Goal: Task Accomplishment & Management: Manage account settings

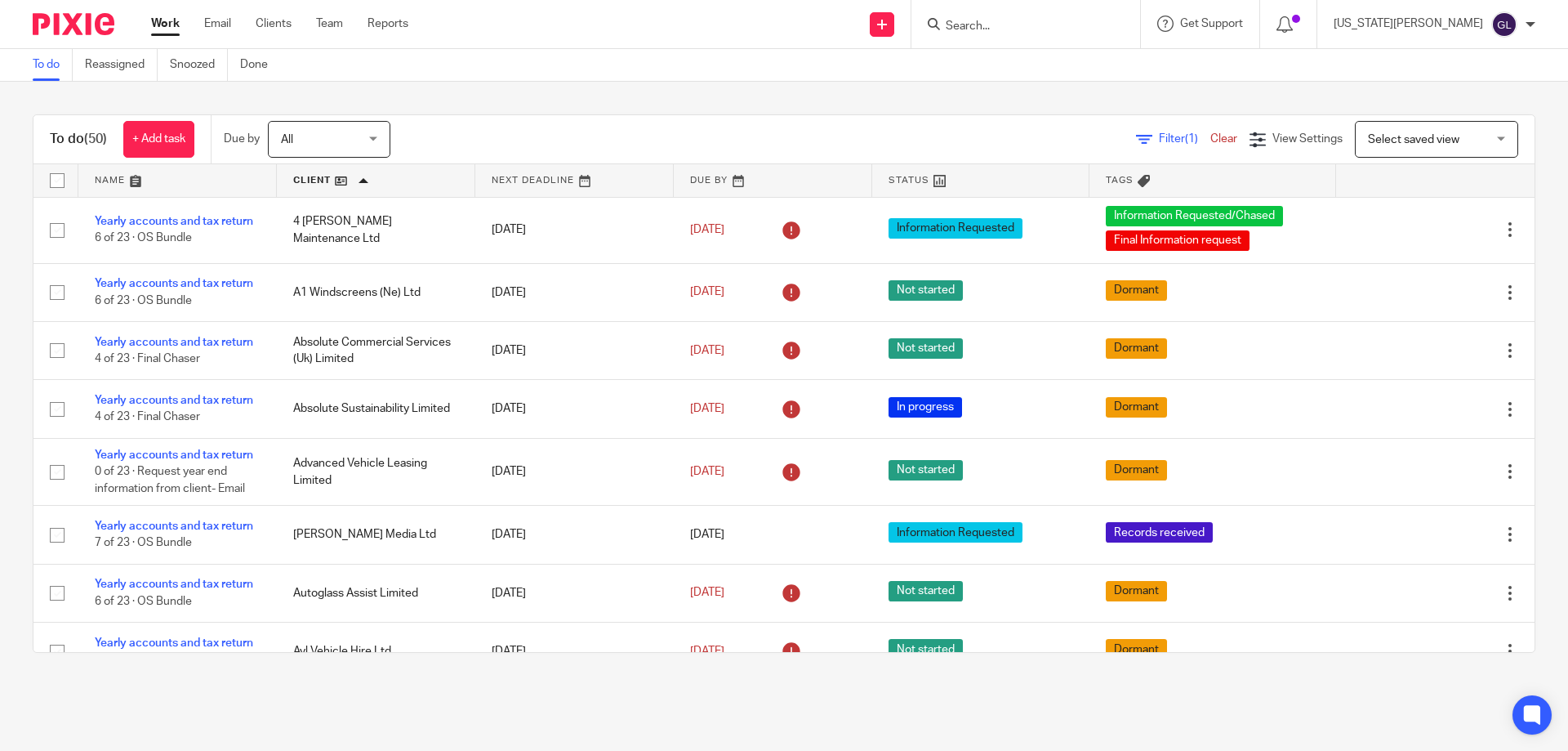
click at [668, 116] on div "To do (50) + Add task Due by All All Today Tomorrow This week Next week This mo…" at bounding box center [784, 139] width 1501 height 49
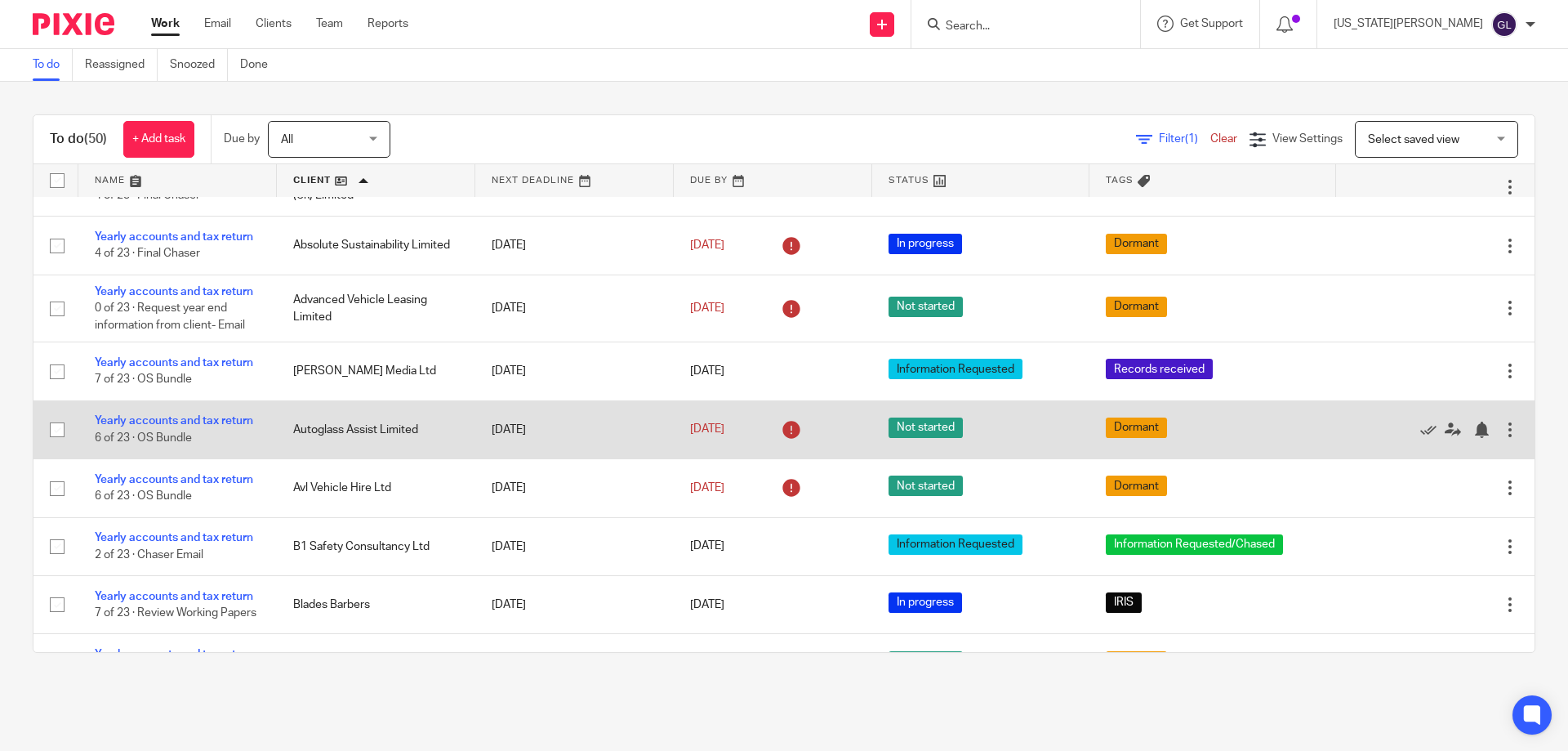
scroll to position [327, 0]
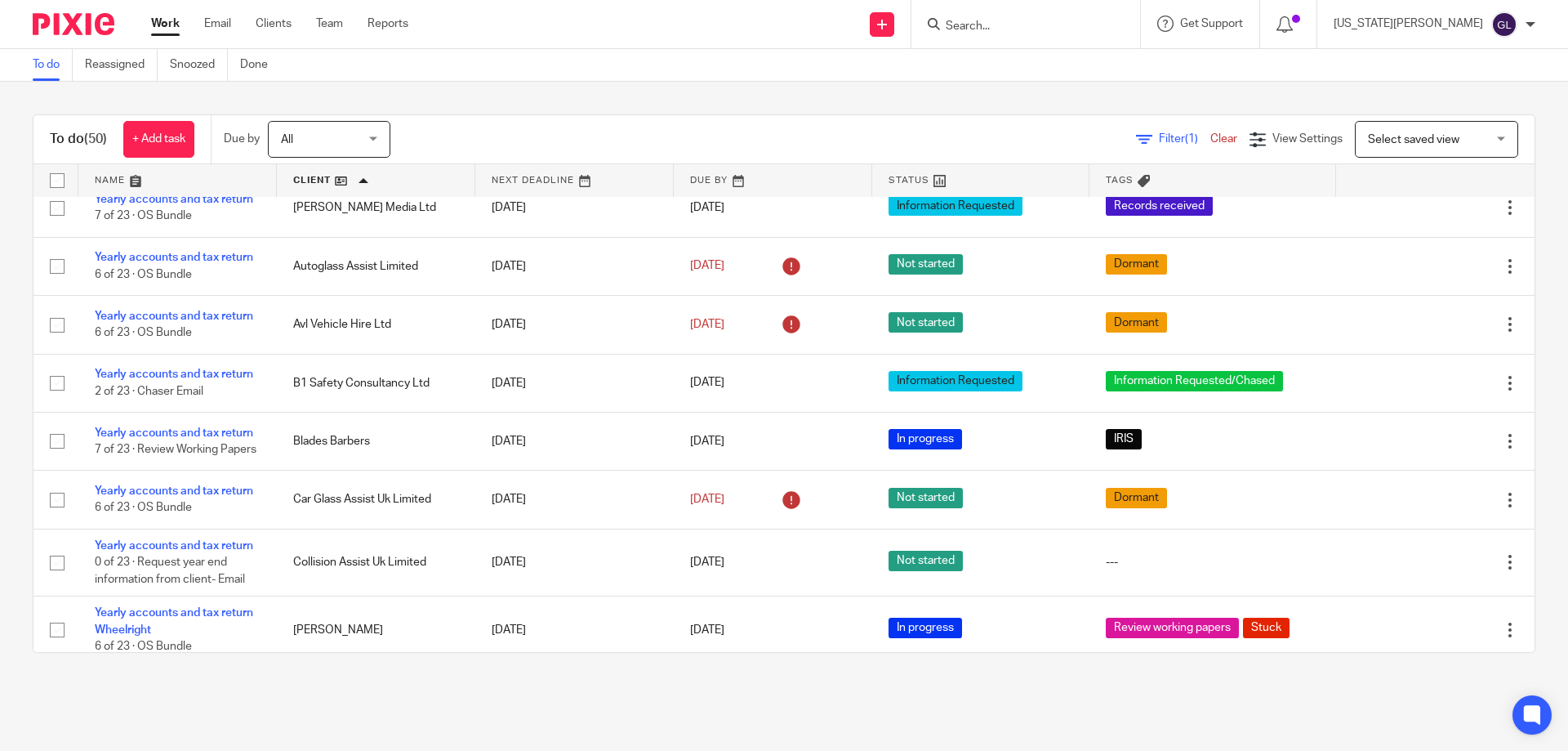
click at [715, 106] on div "To do (50) + Add task Due by All All Today Tomorrow This week Next week This mo…" at bounding box center [784, 383] width 1568 height 604
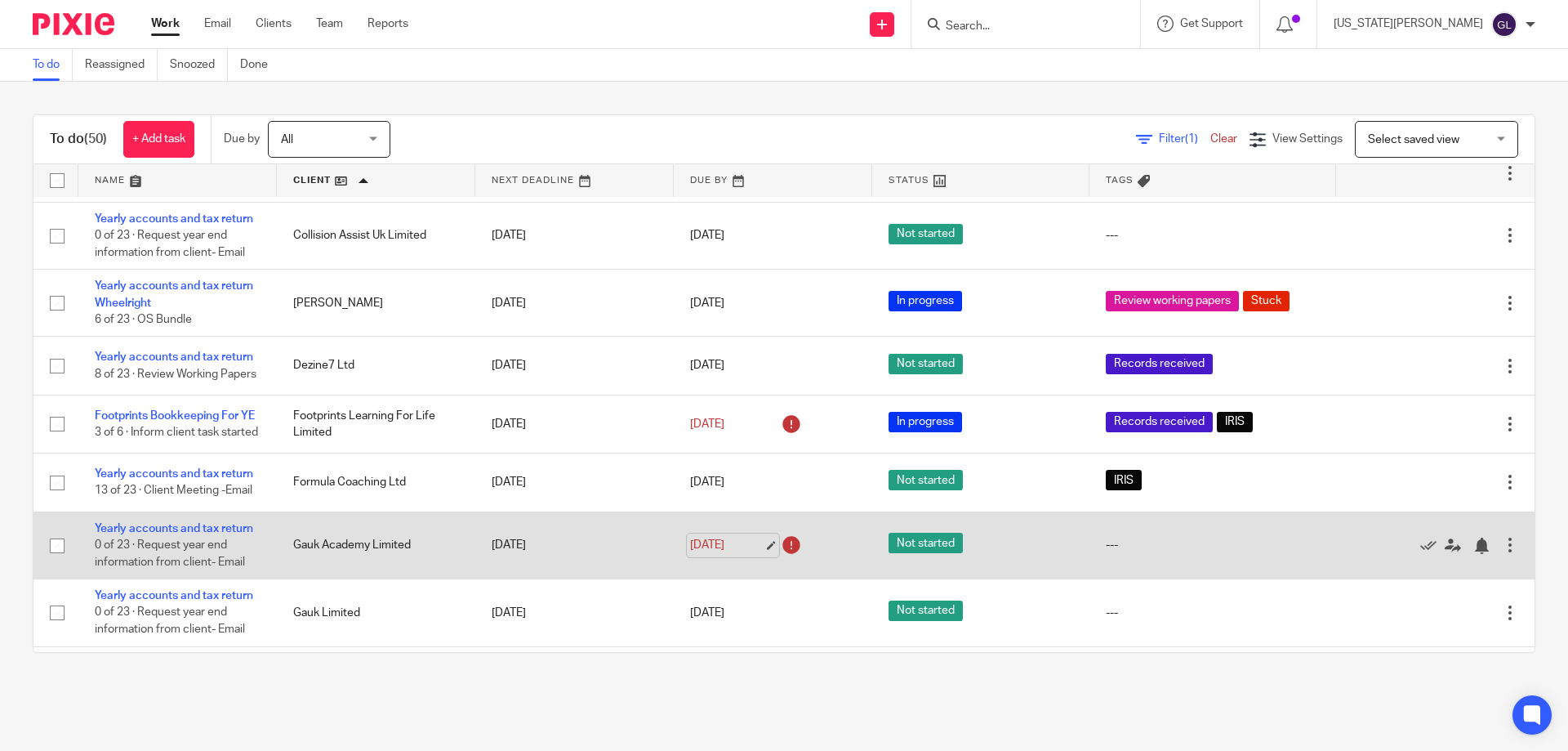
scroll to position [736, 0]
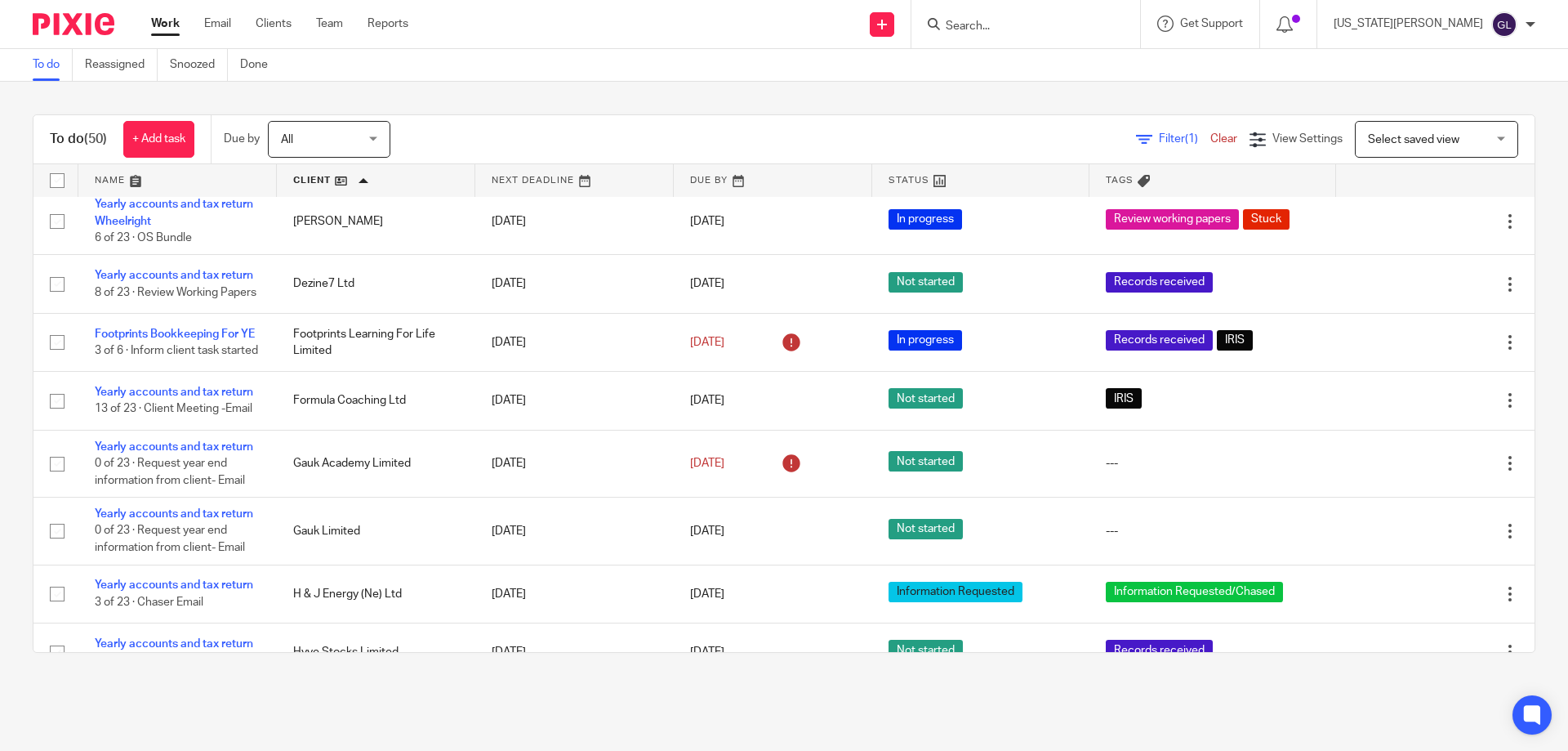
drag, startPoint x: 668, startPoint y: 26, endPoint x: 672, endPoint y: 38, distance: 12.6
click at [668, 26] on div "Send new email Create task Add client Request signature Get Support Contact Sup…" at bounding box center [1000, 23] width 1135 height 48
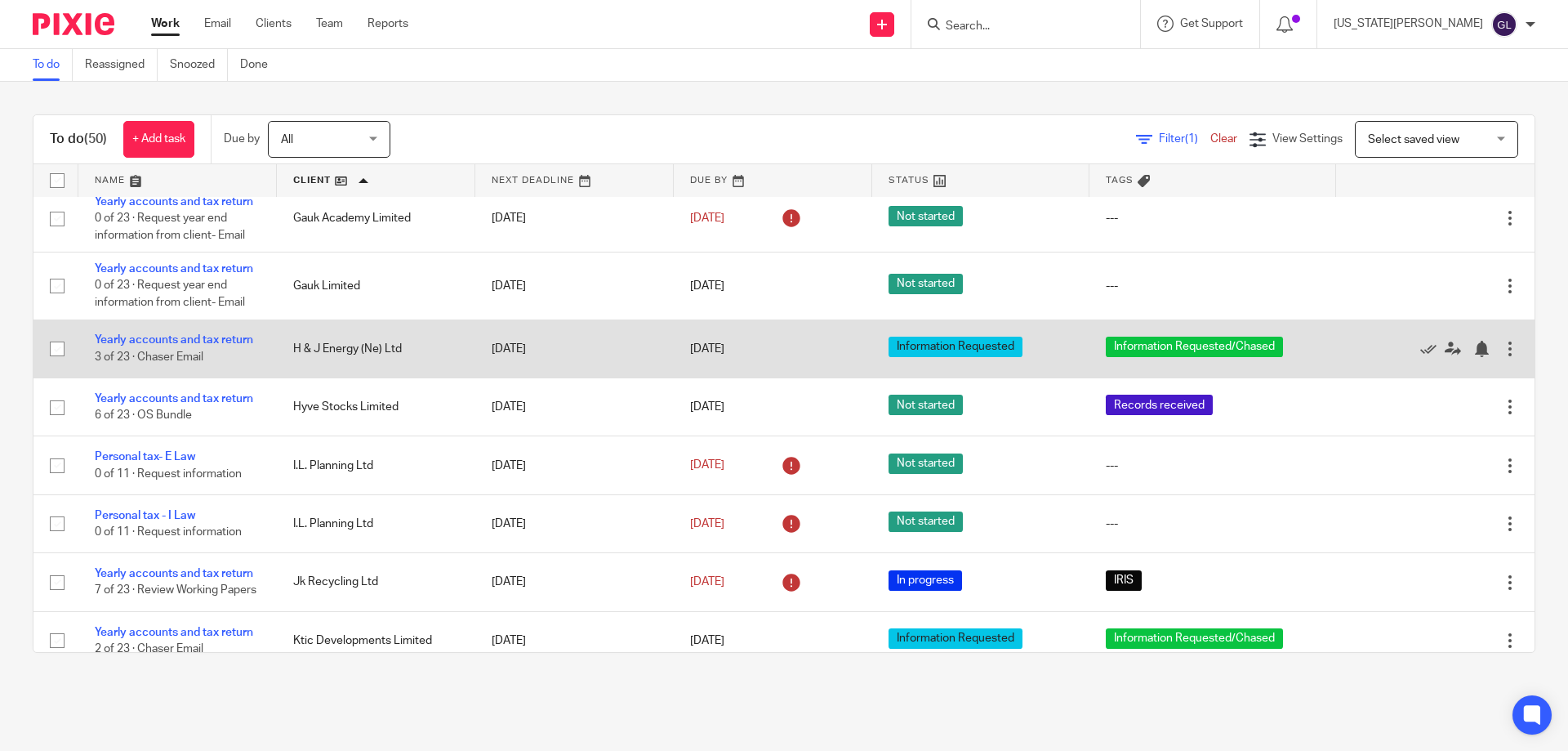
scroll to position [1062, 0]
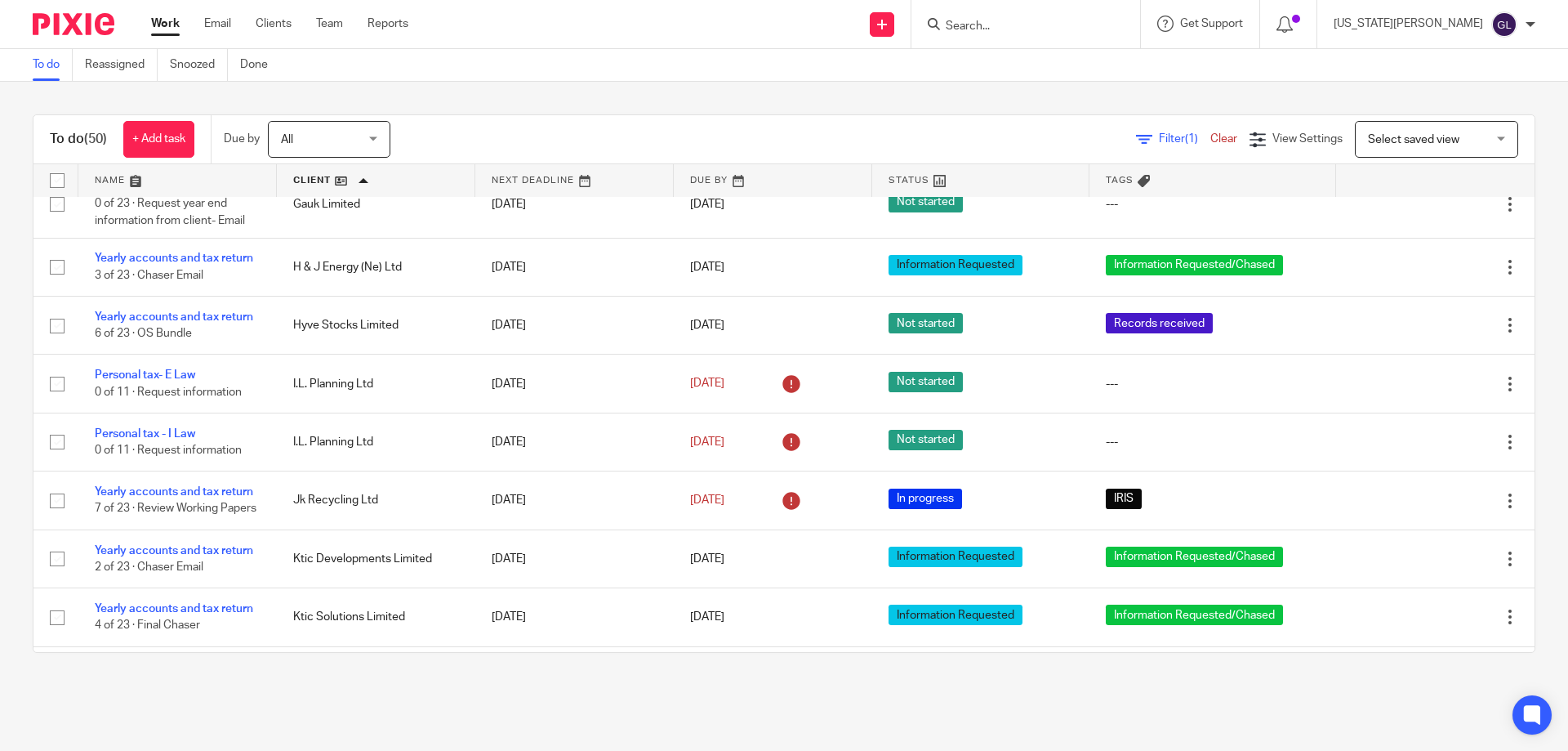
click at [647, 701] on main "To do Reassigned Snoozed Done To do (50) + Add task Due by All All Today Tomorr…" at bounding box center [784, 375] width 1568 height 751
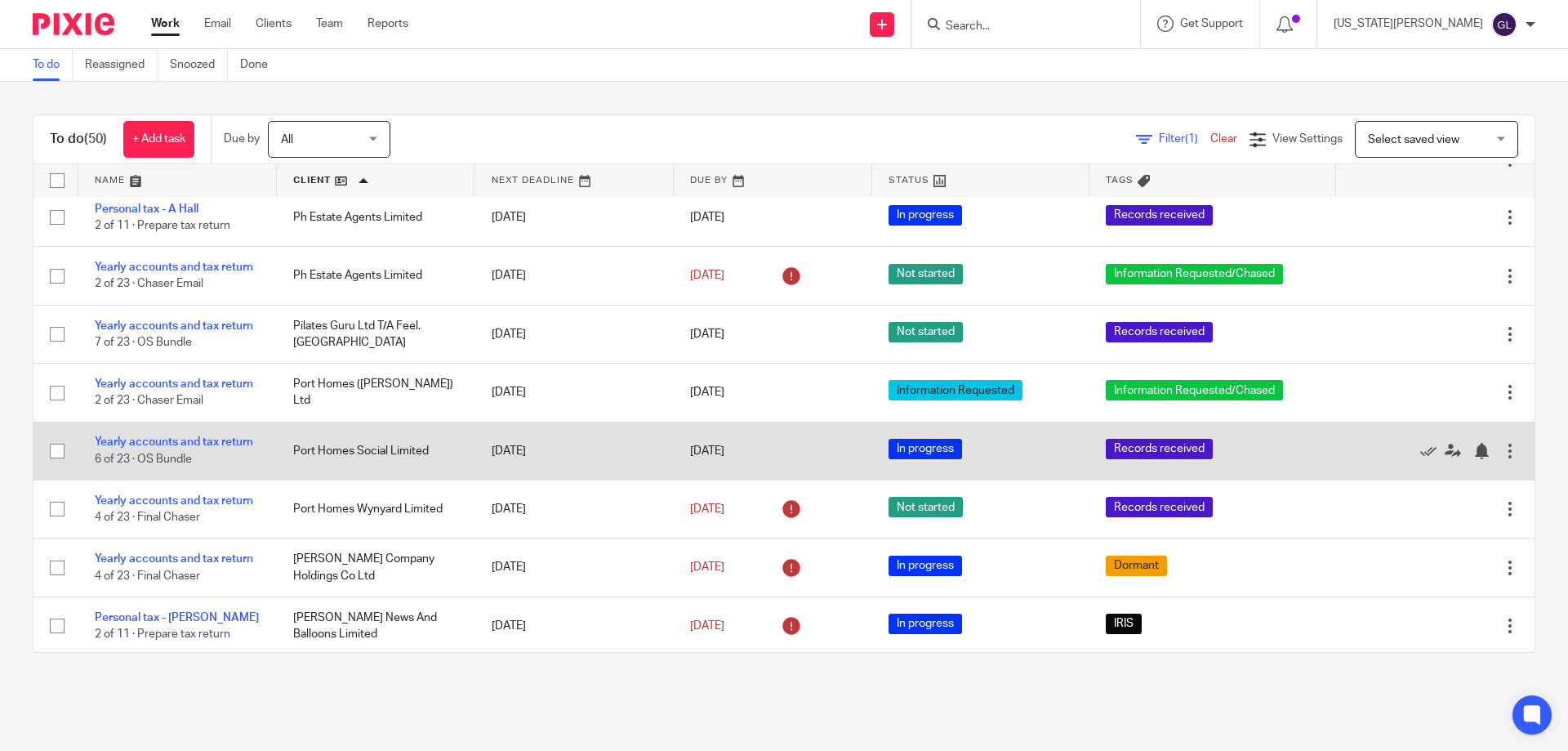
scroll to position [2042, 0]
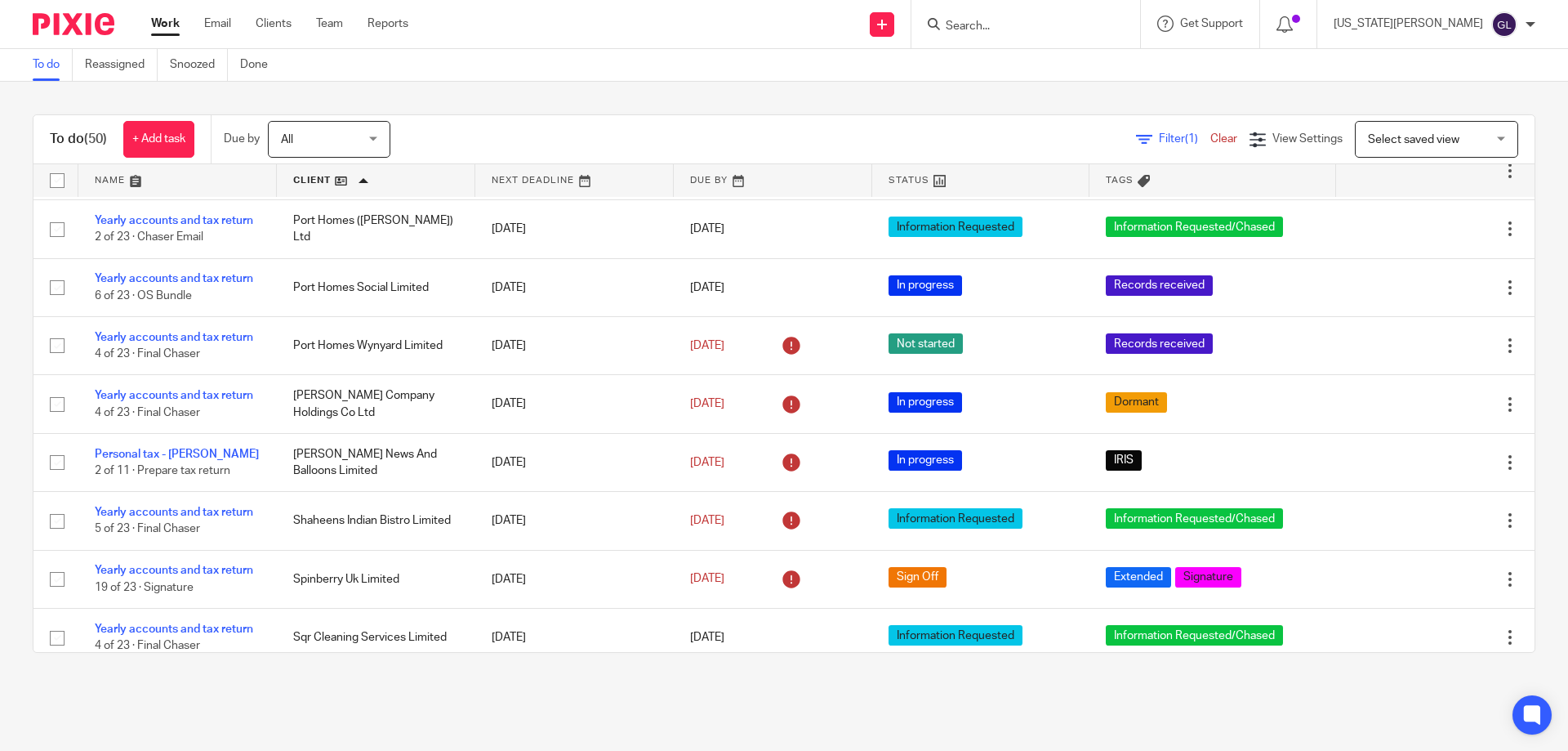
click at [574, 714] on main "To do Reassigned Snoozed Done To do (50) + Add task Due by All All Today Tomorr…" at bounding box center [784, 375] width 1568 height 751
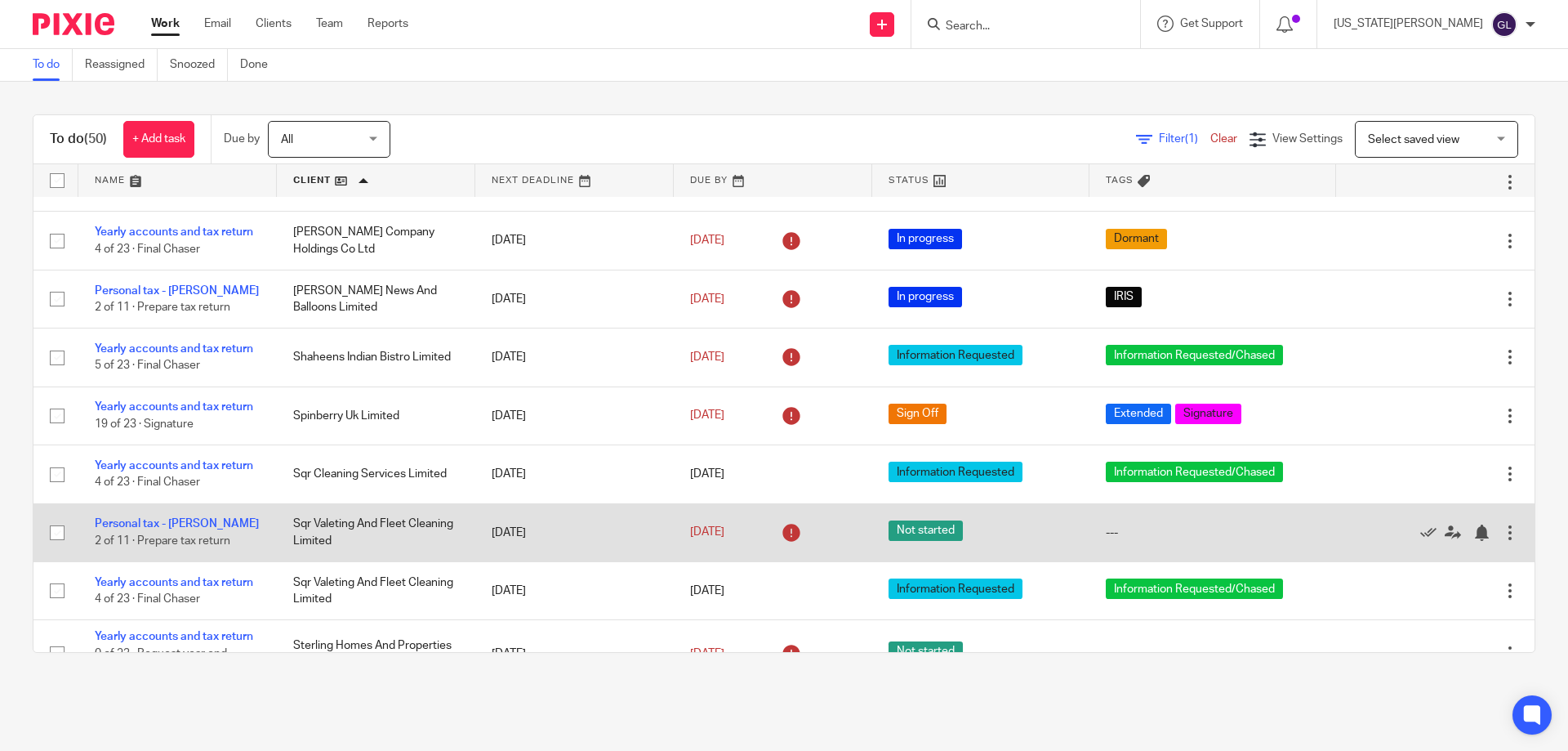
scroll to position [2287, 0]
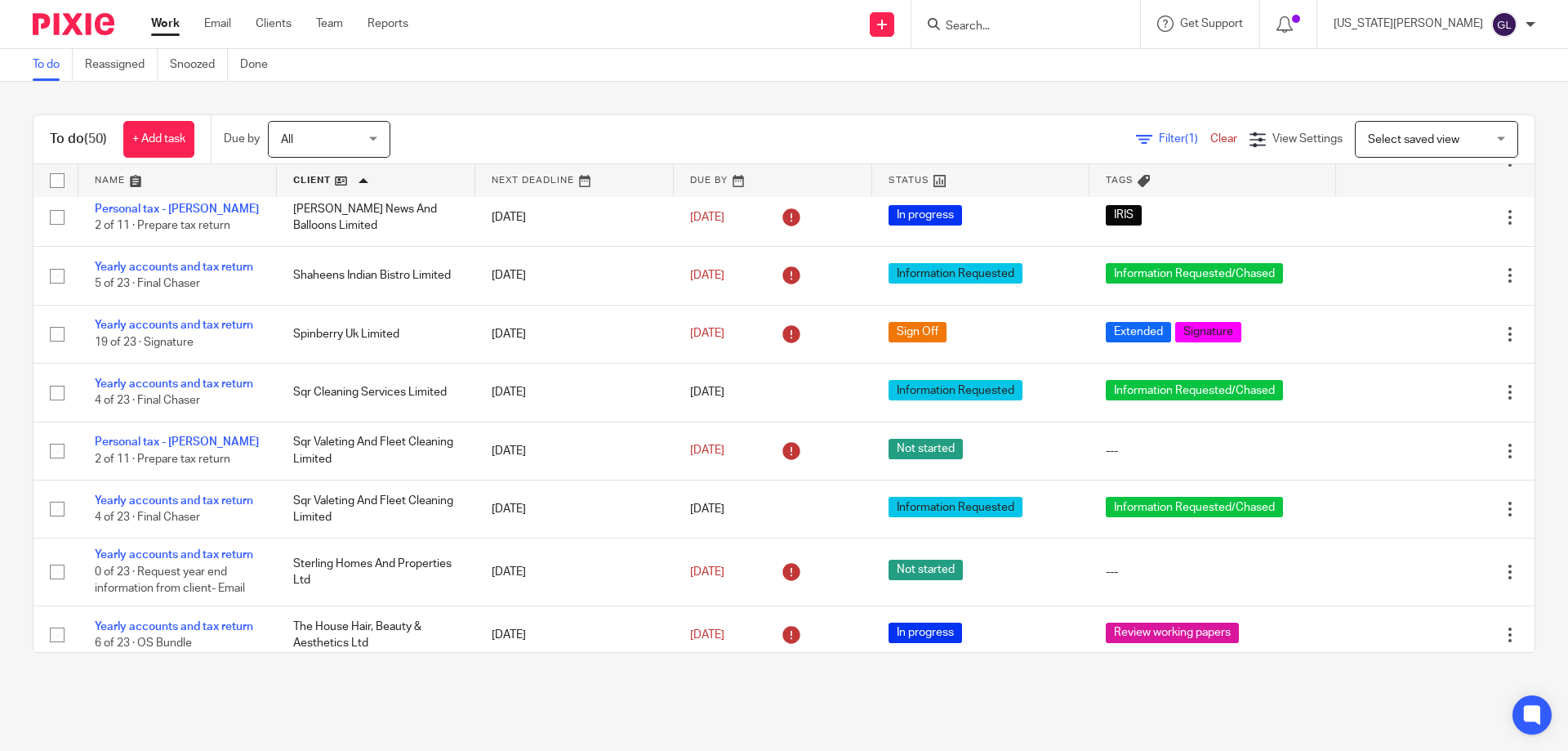
click at [520, 694] on main "To do Reassigned Snoozed Done To do (50) + Add task Due by All All Today Tomorr…" at bounding box center [784, 375] width 1568 height 751
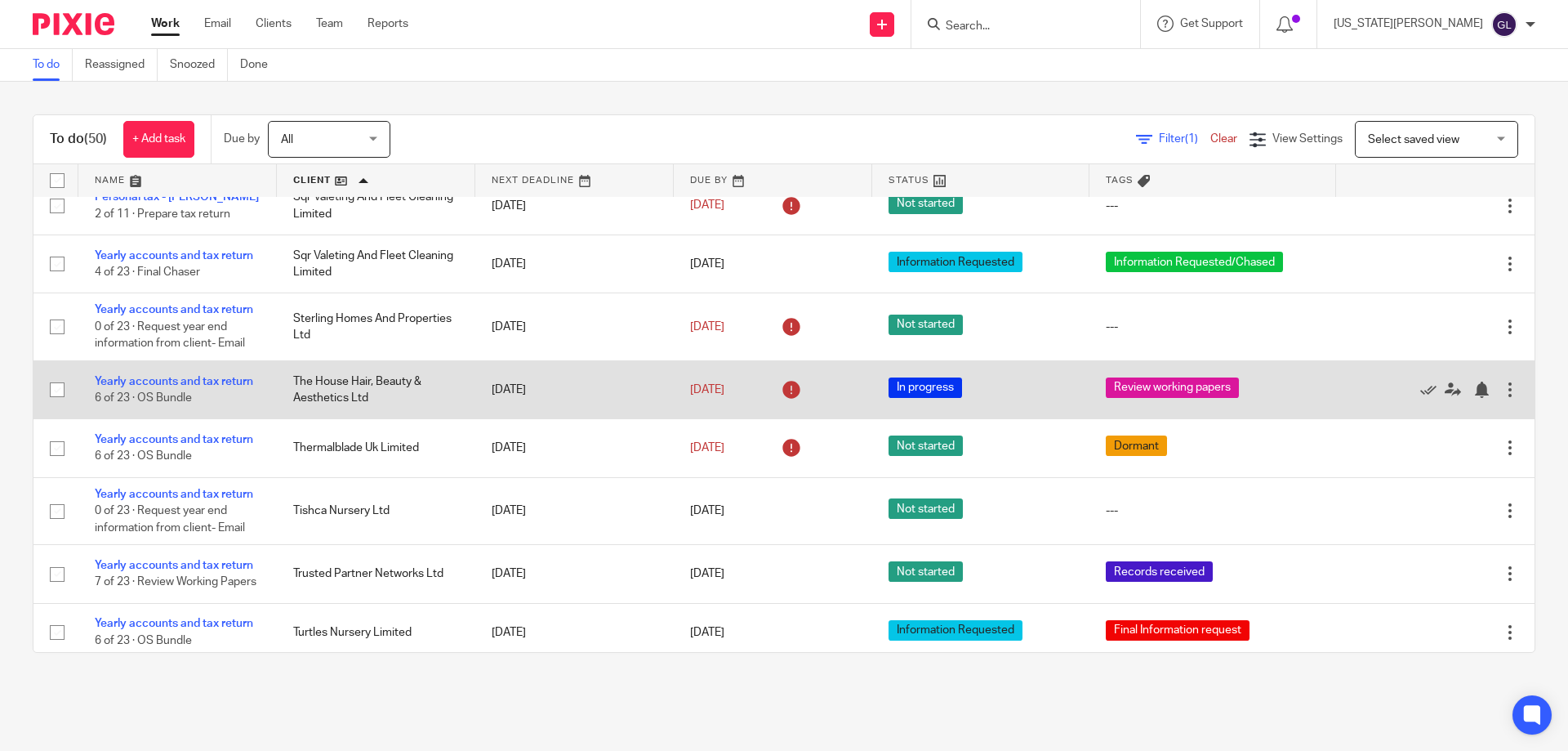
scroll to position [2595, 0]
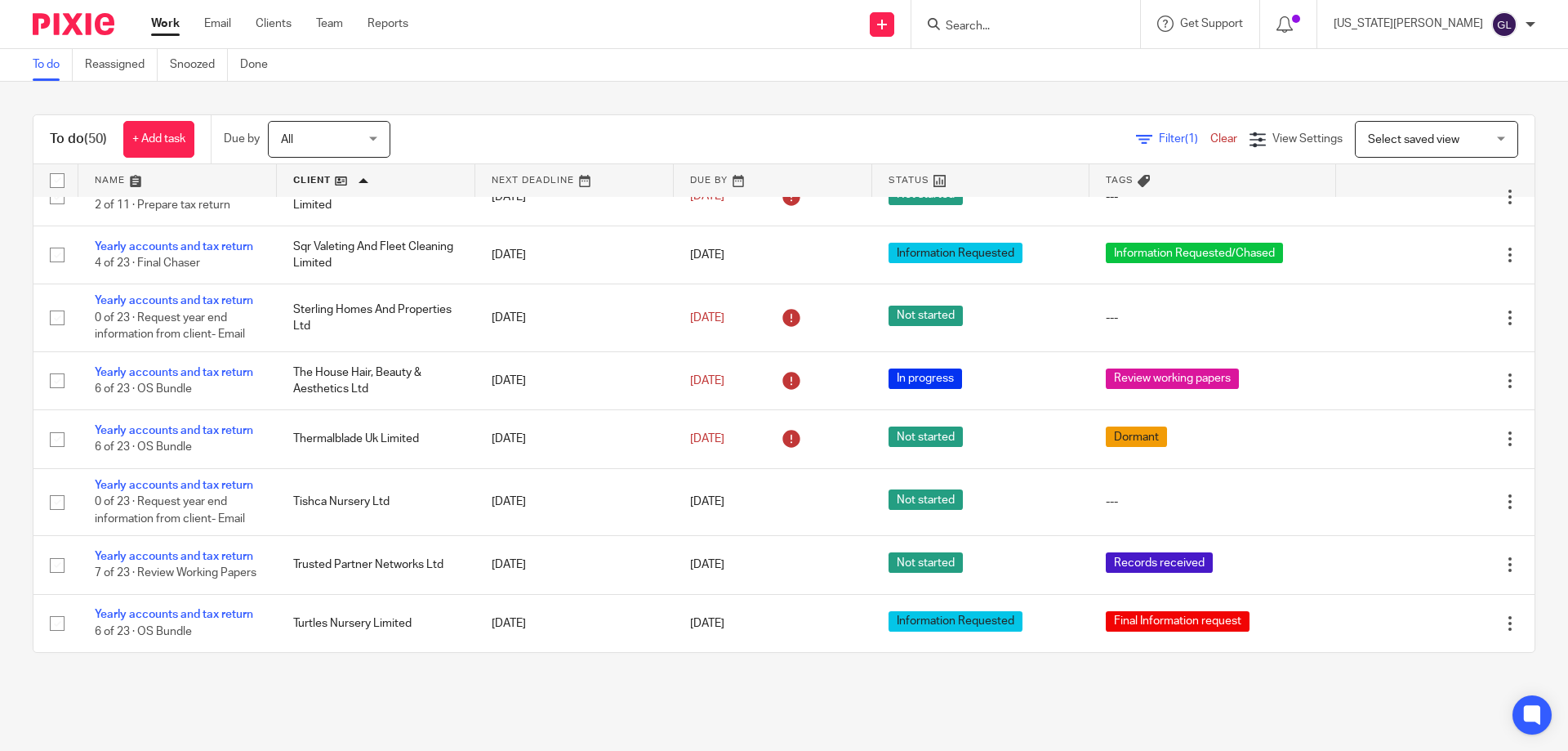
click at [527, 718] on main "To do Reassigned Snoozed Done To do (50) + Add task Due by All All Today Tomorr…" at bounding box center [784, 375] width 1568 height 751
click at [102, 176] on link at bounding box center [178, 181] width 199 height 33
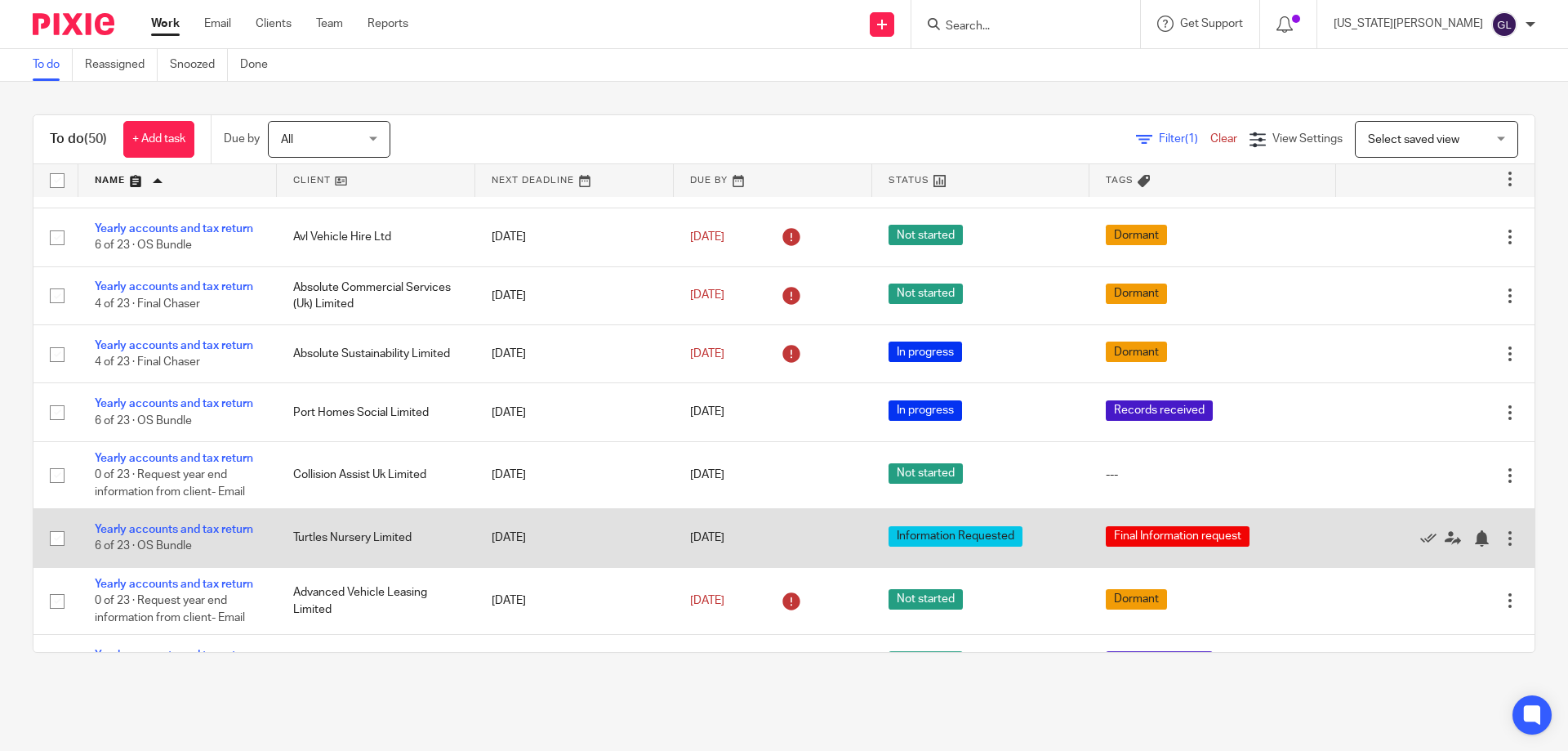
scroll to position [1798, 0]
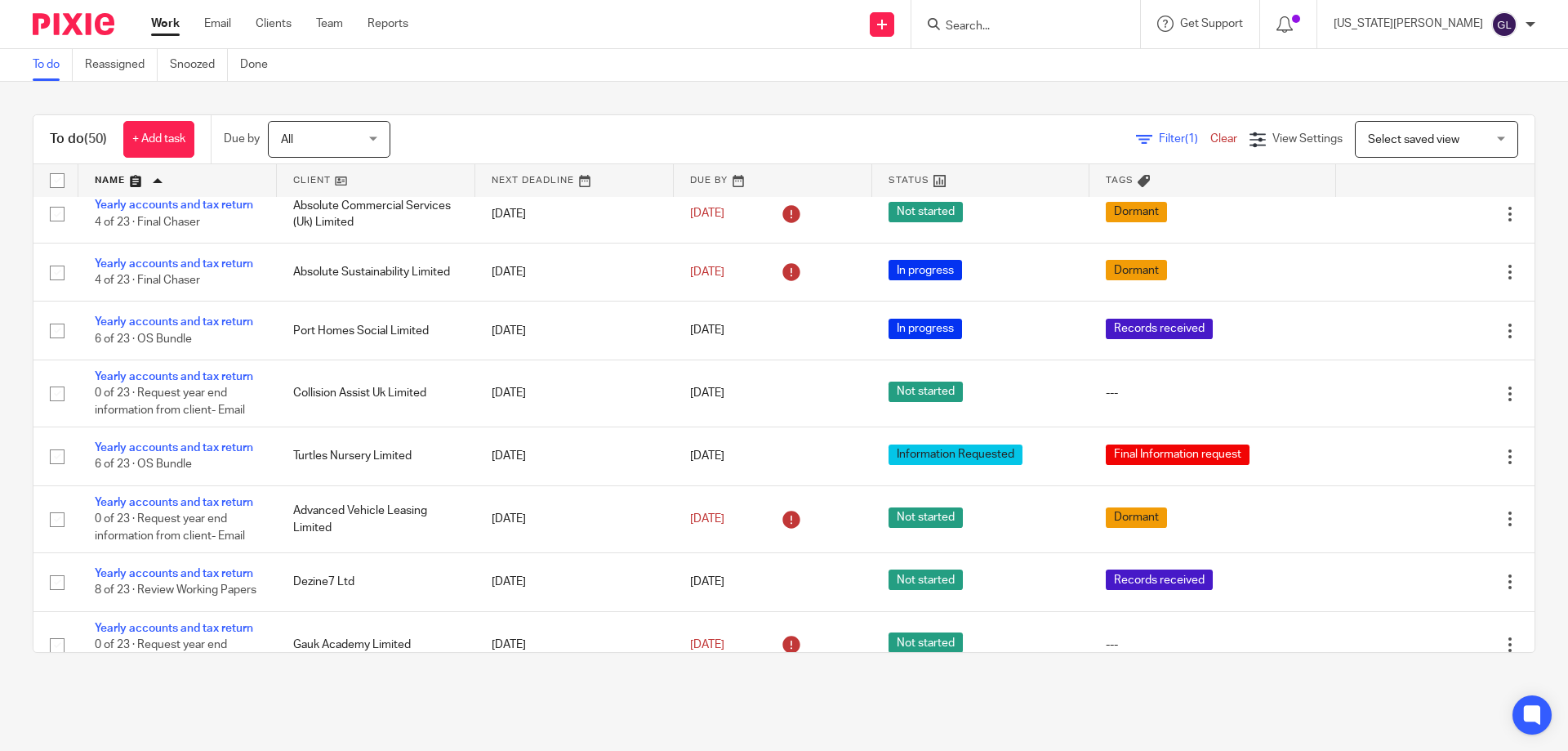
click at [1238, 677] on div "To do (50) + Add task Due by All All Today Tomorrow This week Next week This mo…" at bounding box center [784, 383] width 1568 height 604
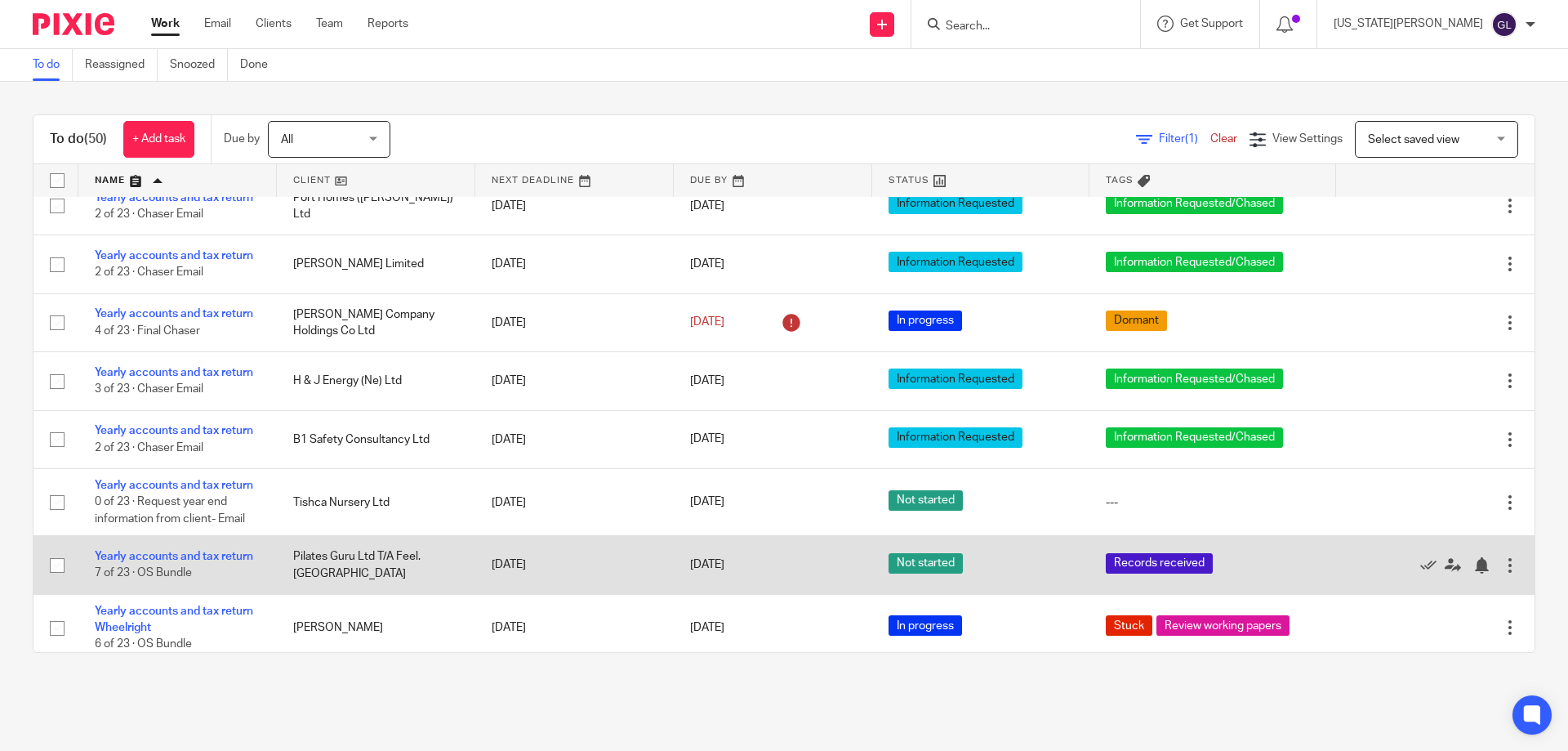
scroll to position [2595, 0]
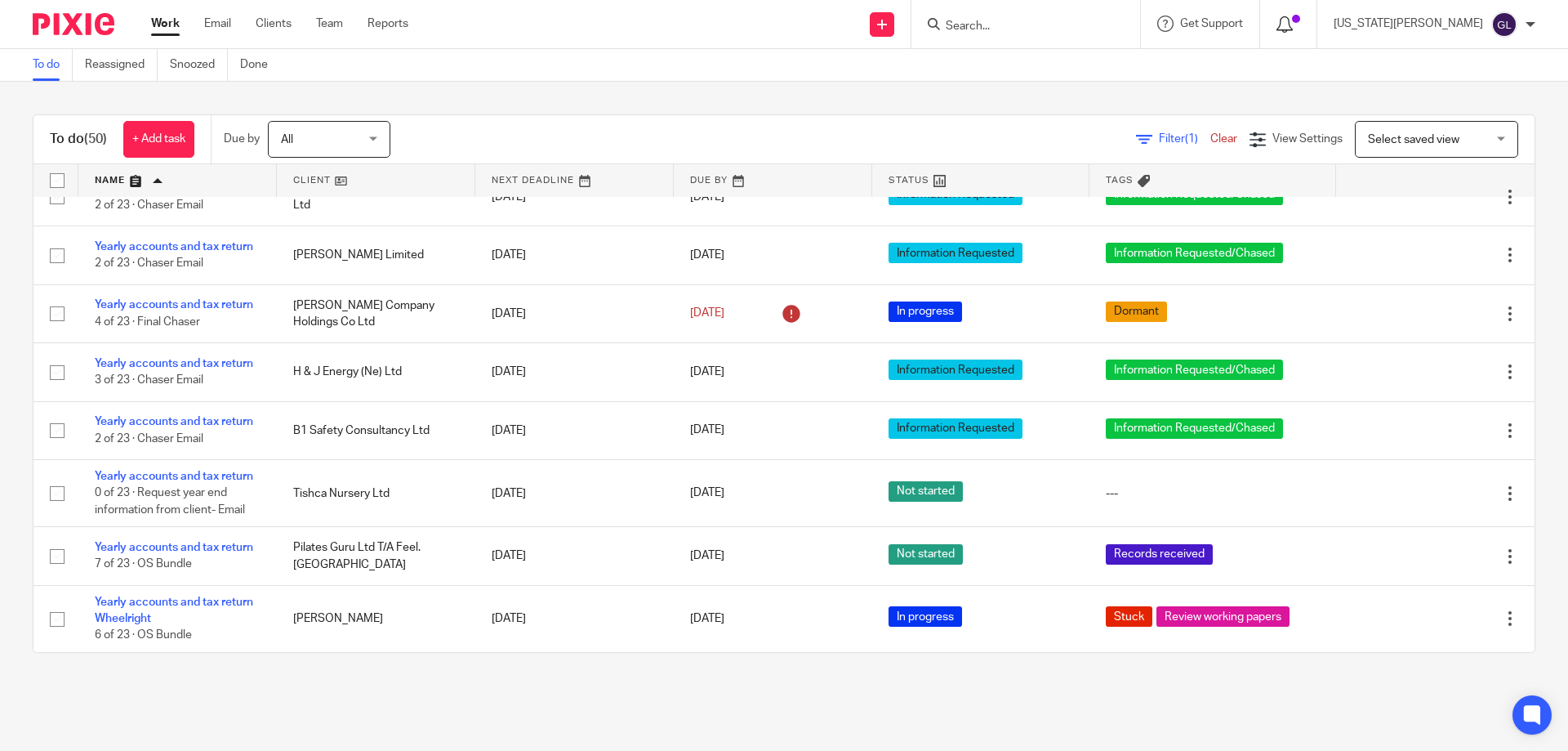
click at [1293, 26] on icon at bounding box center [1284, 24] width 16 height 16
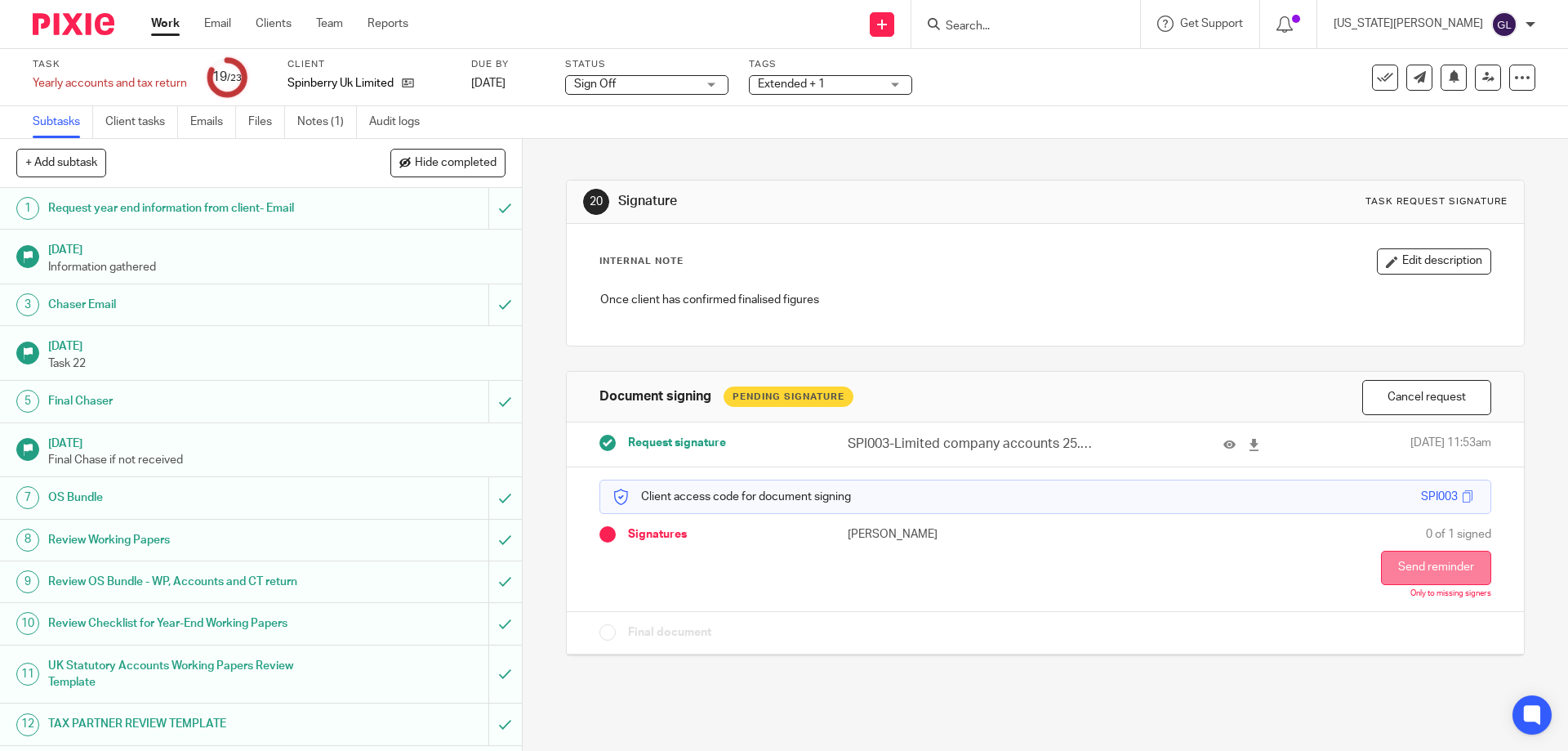
click at [1381, 575] on button "Send reminder" at bounding box center [1436, 568] width 110 height 34
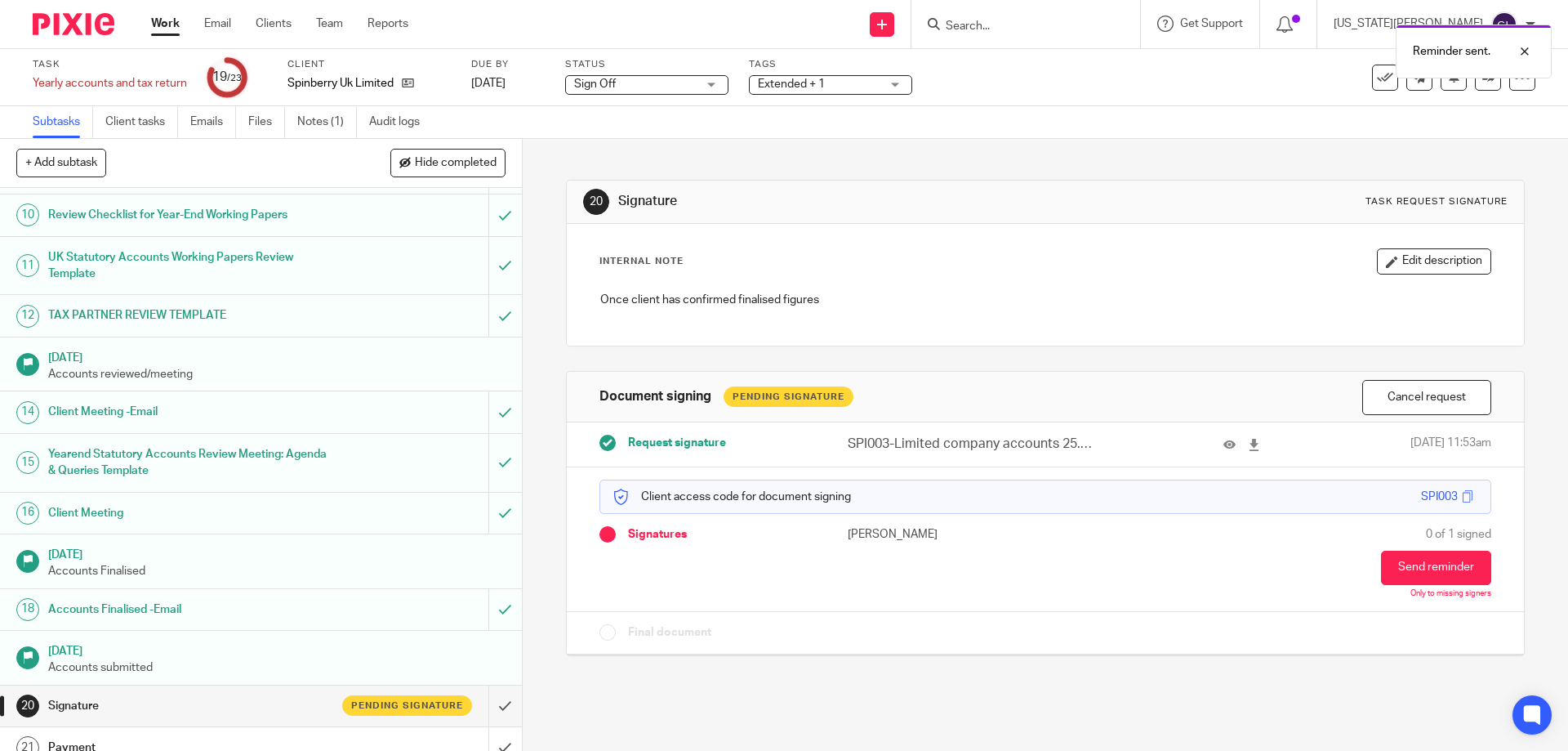
scroll to position [524, 0]
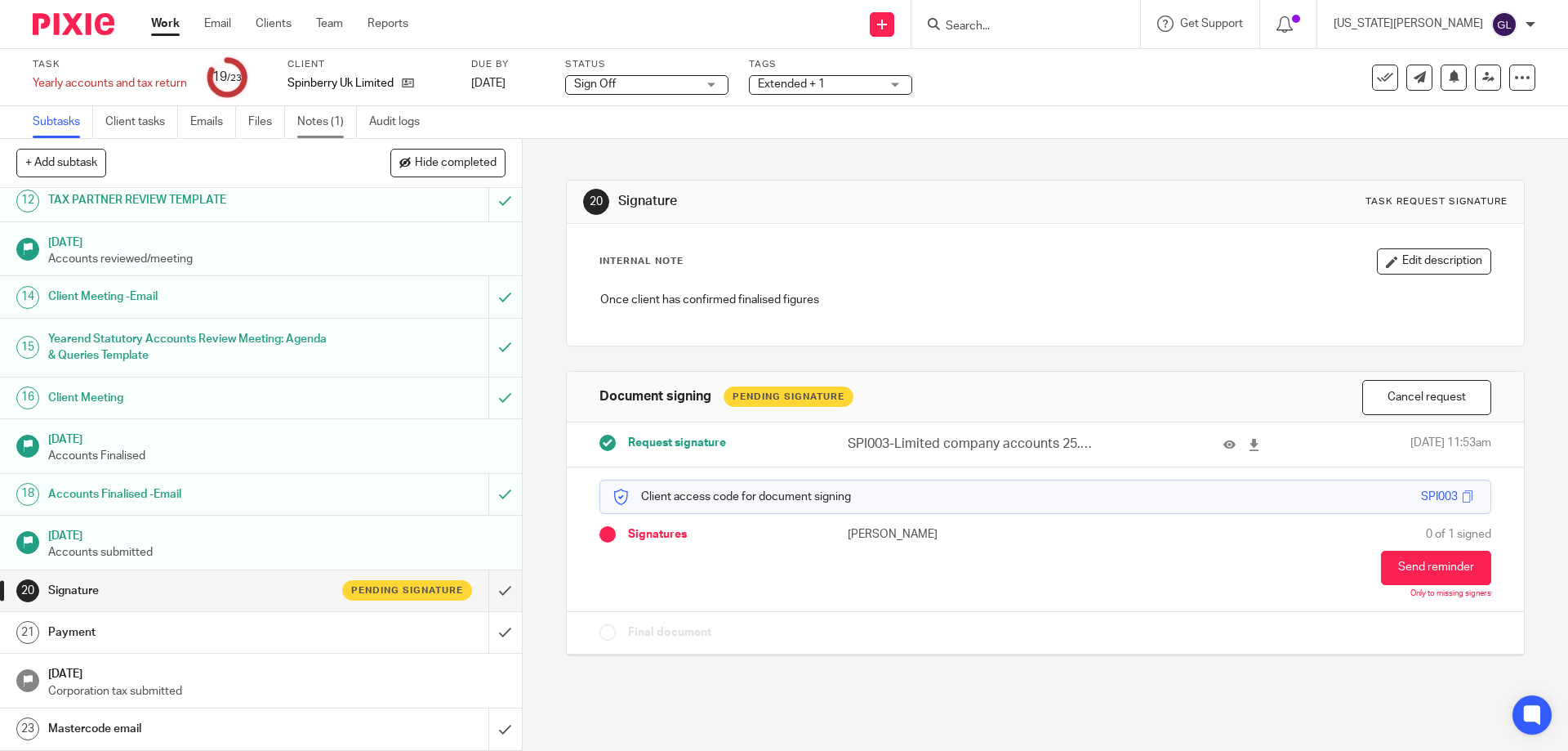
click at [319, 121] on link "Notes (1)" at bounding box center [327, 122] width 60 height 32
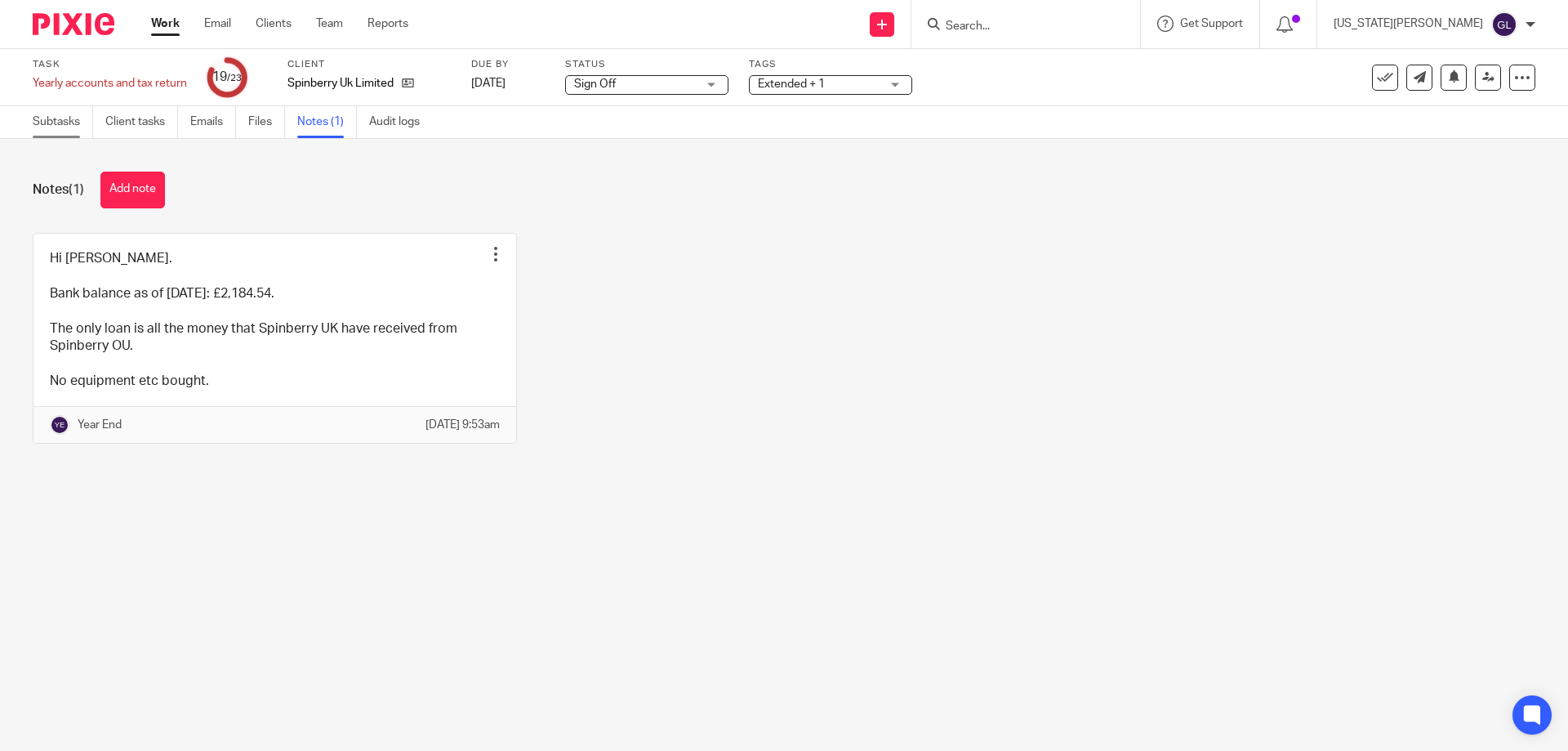
click at [72, 117] on link "Subtasks" at bounding box center [62, 122] width 61 height 32
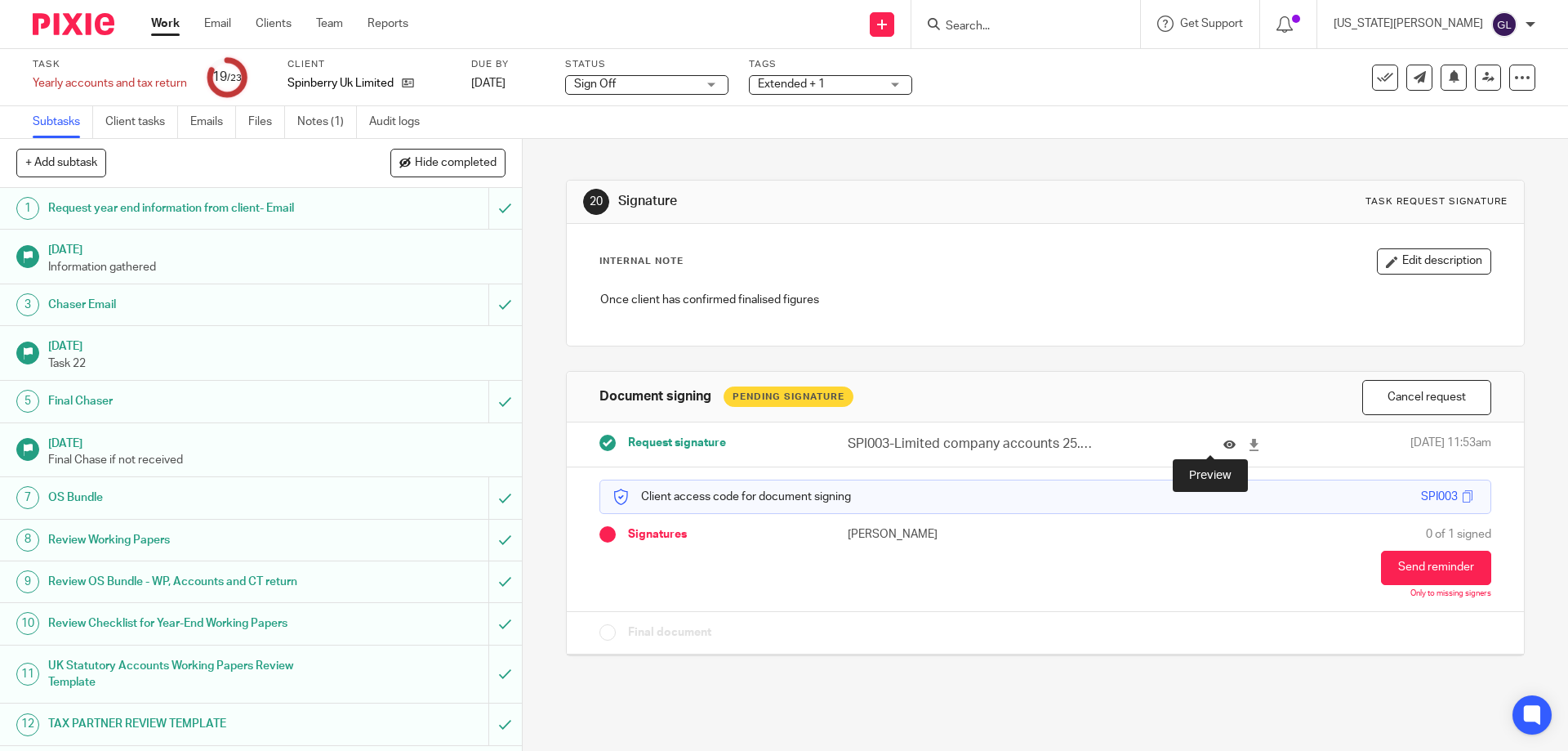
click at [1223, 442] on icon at bounding box center [1229, 445] width 13 height 13
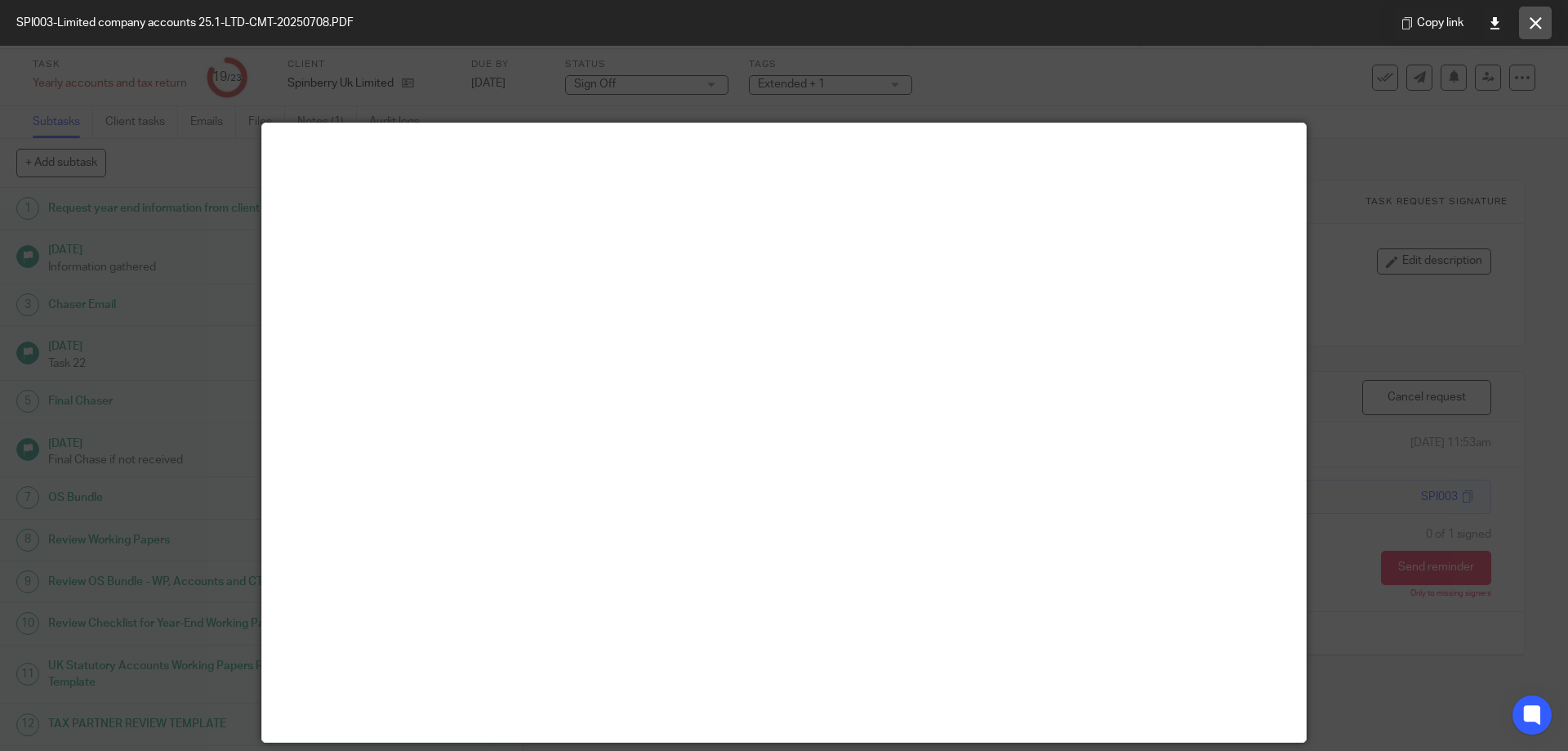
click at [1535, 17] on icon at bounding box center [1535, 23] width 13 height 13
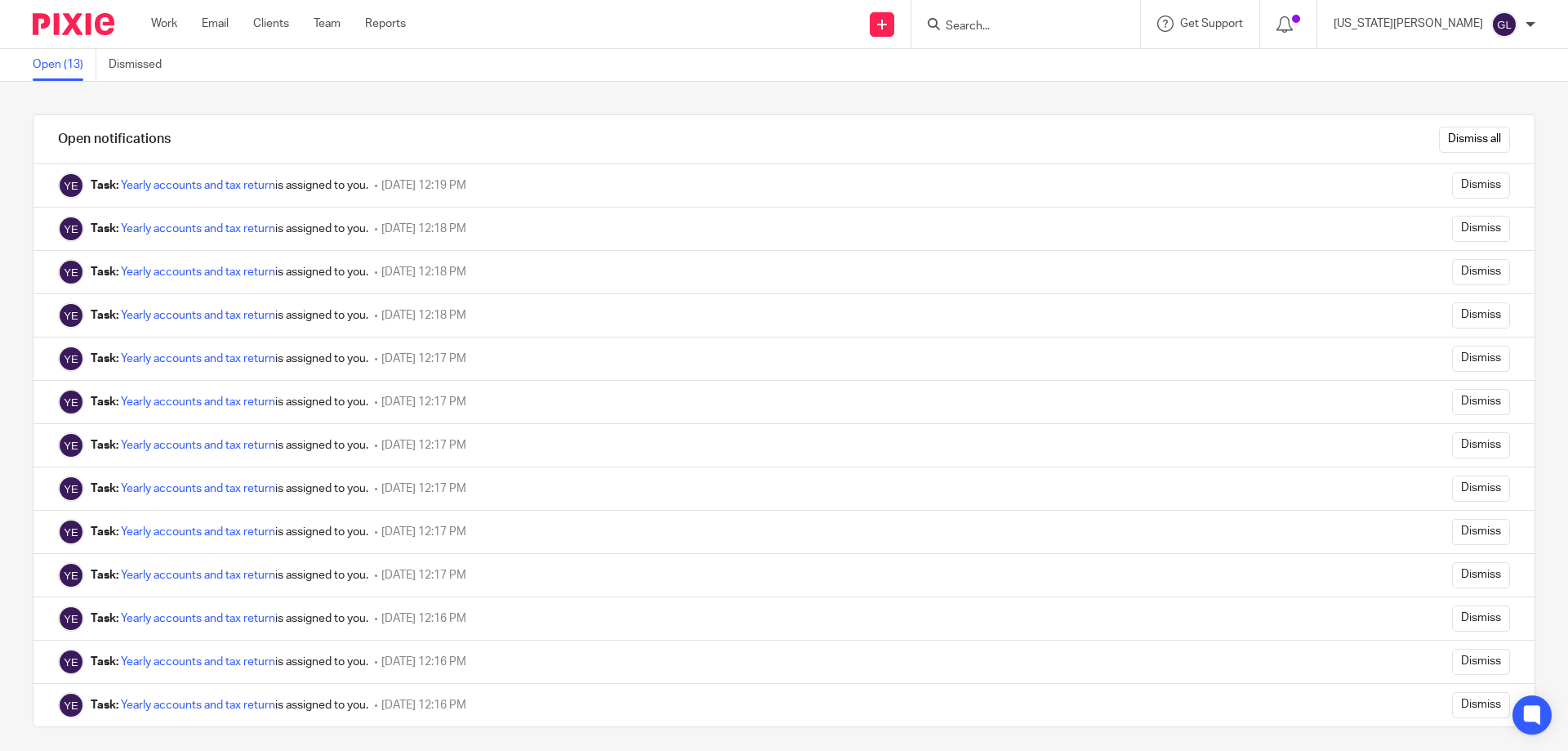
click at [13, 151] on div "Open notifications Dismiss all Task: Yearly accounts and tax return is assigned…" at bounding box center [784, 416] width 1568 height 669
click at [173, 22] on link "Work" at bounding box center [163, 23] width 26 height 16
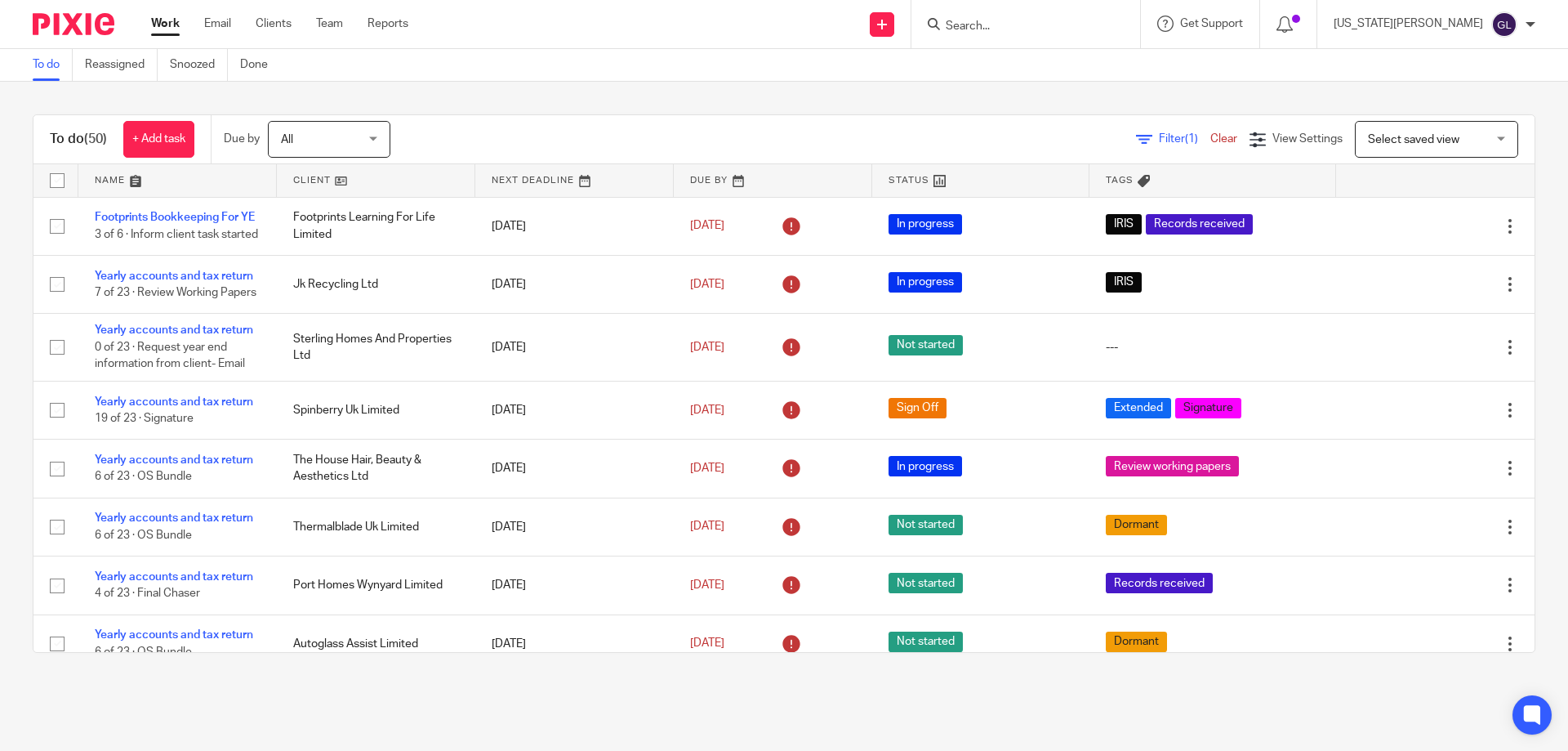
click at [295, 183] on link at bounding box center [376, 181] width 199 height 33
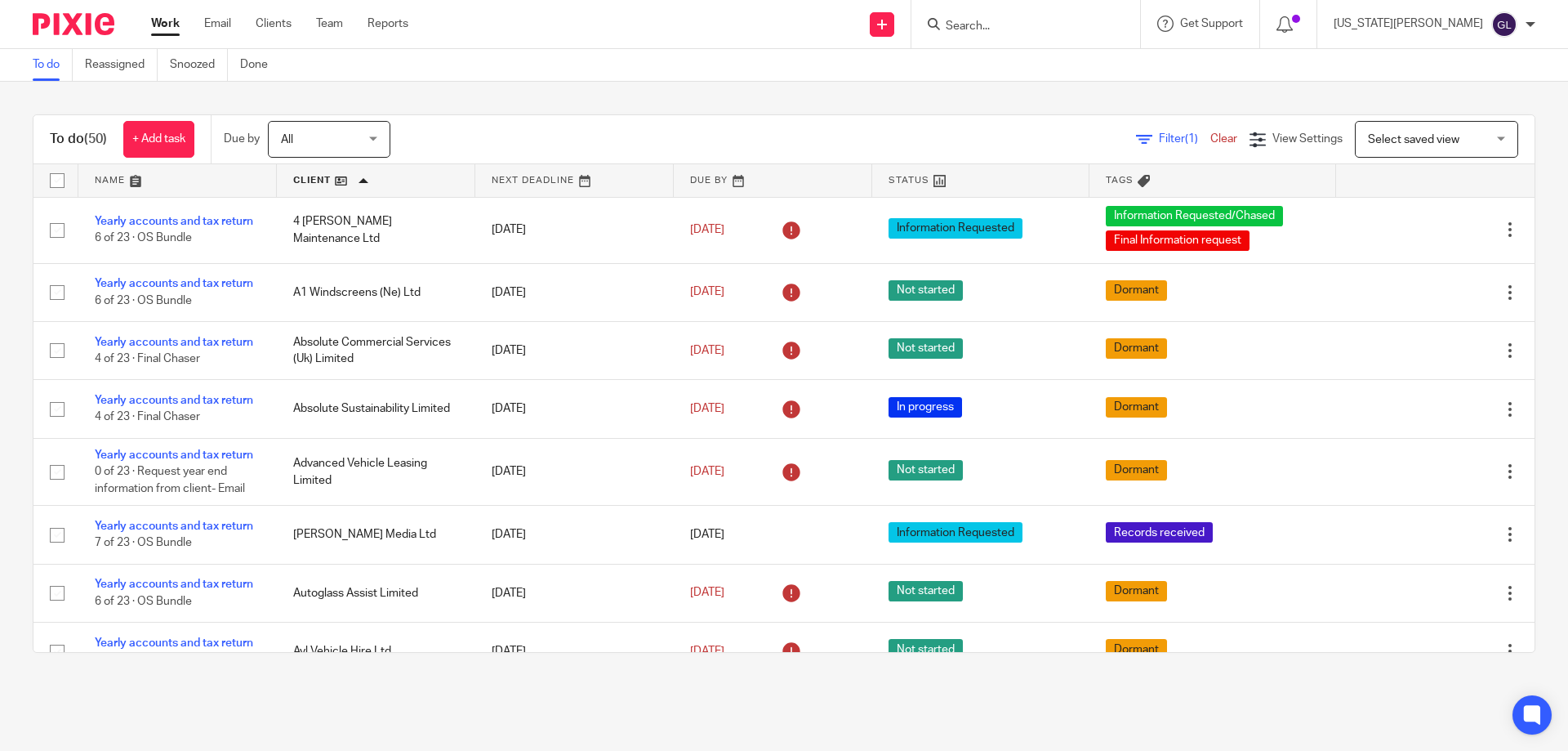
click at [1527, 232] on div "To do (50) + Add task Due by All All [DATE] [DATE] This week Next week This mon…" at bounding box center [784, 383] width 1568 height 604
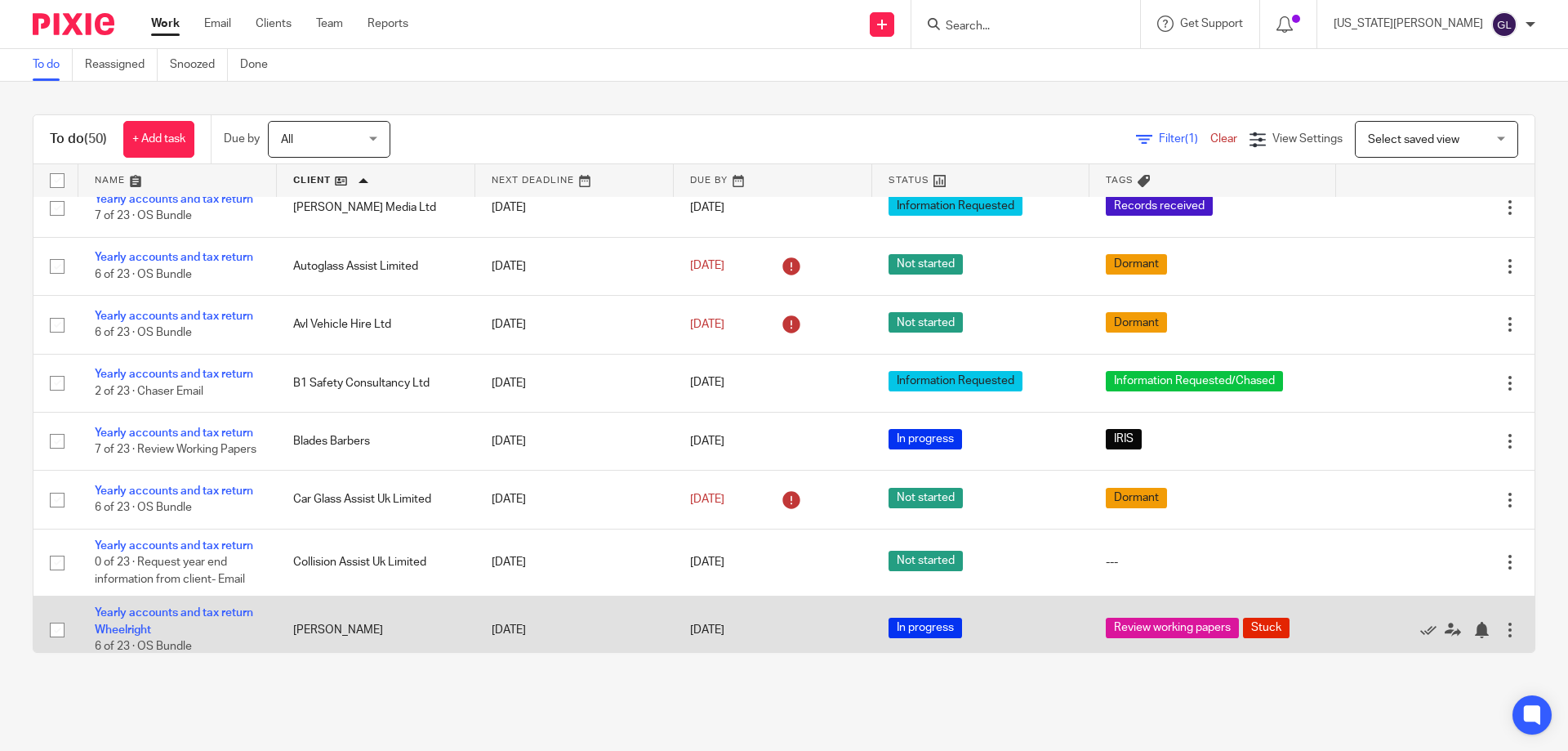
scroll to position [490, 0]
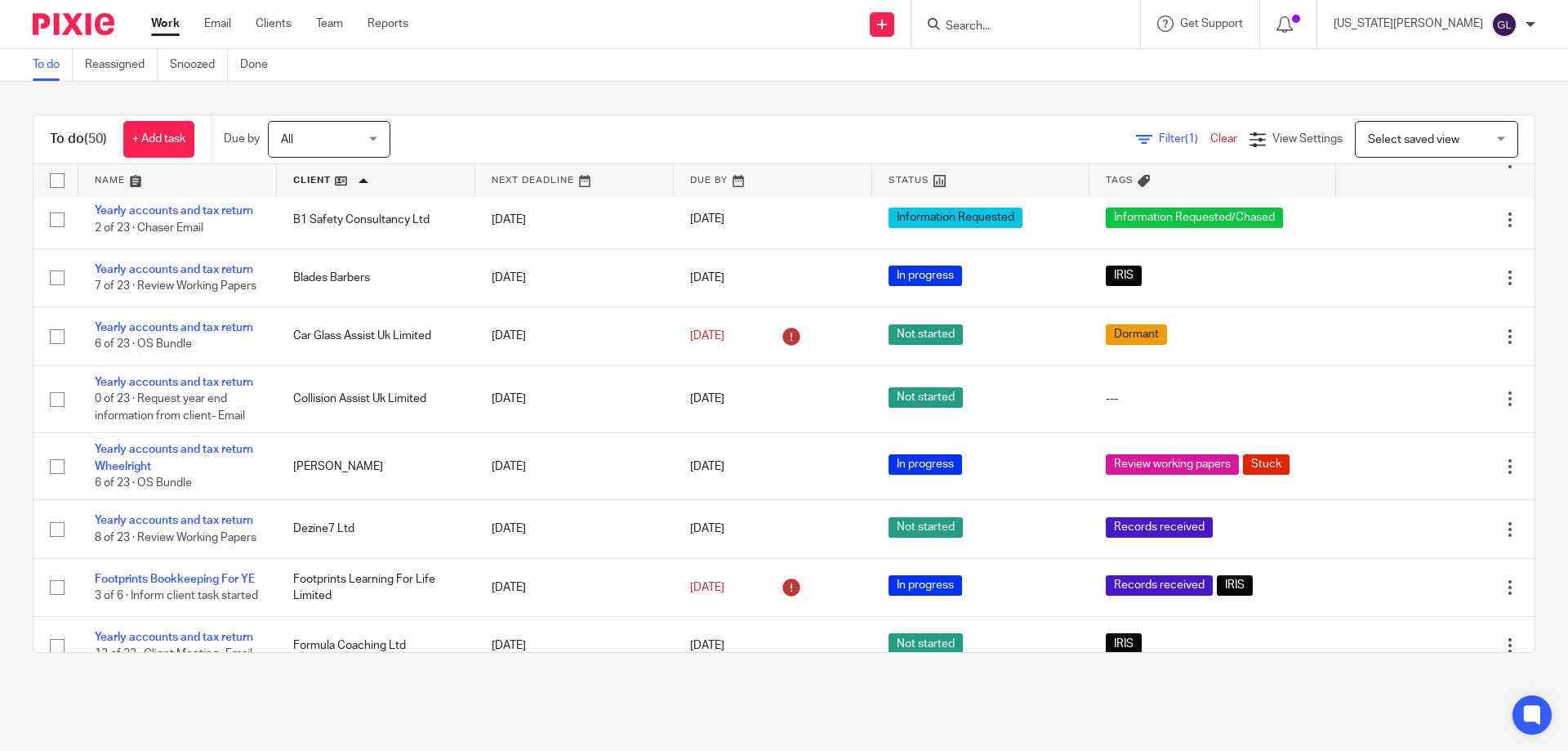
click at [1522, 331] on div "To do (50) + Add task Due by All All [DATE] [DATE] This week Next week This mon…" at bounding box center [784, 383] width 1568 height 604
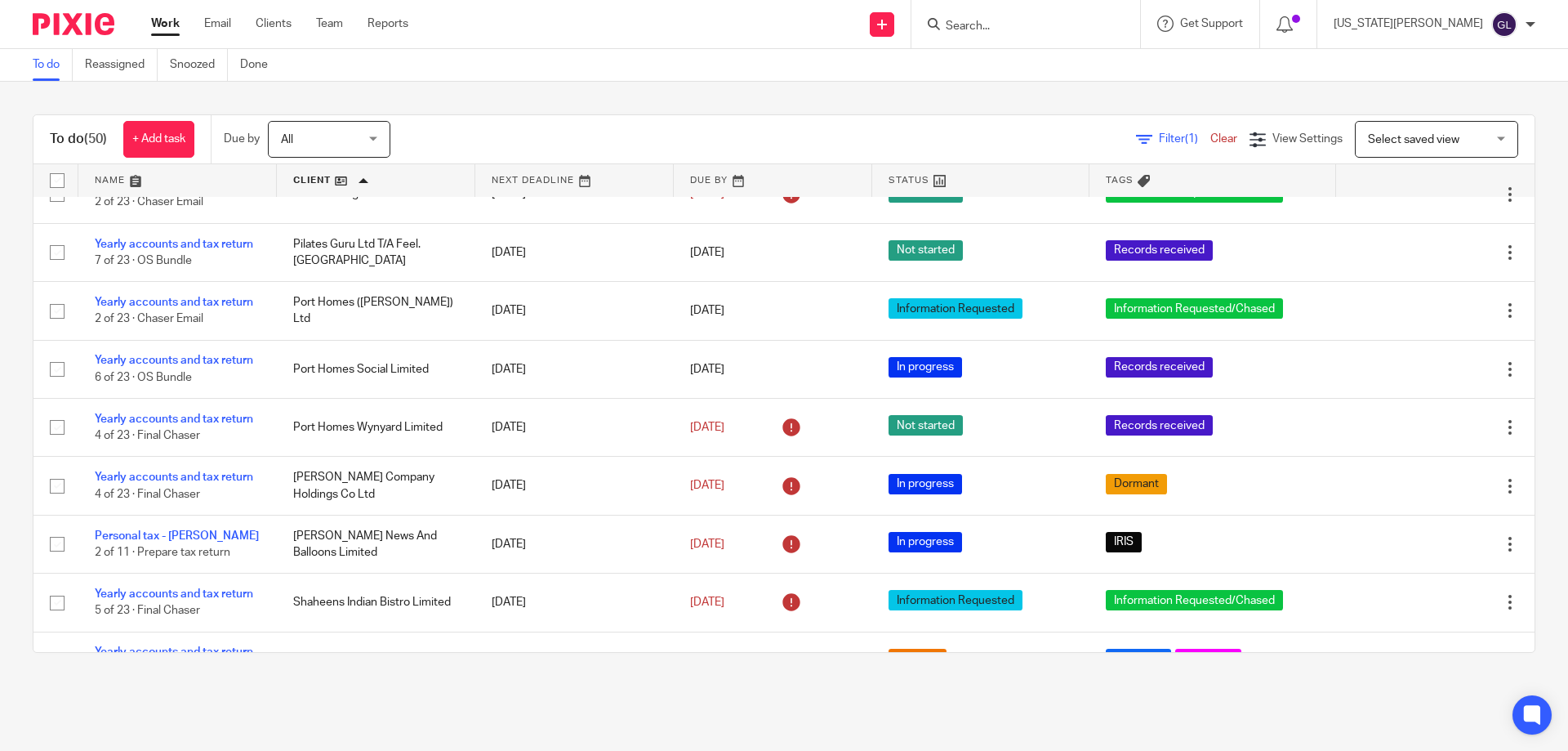
scroll to position [2125, 0]
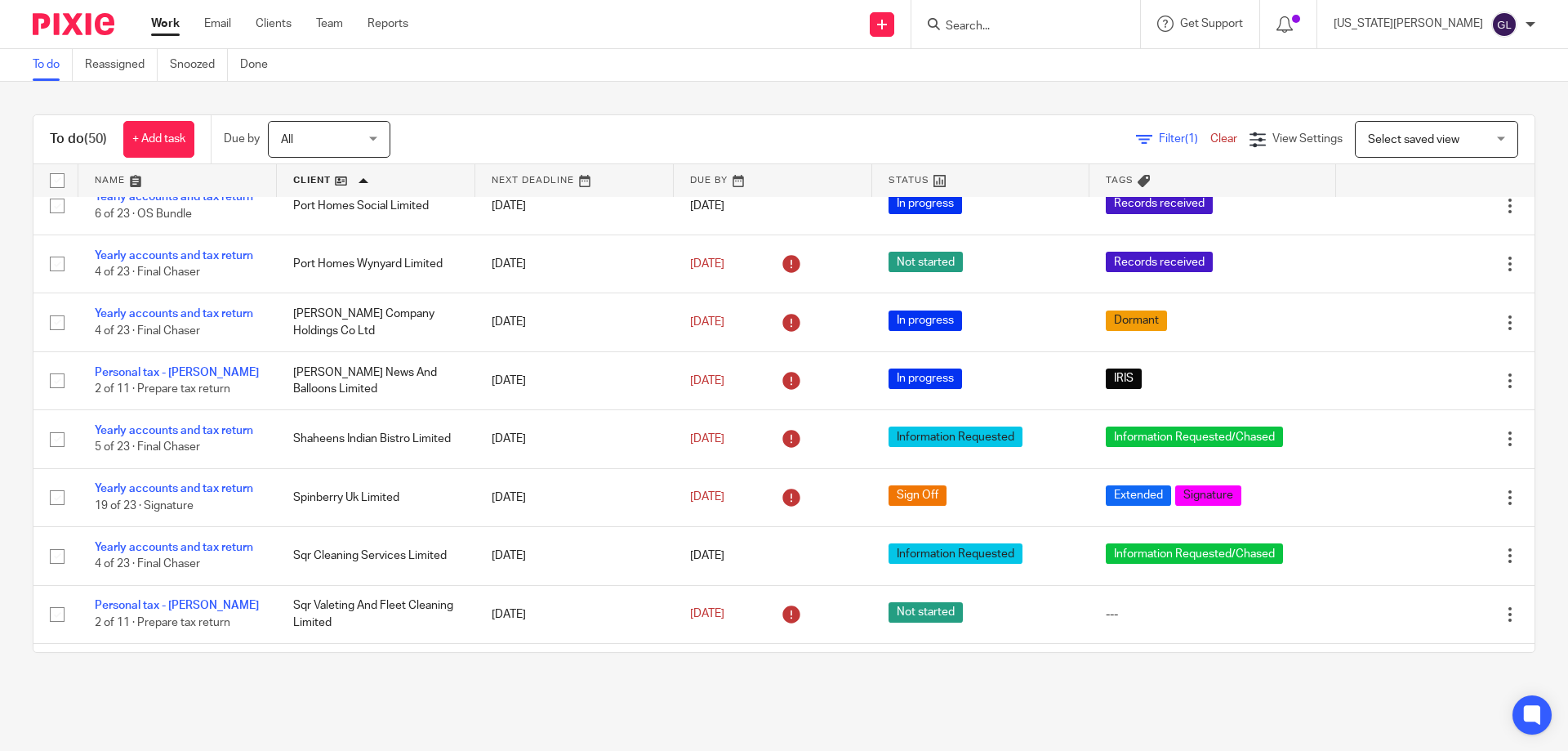
click at [1379, 697] on main "To do Reassigned Snoozed Done To do (50) + Add task Due by All All Today Tomorr…" at bounding box center [784, 375] width 1568 height 751
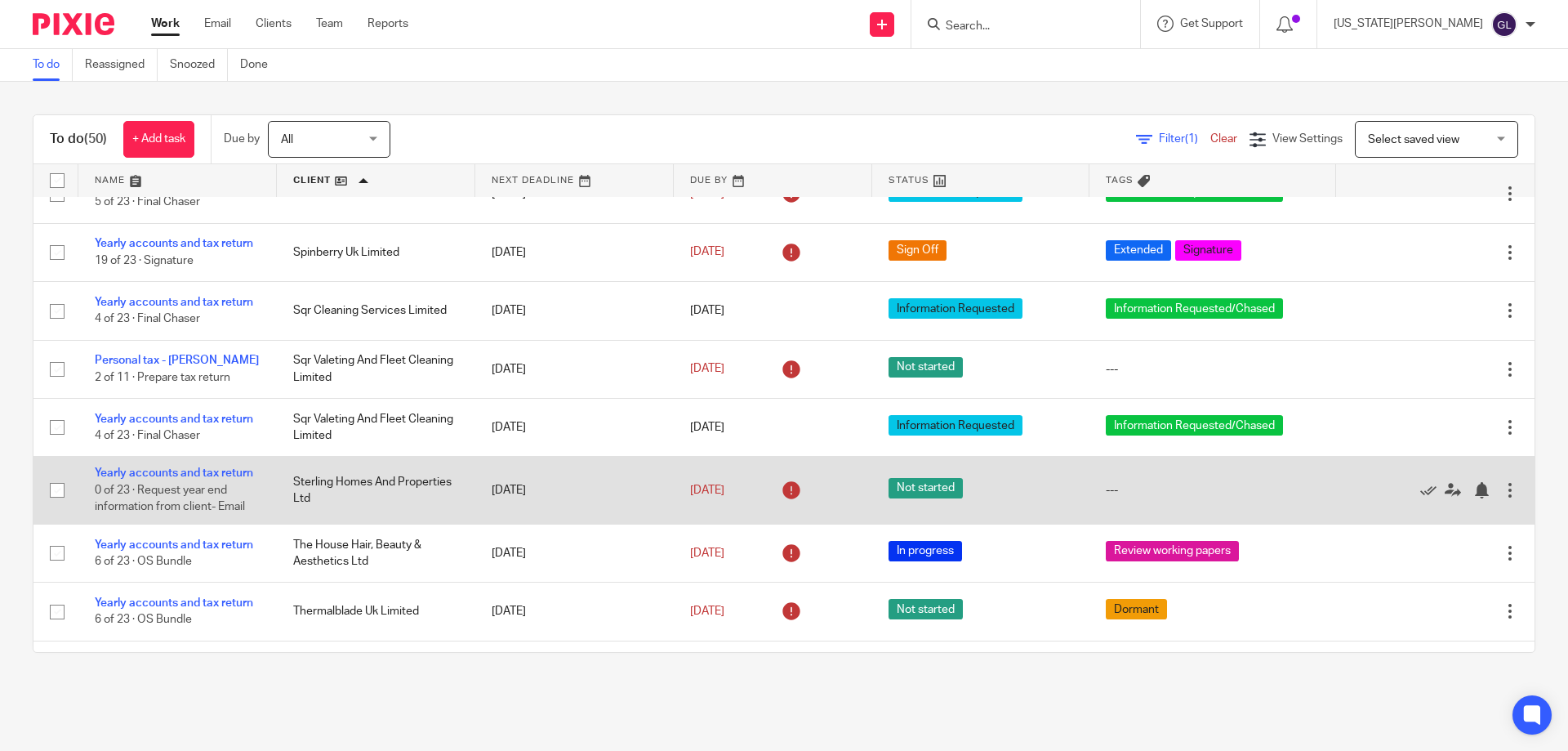
scroll to position [2595, 0]
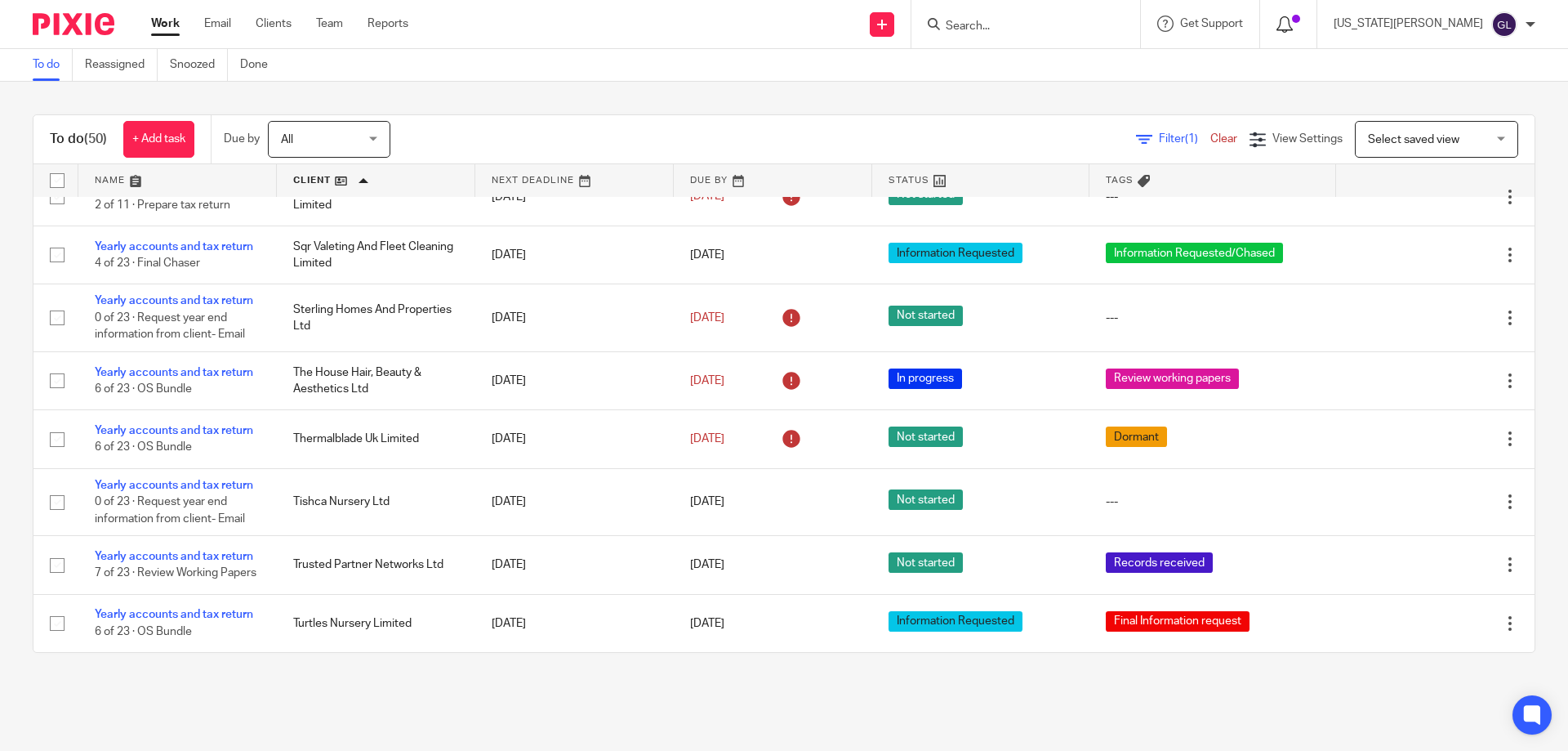
click at [1293, 22] on icon at bounding box center [1284, 24] width 16 height 16
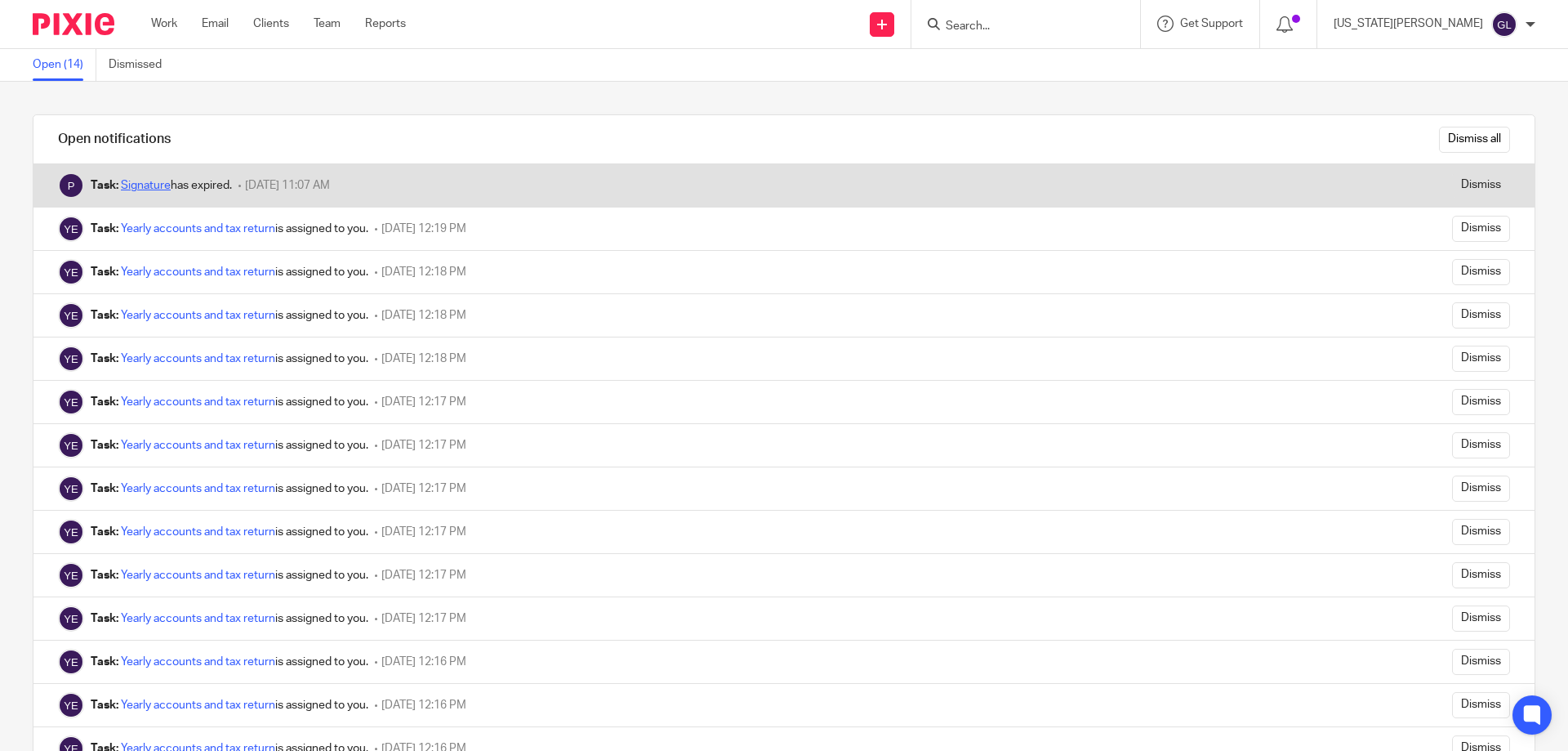
click at [137, 186] on link "Signature" at bounding box center [145, 185] width 50 height 12
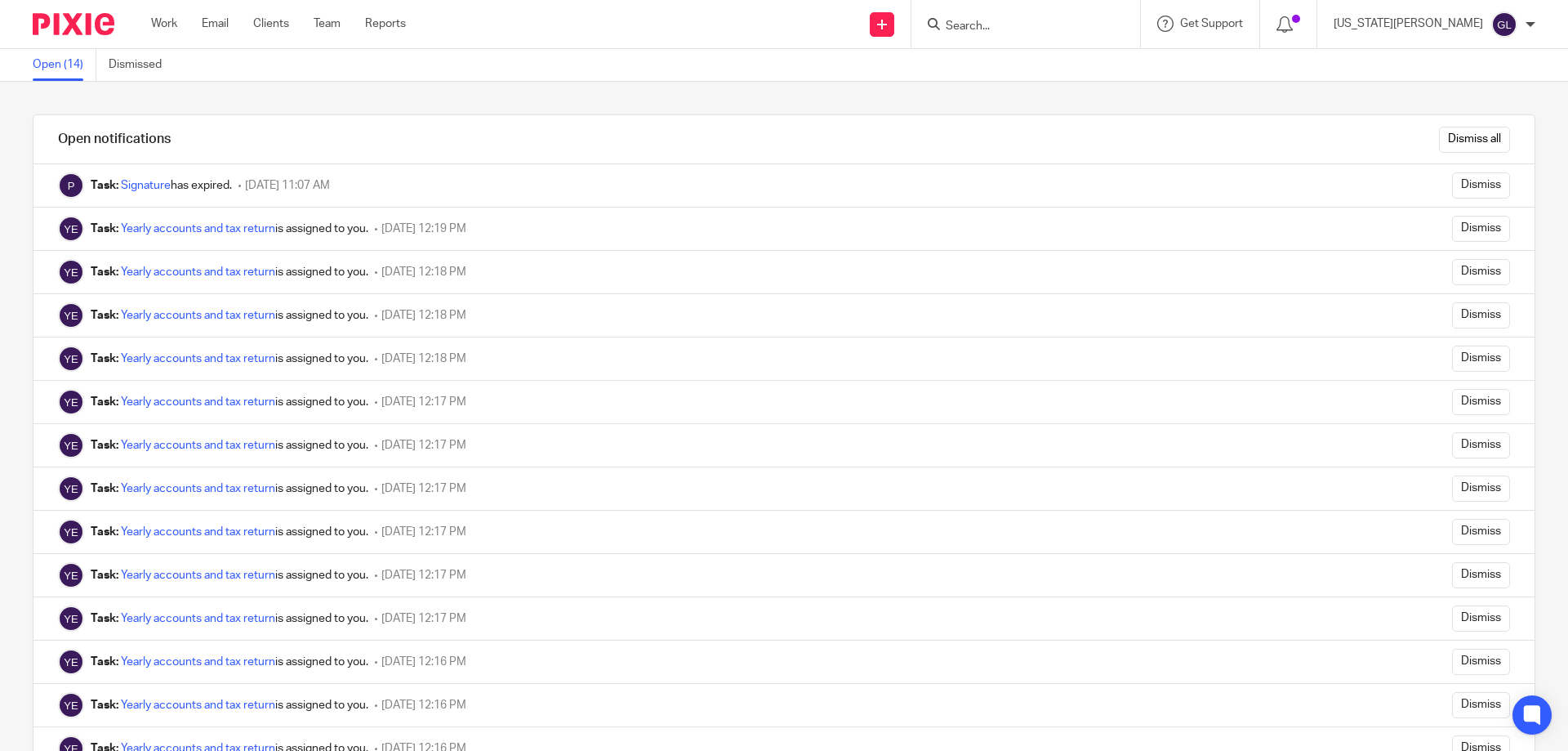
click at [78, 35] on div at bounding box center [67, 23] width 135 height 48
click at [174, 27] on link "Work" at bounding box center [163, 23] width 26 height 16
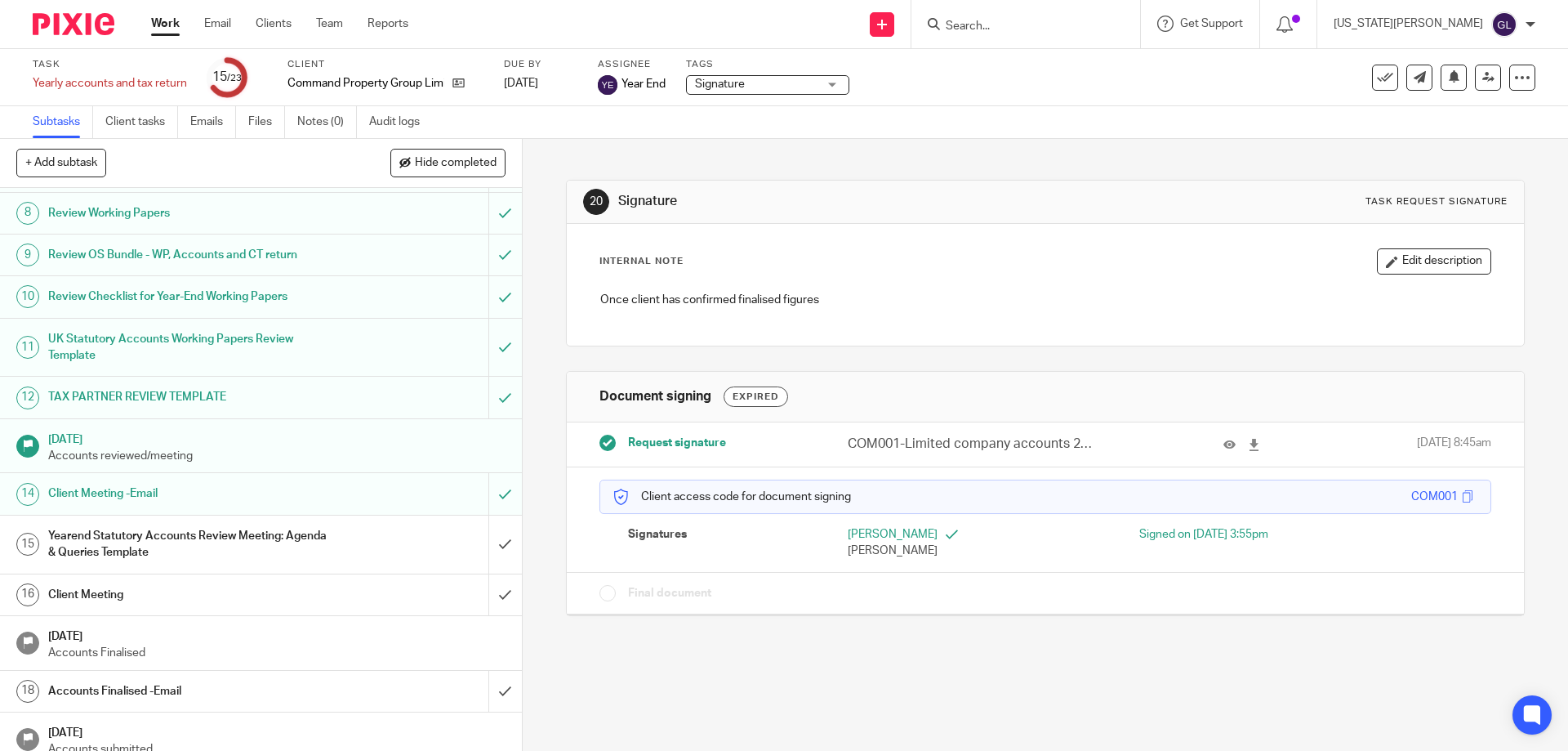
scroll to position [524, 0]
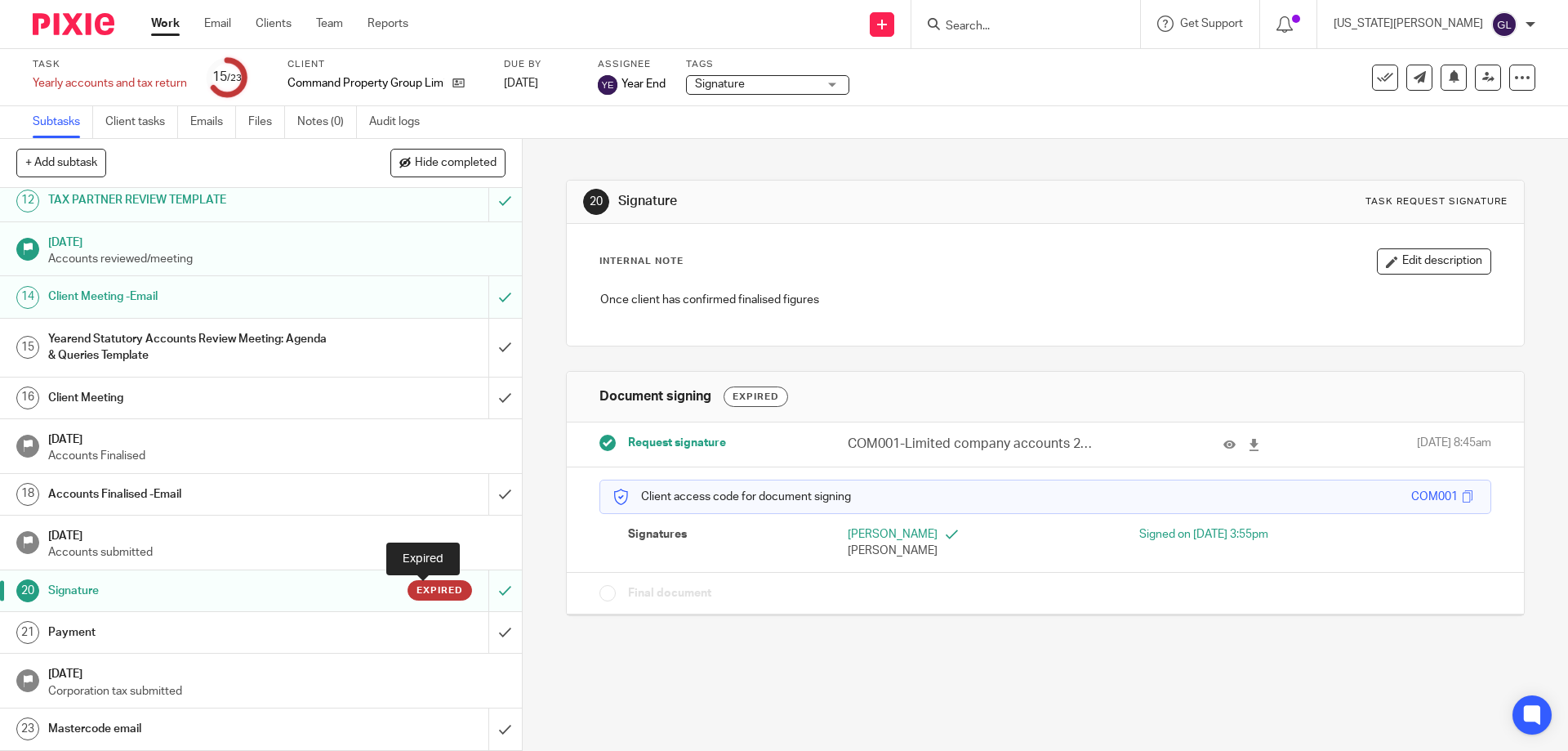
click at [429, 587] on span "Expired" at bounding box center [440, 590] width 47 height 14
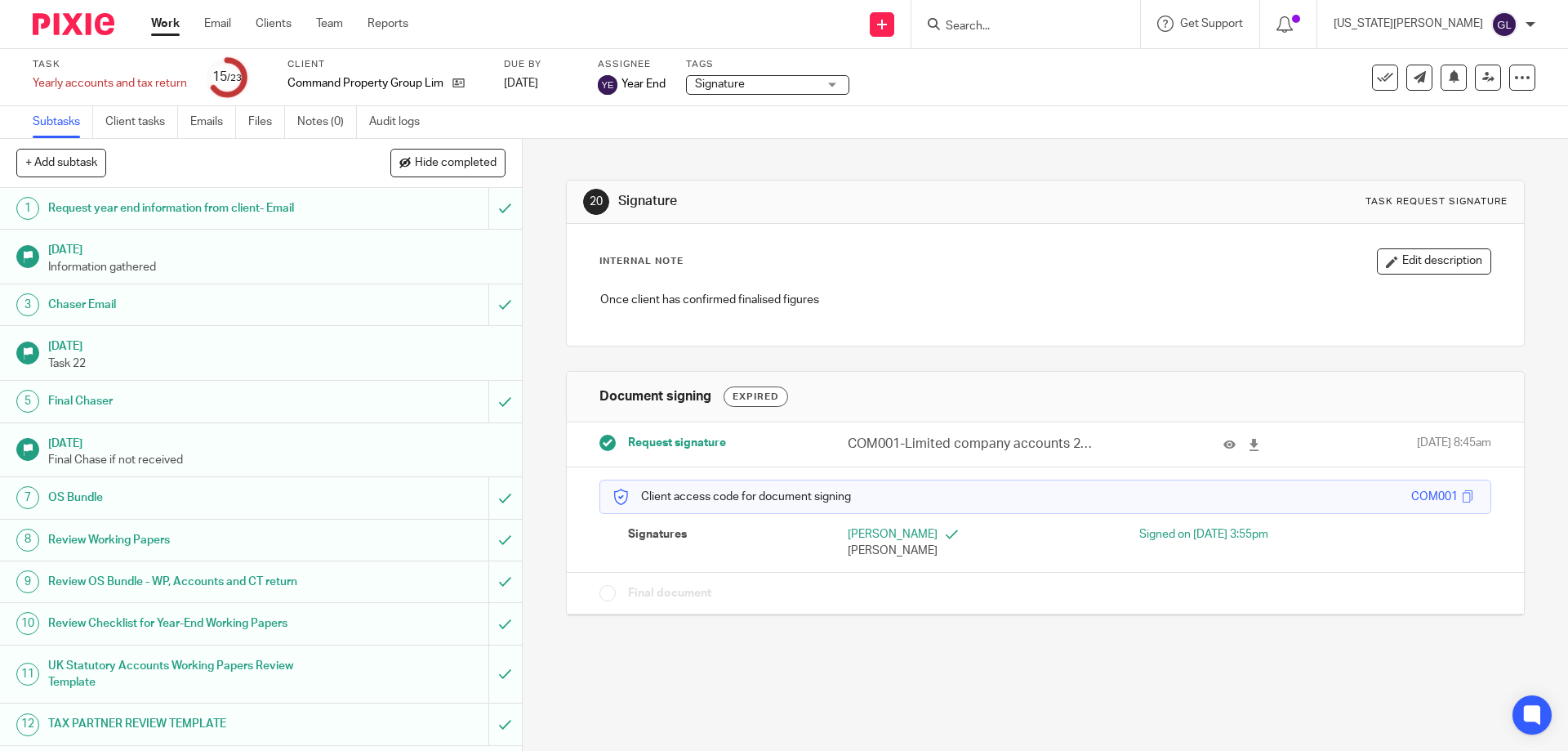
click at [761, 399] on div "Expired" at bounding box center [755, 397] width 64 height 21
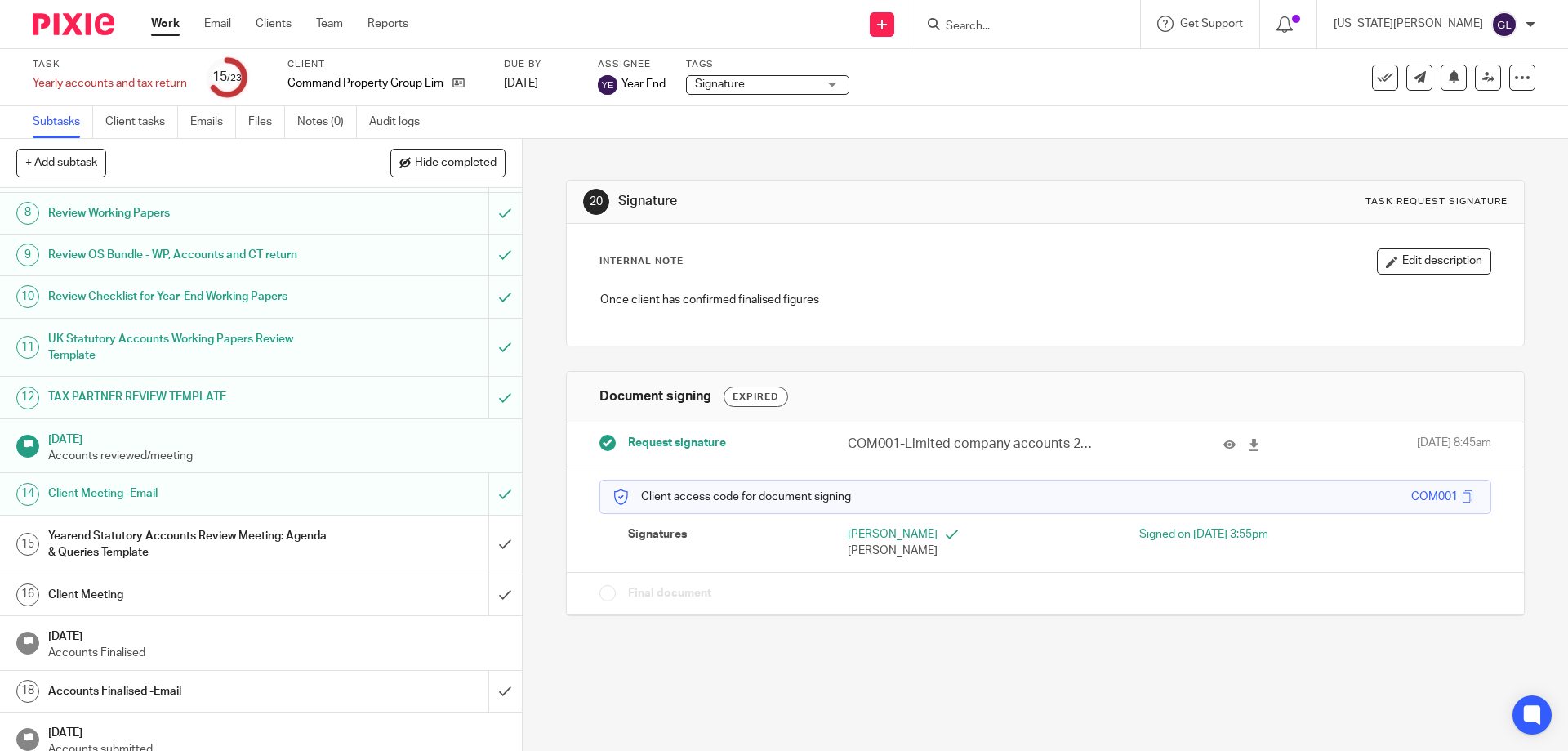
scroll to position [524, 0]
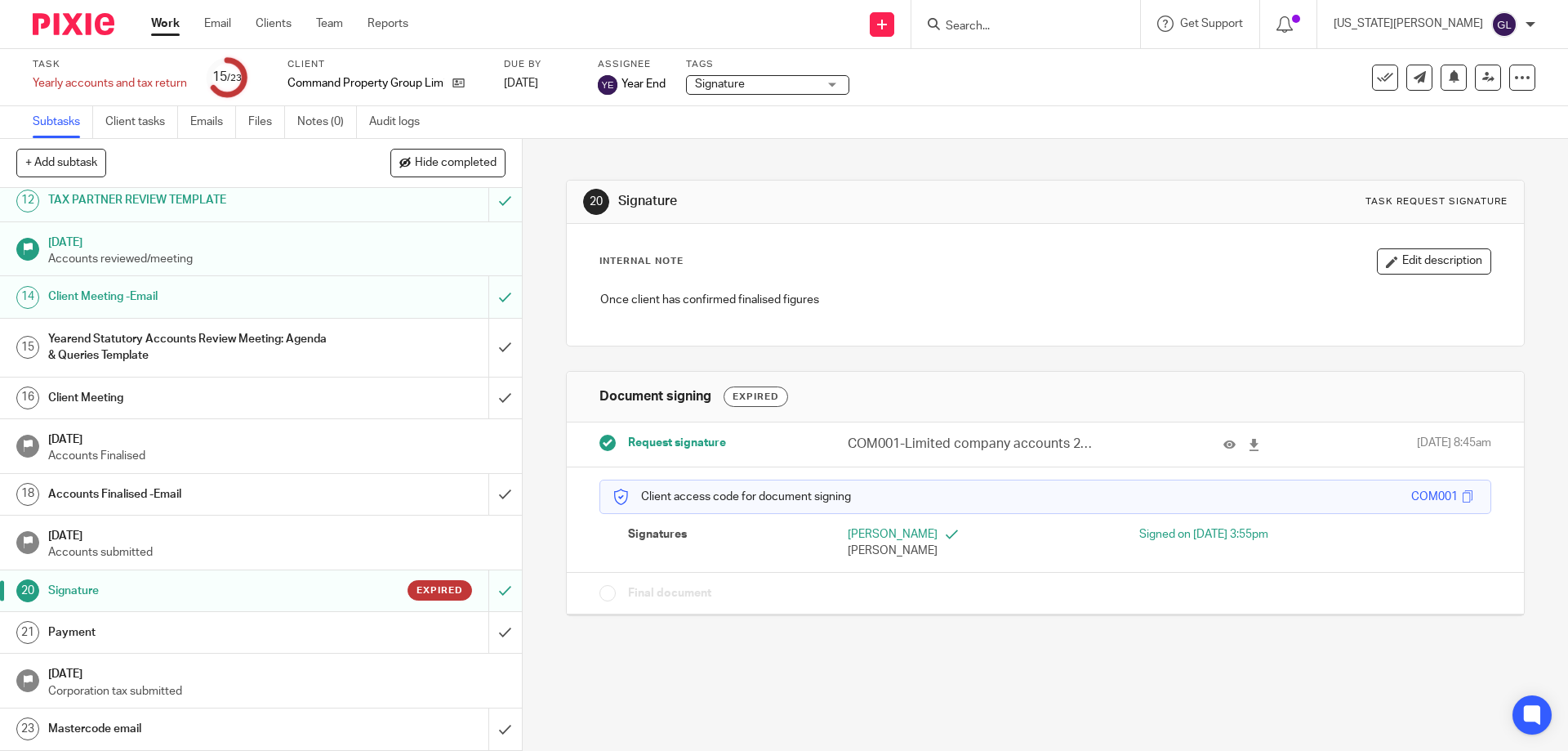
click at [736, 86] on span "Signature" at bounding box center [719, 84] width 50 height 12
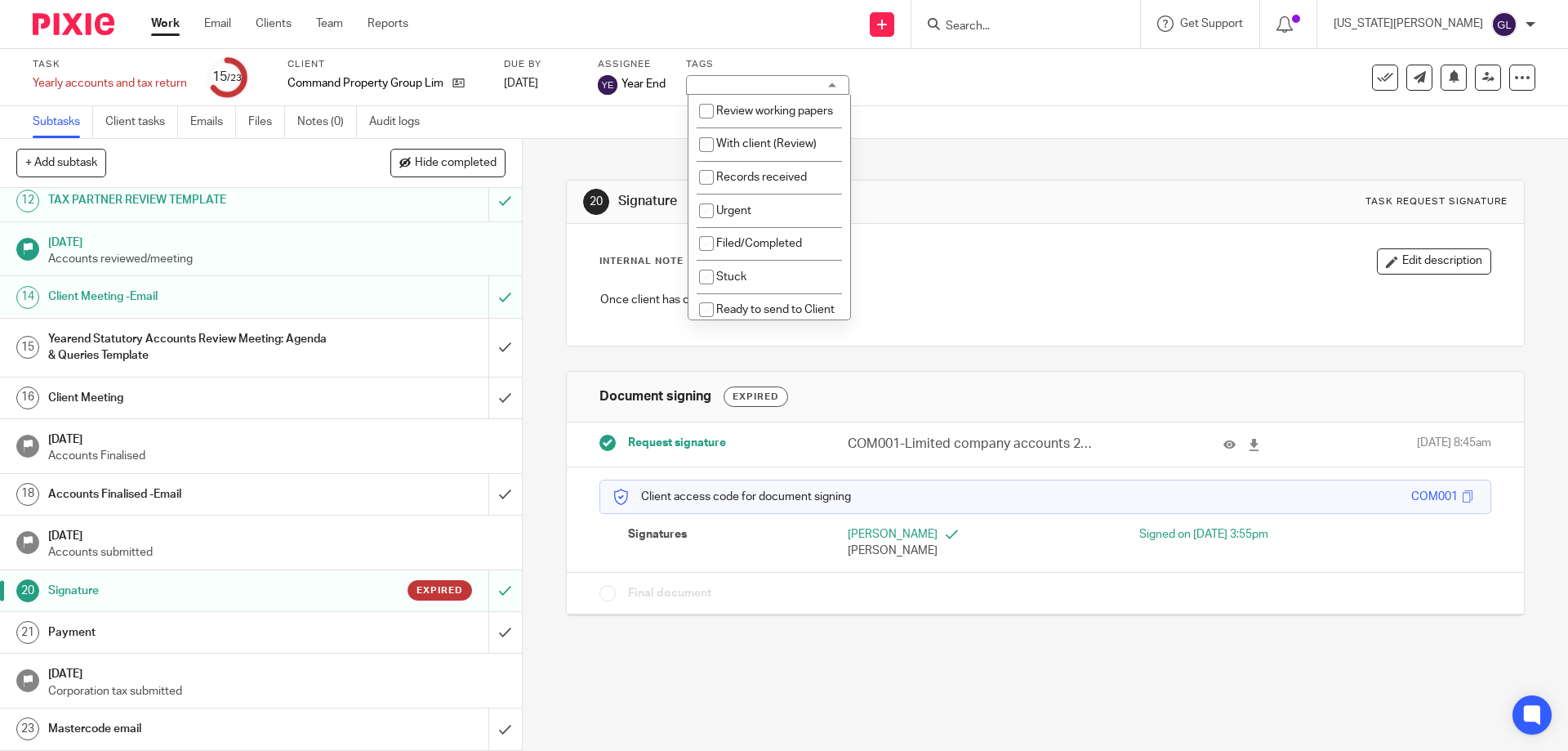
click at [736, 86] on div "Signature" at bounding box center [767, 85] width 163 height 20
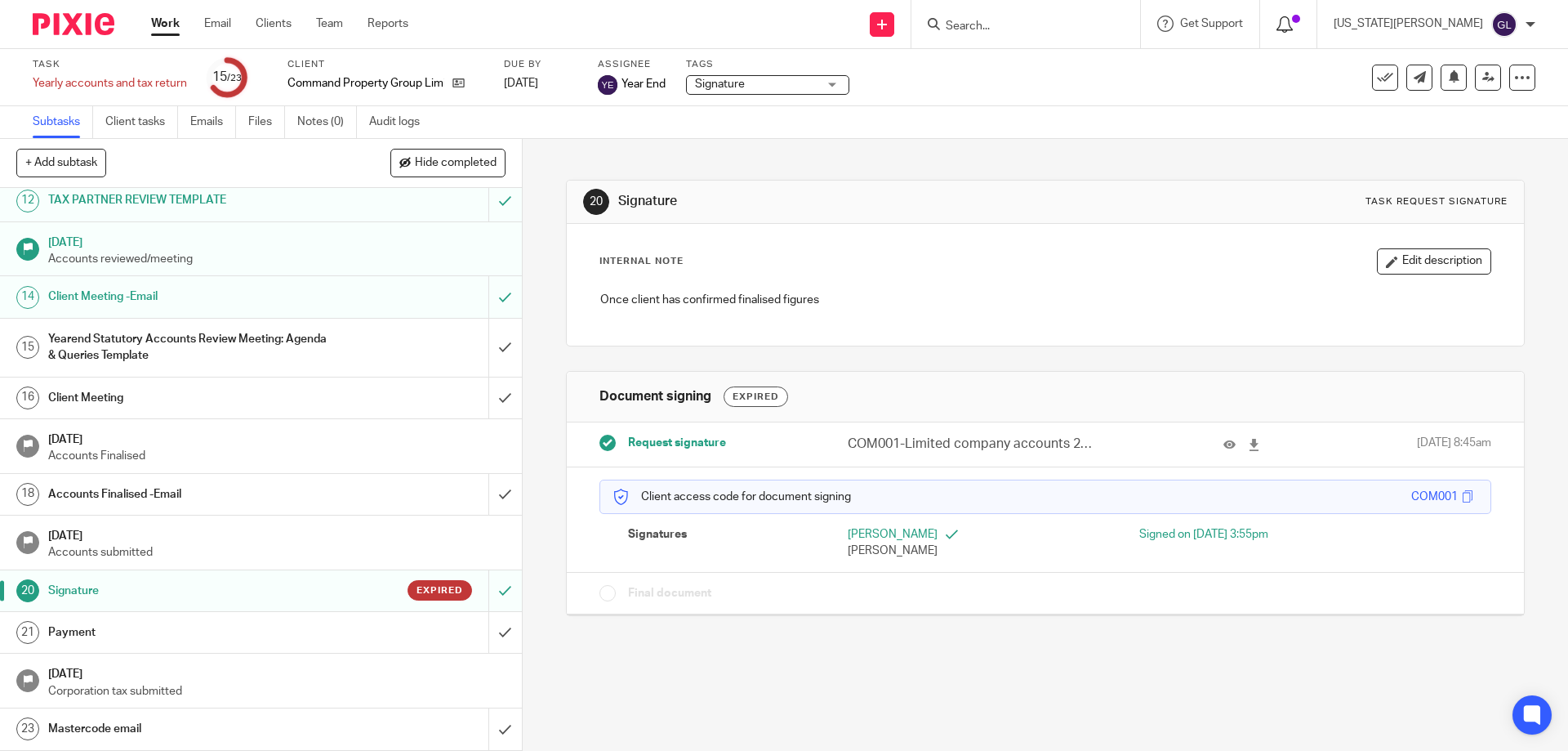
click at [1293, 27] on icon at bounding box center [1284, 24] width 16 height 16
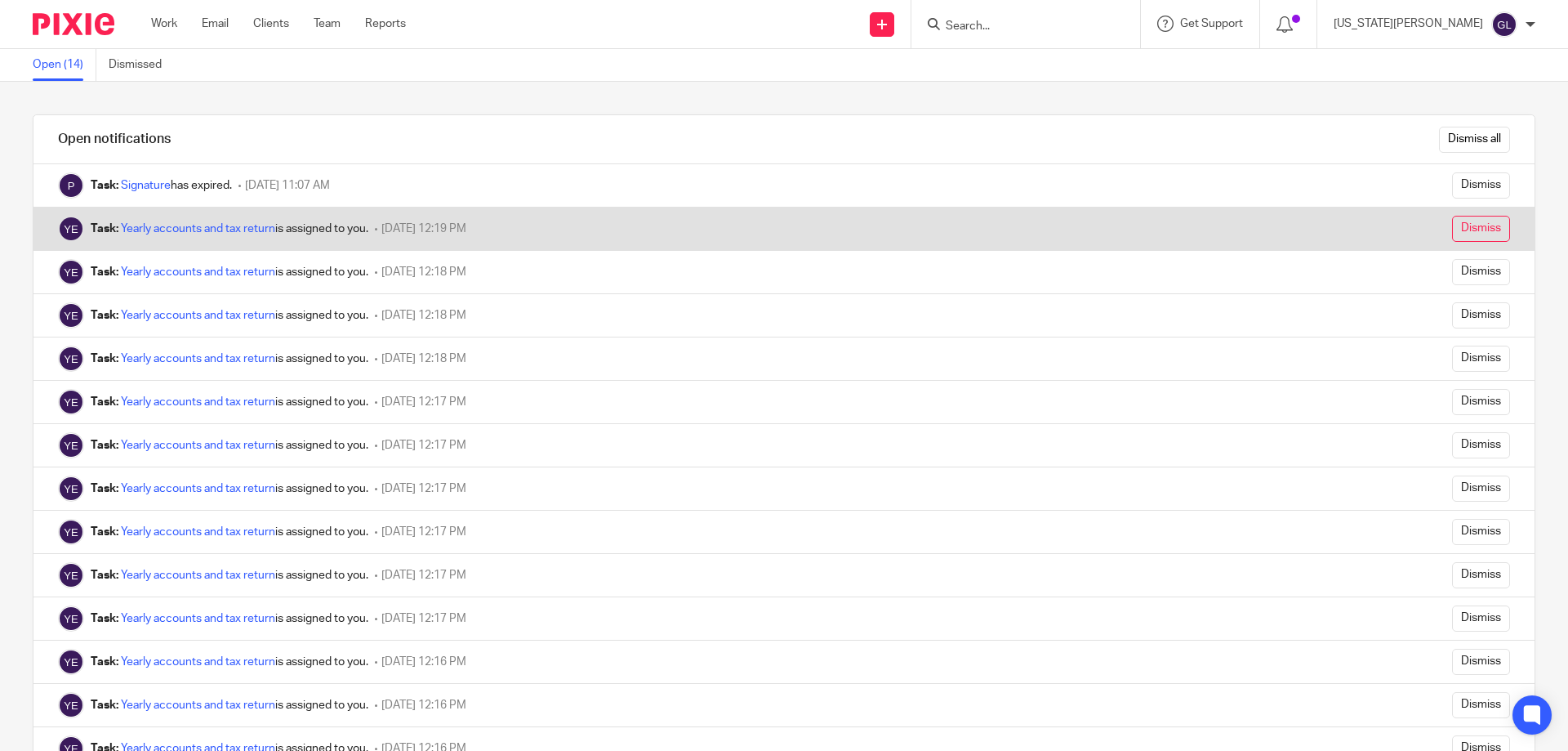
click at [1451, 231] on input "Dismiss" at bounding box center [1480, 229] width 58 height 26
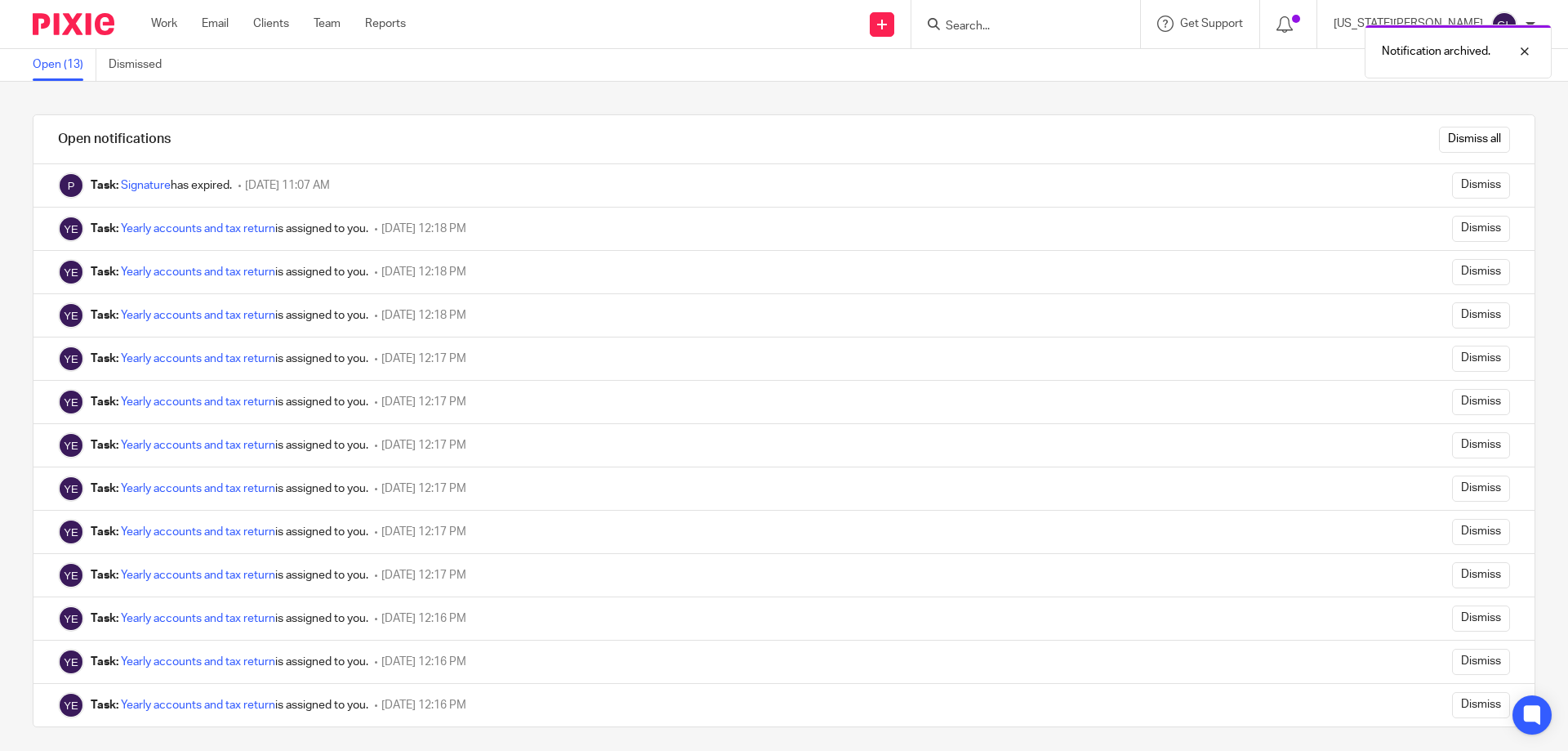
click at [1451, 230] on input "Dismiss" at bounding box center [1480, 229] width 58 height 26
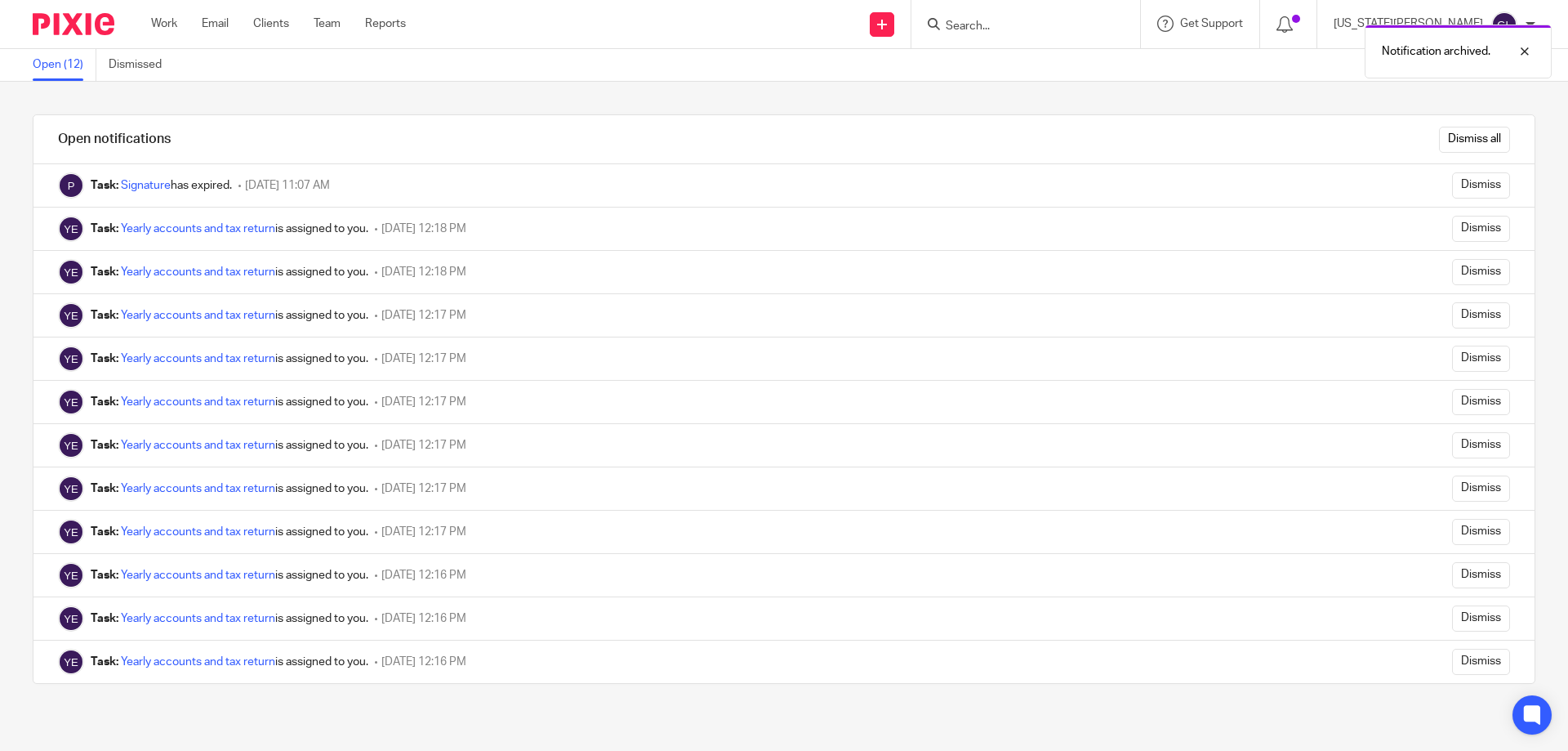
click at [1451, 230] on input "Dismiss" at bounding box center [1480, 229] width 58 height 26
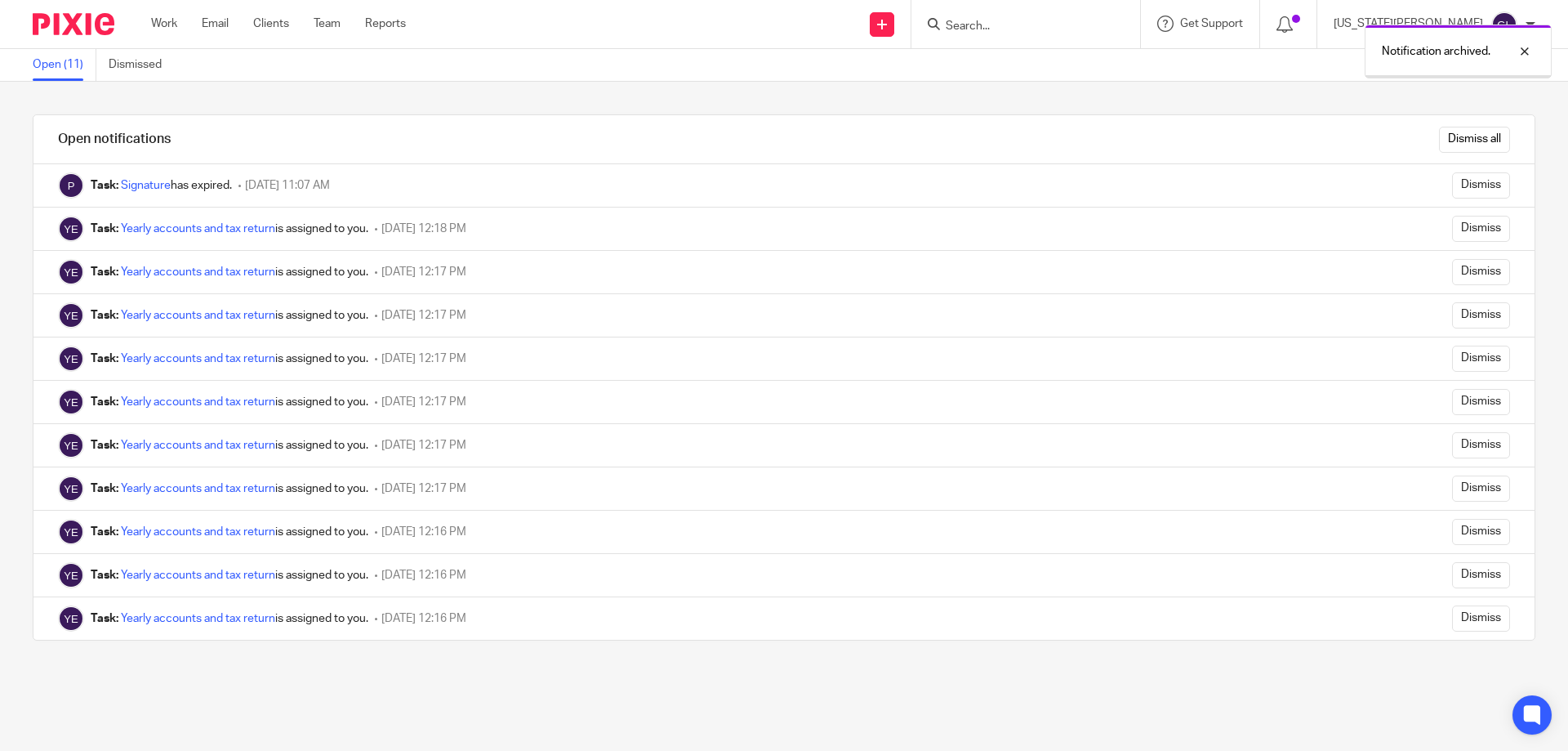
click at [1451, 230] on input "Dismiss" at bounding box center [1480, 229] width 58 height 26
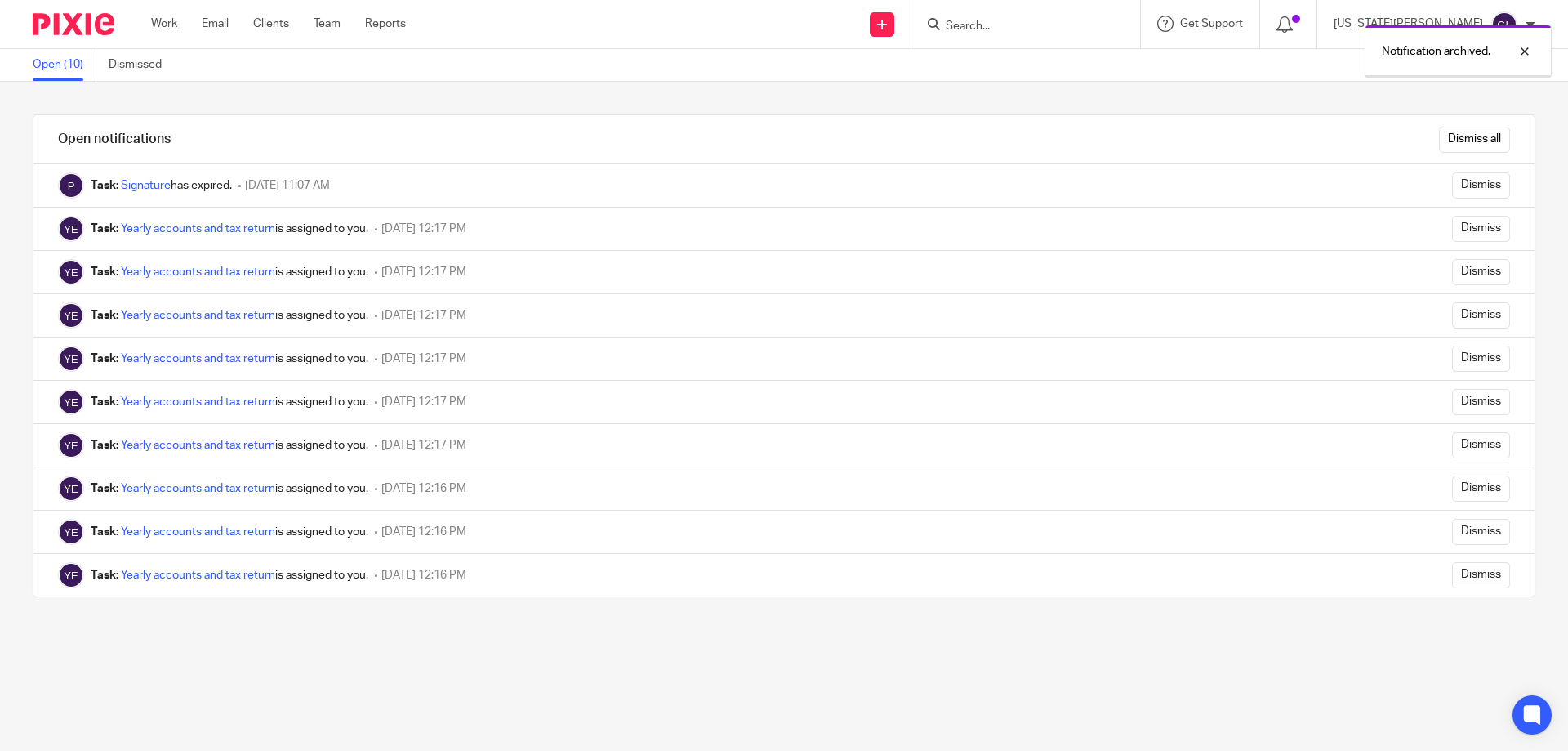
click at [1451, 230] on input "Dismiss" at bounding box center [1480, 229] width 58 height 26
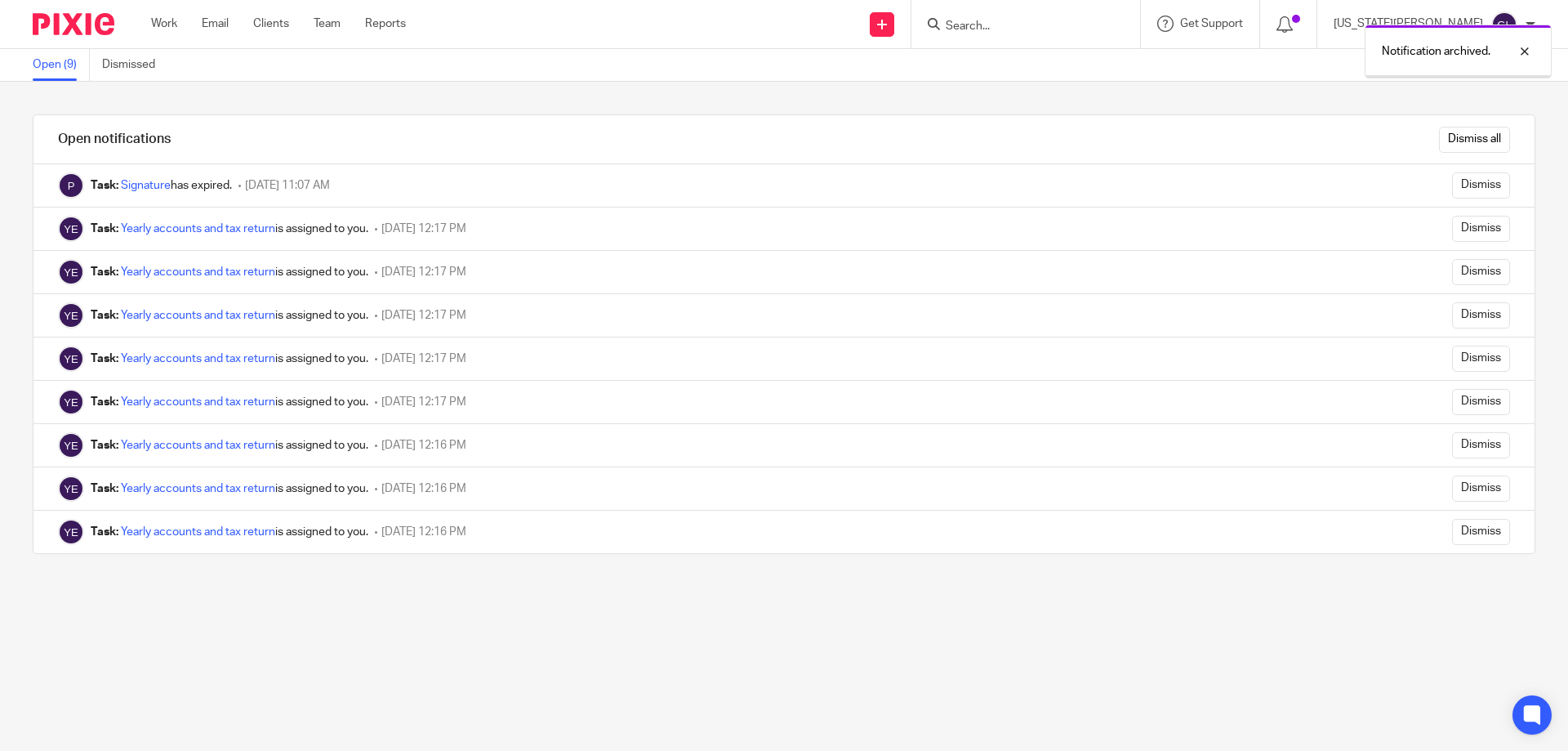
click at [1451, 230] on input "Dismiss" at bounding box center [1480, 229] width 58 height 26
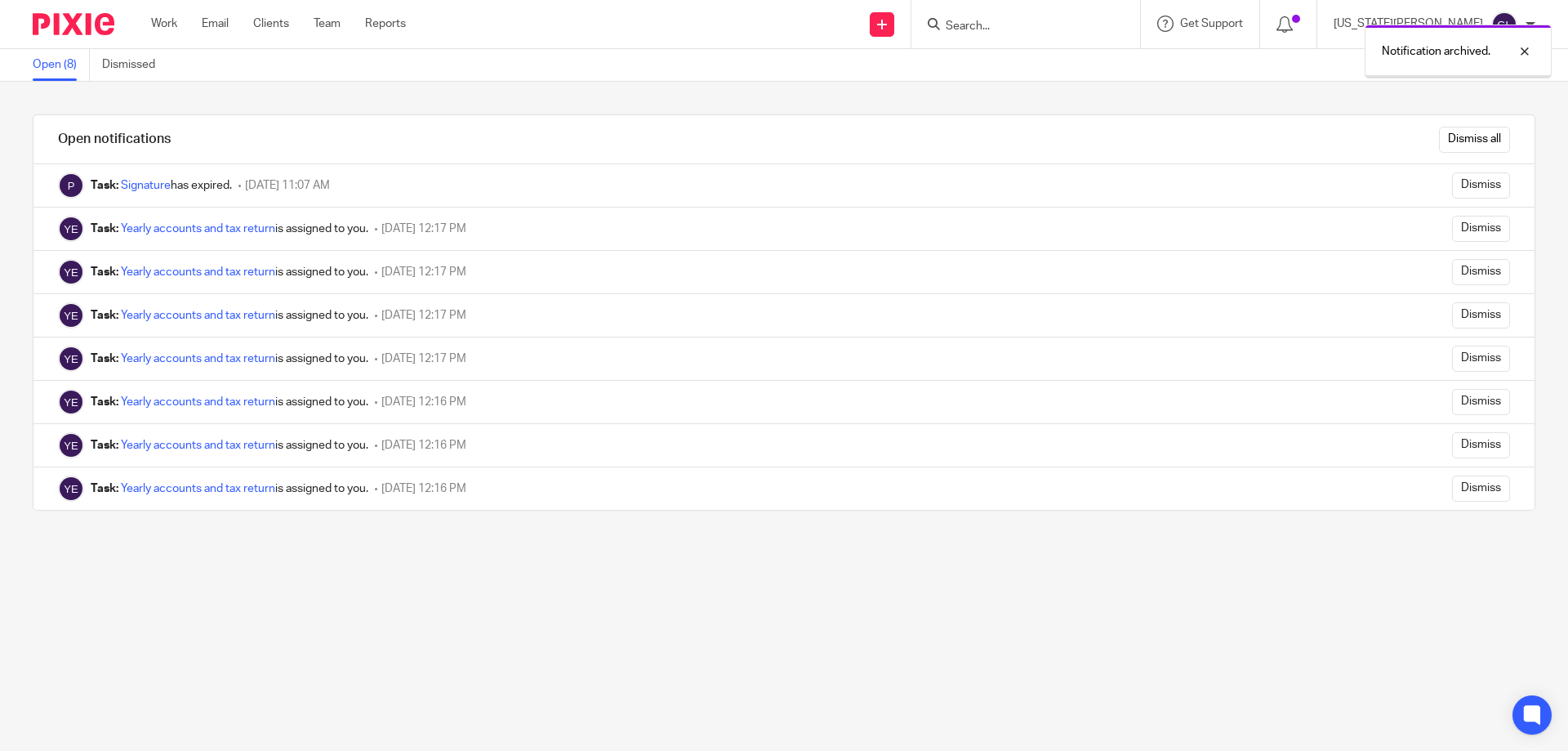
click at [1451, 230] on input "Dismiss" at bounding box center [1480, 229] width 58 height 26
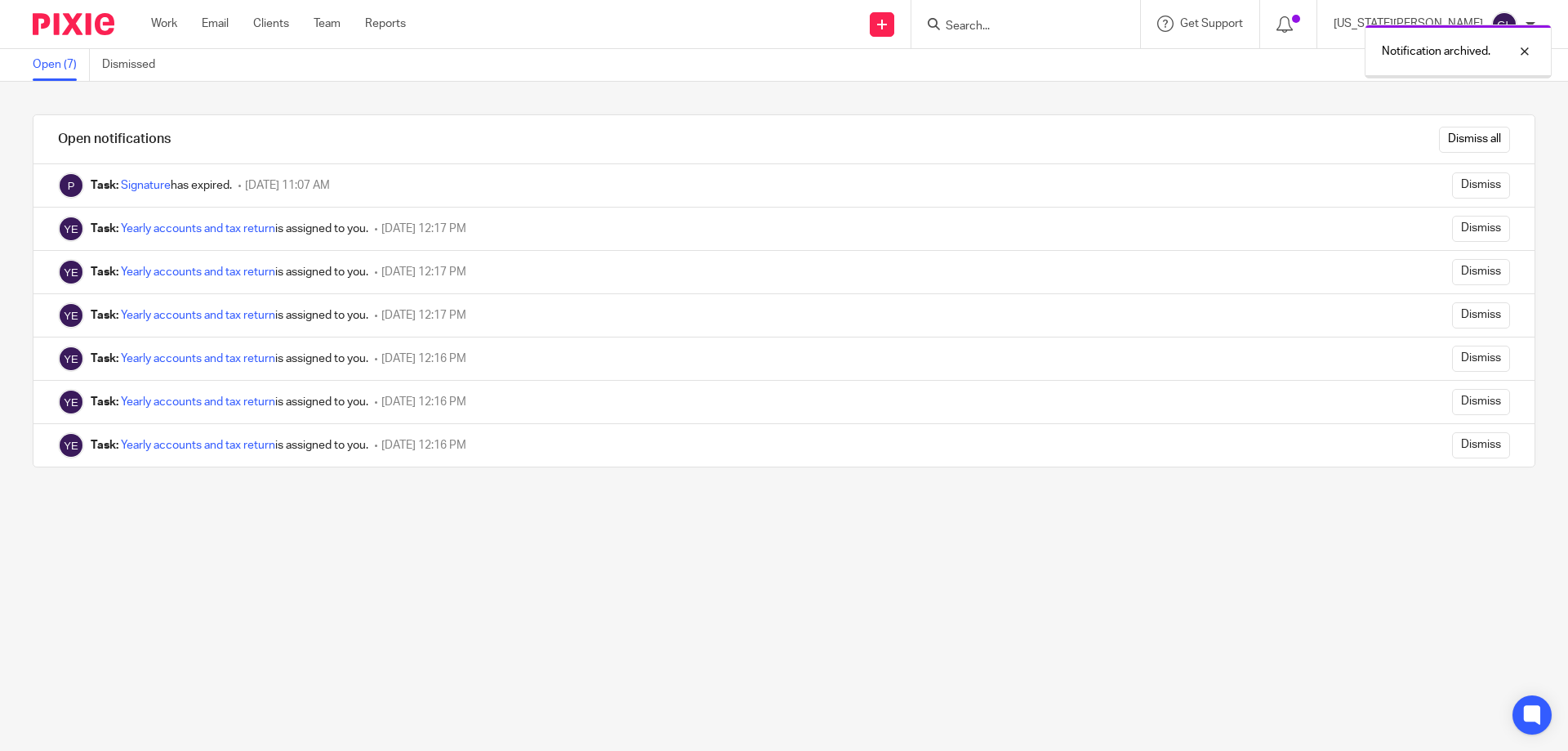
click at [1451, 230] on input "Dismiss" at bounding box center [1480, 229] width 58 height 26
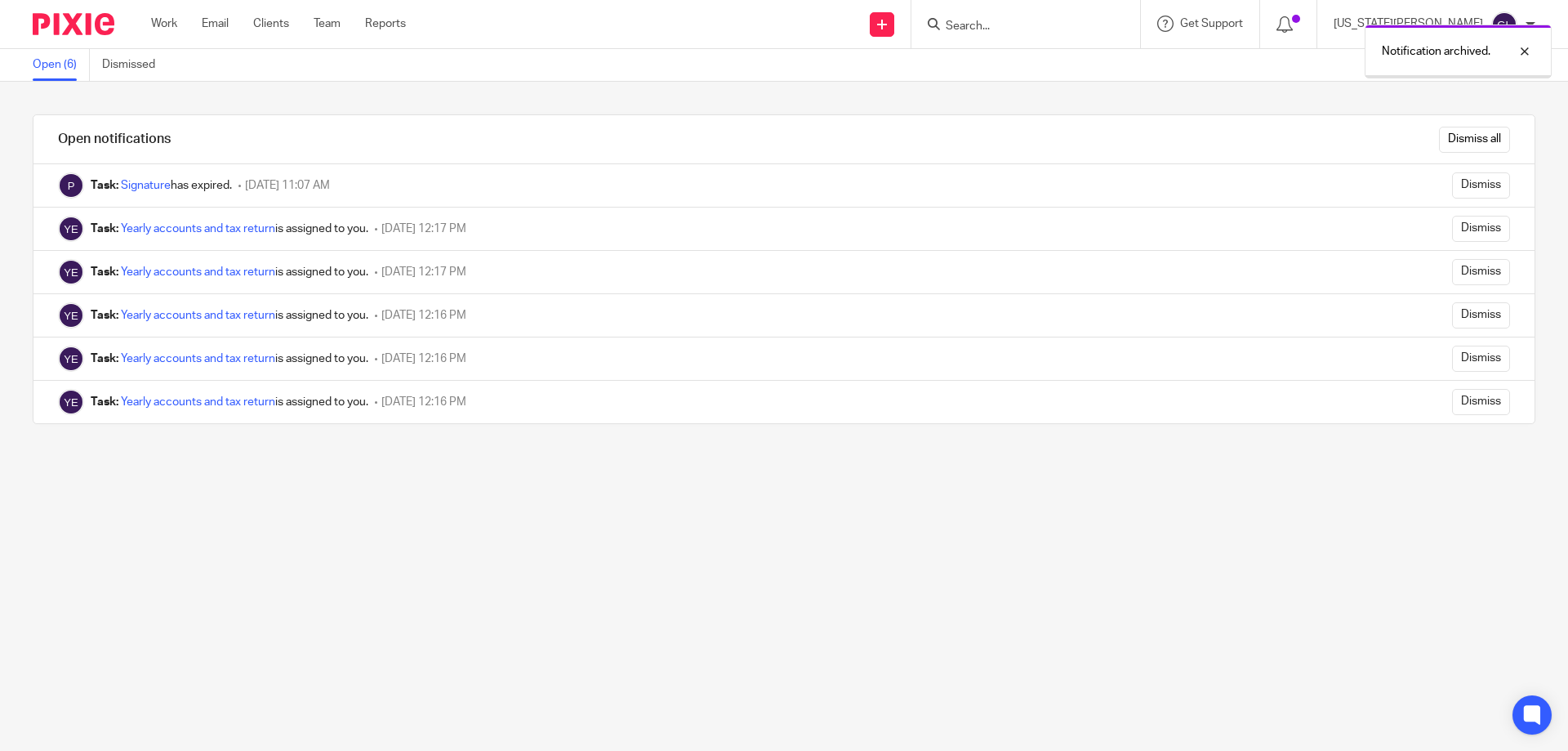
click at [1451, 230] on input "Dismiss" at bounding box center [1480, 229] width 58 height 26
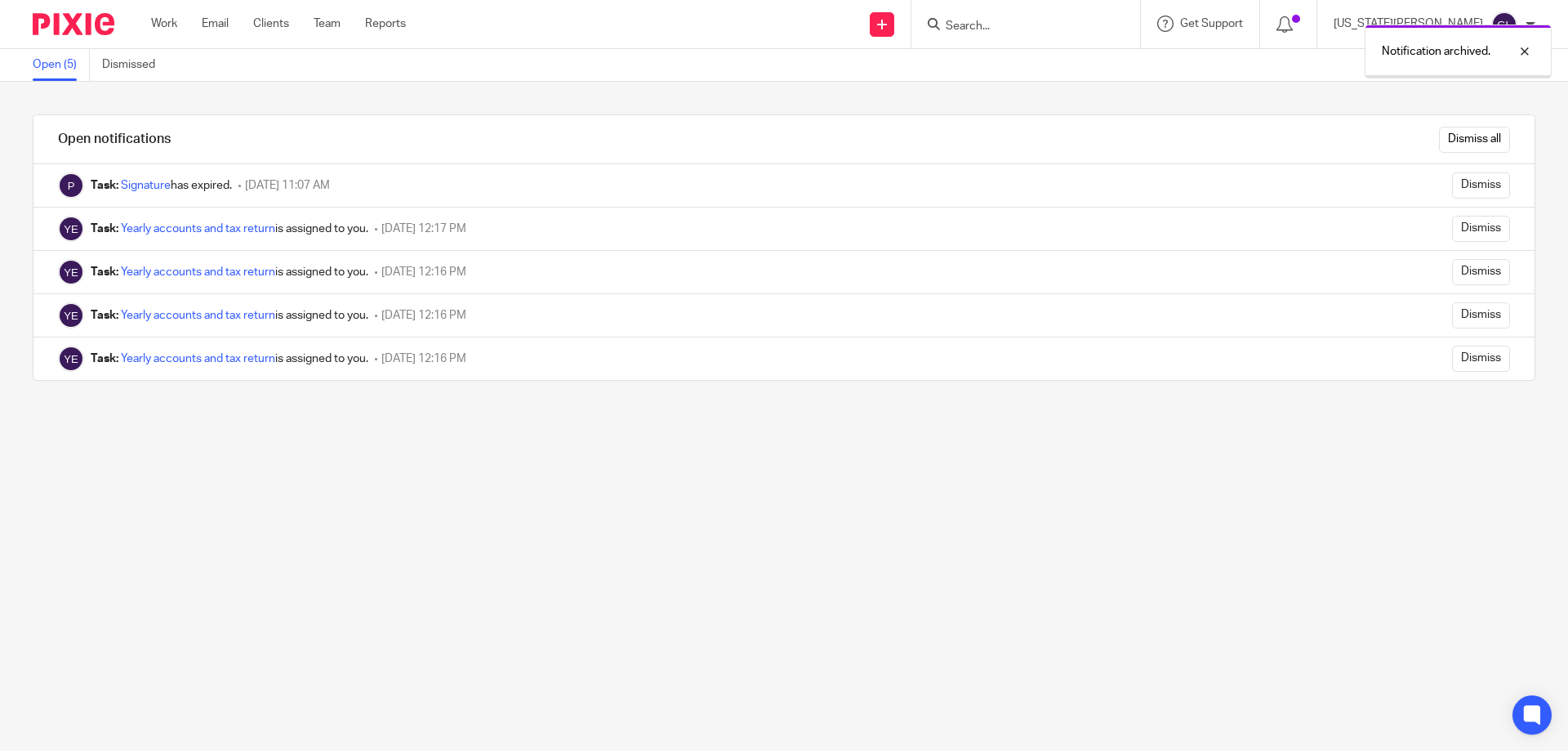
click at [1451, 230] on input "Dismiss" at bounding box center [1480, 229] width 58 height 26
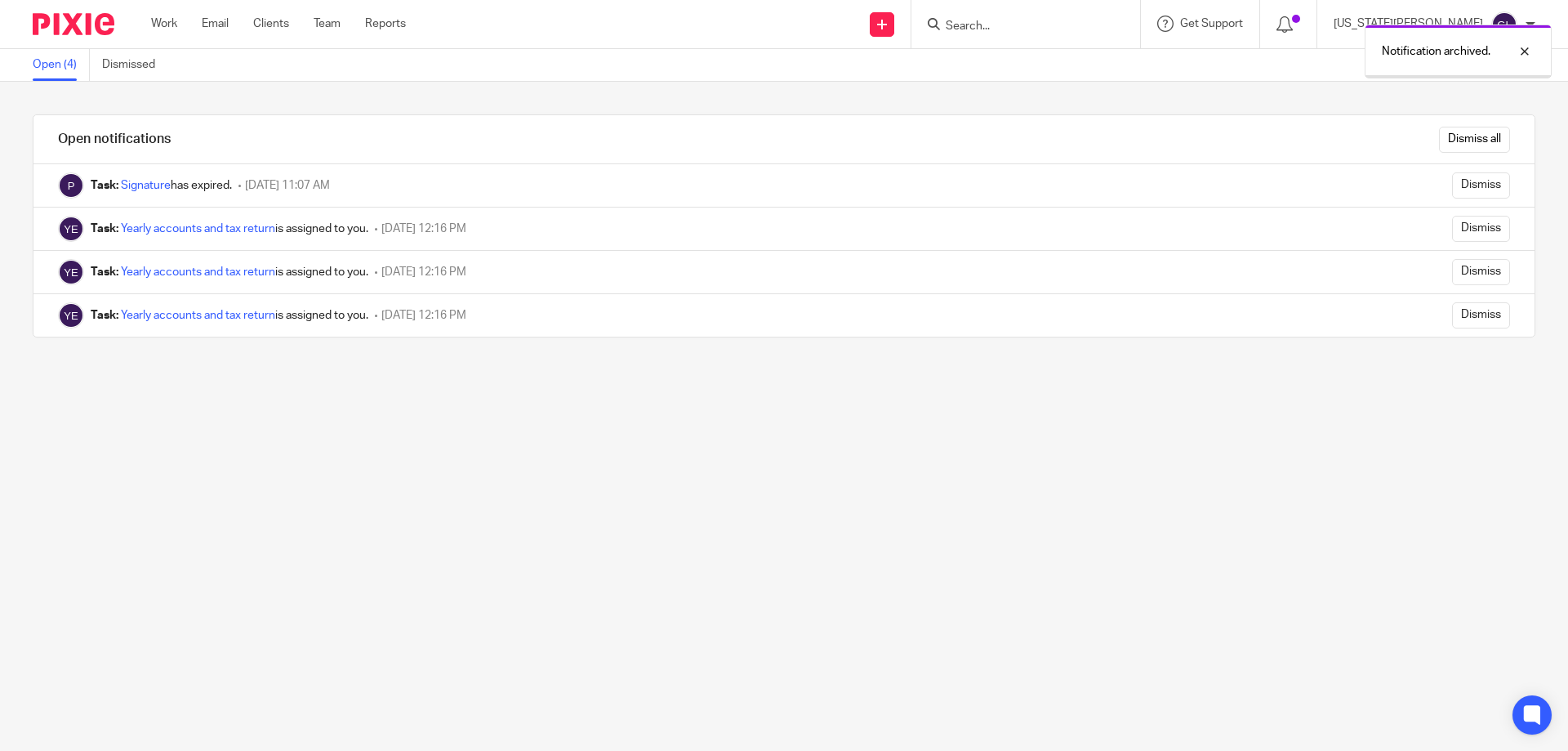
click at [1451, 230] on input "Dismiss" at bounding box center [1480, 229] width 58 height 26
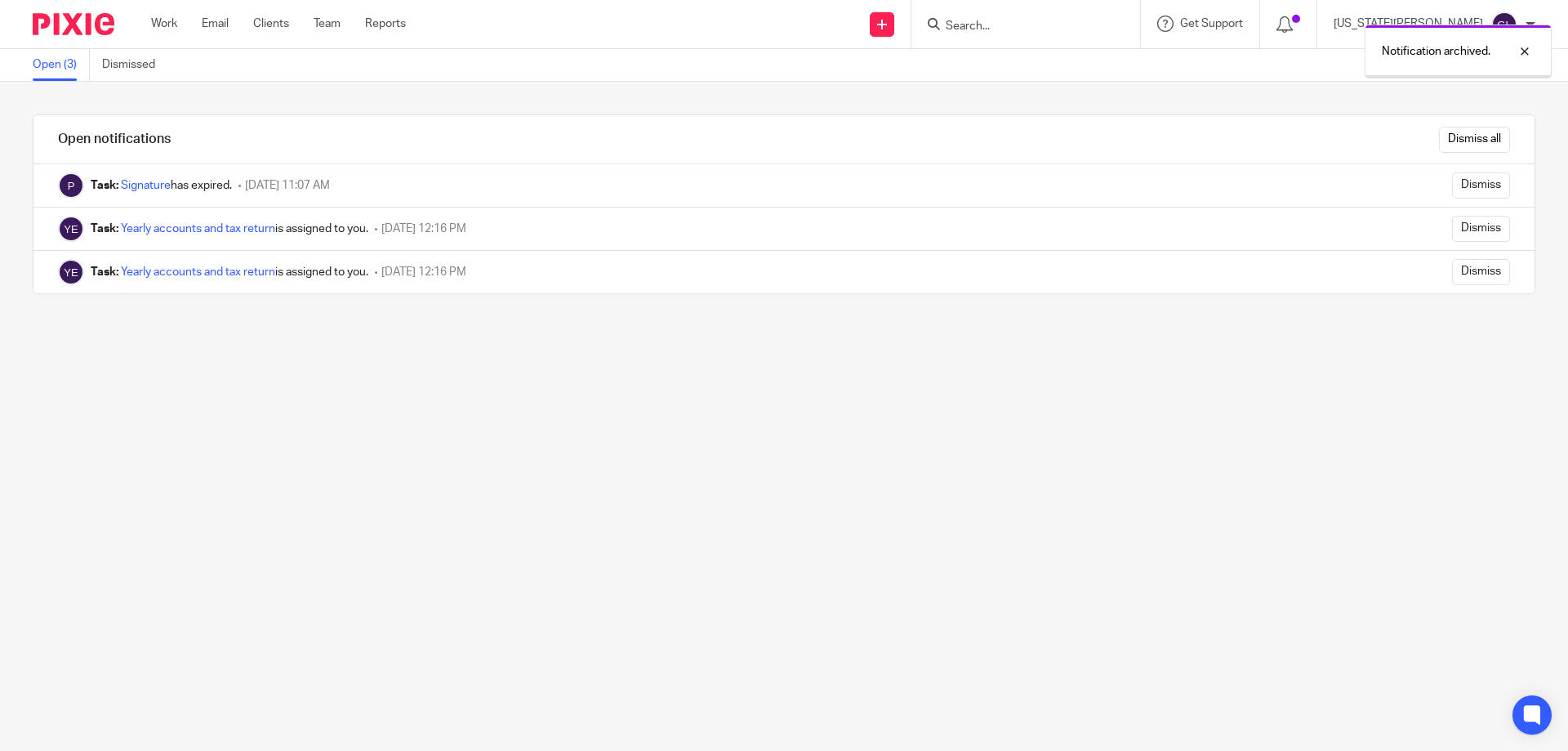
click at [1451, 230] on input "Dismiss" at bounding box center [1480, 229] width 58 height 26
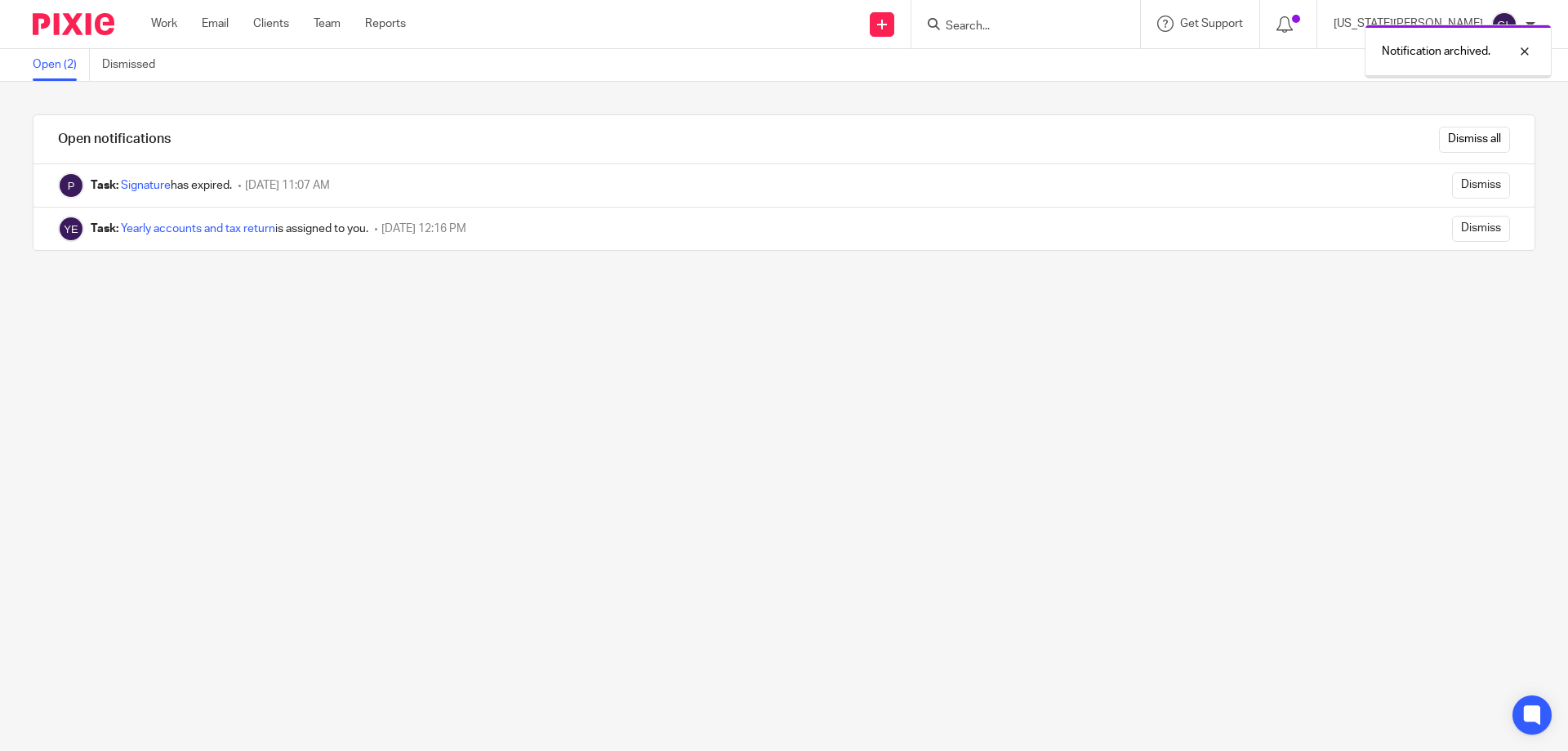
click at [1451, 230] on input "Dismiss" at bounding box center [1480, 229] width 58 height 26
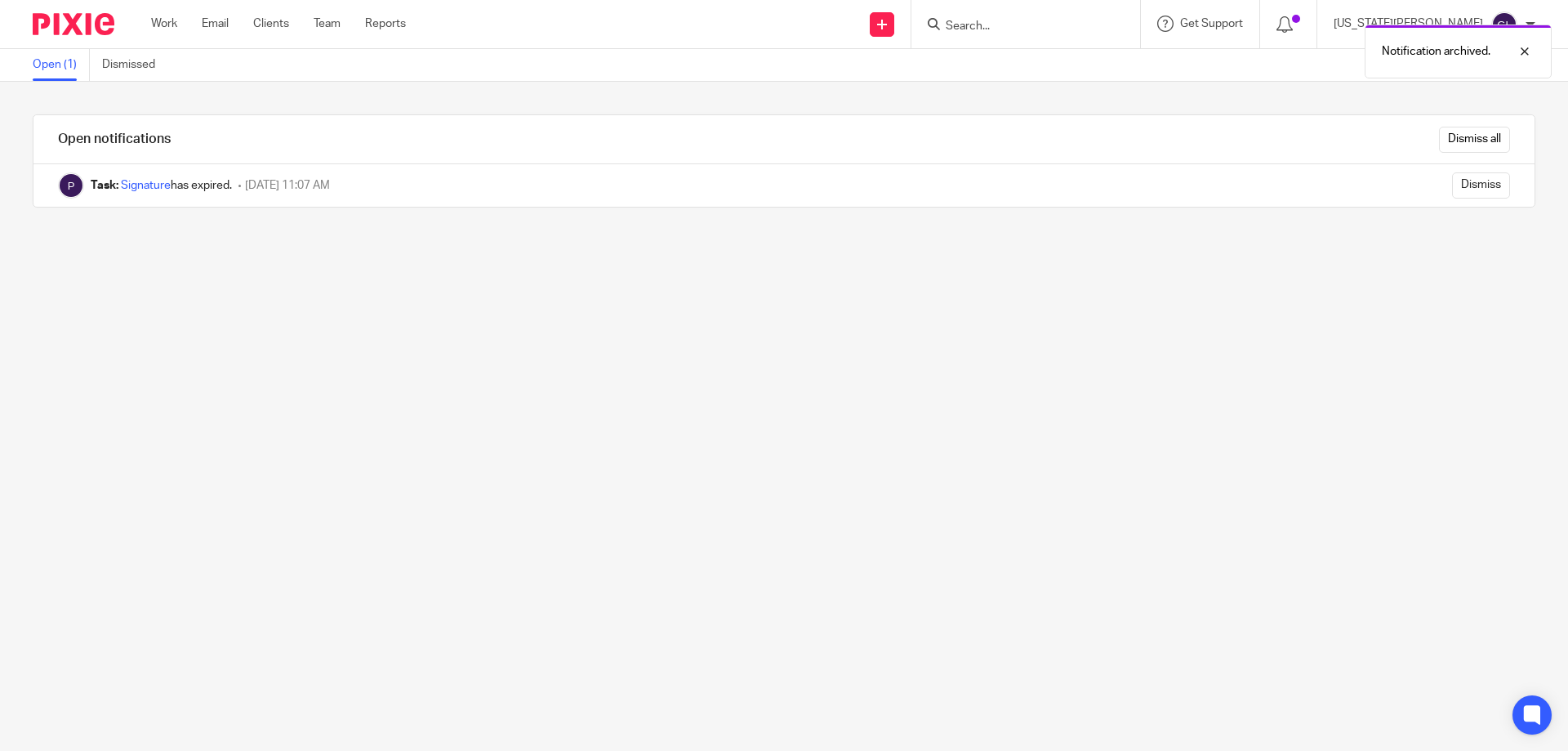
drag, startPoint x: 1087, startPoint y: 243, endPoint x: 1054, endPoint y: 244, distance: 33.0
click at [1083, 243] on div "Open notifications Dismiss all Task: Signature has expired. 25 September 2025 1…" at bounding box center [784, 416] width 1568 height 669
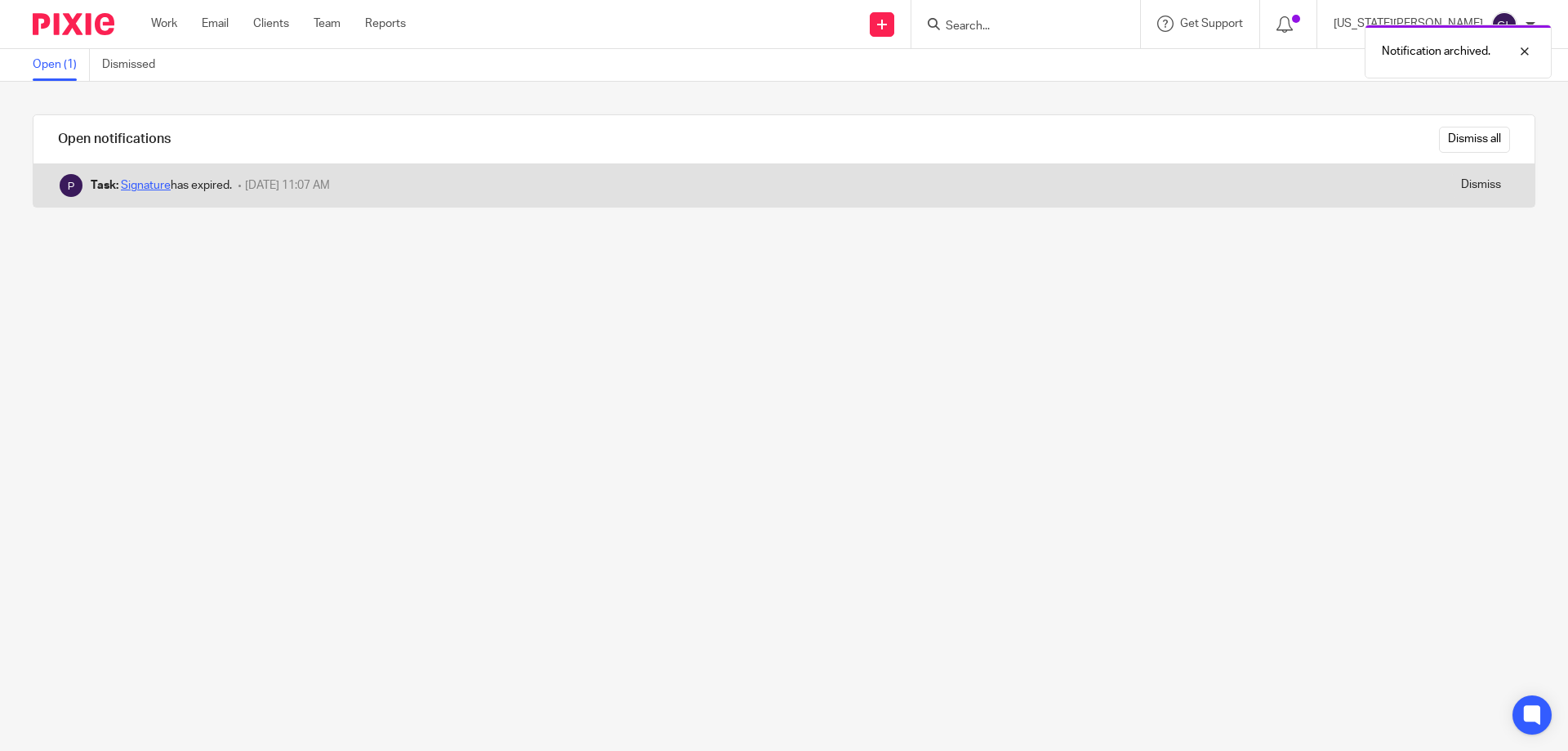
click at [140, 183] on link "Signature" at bounding box center [145, 185] width 50 height 12
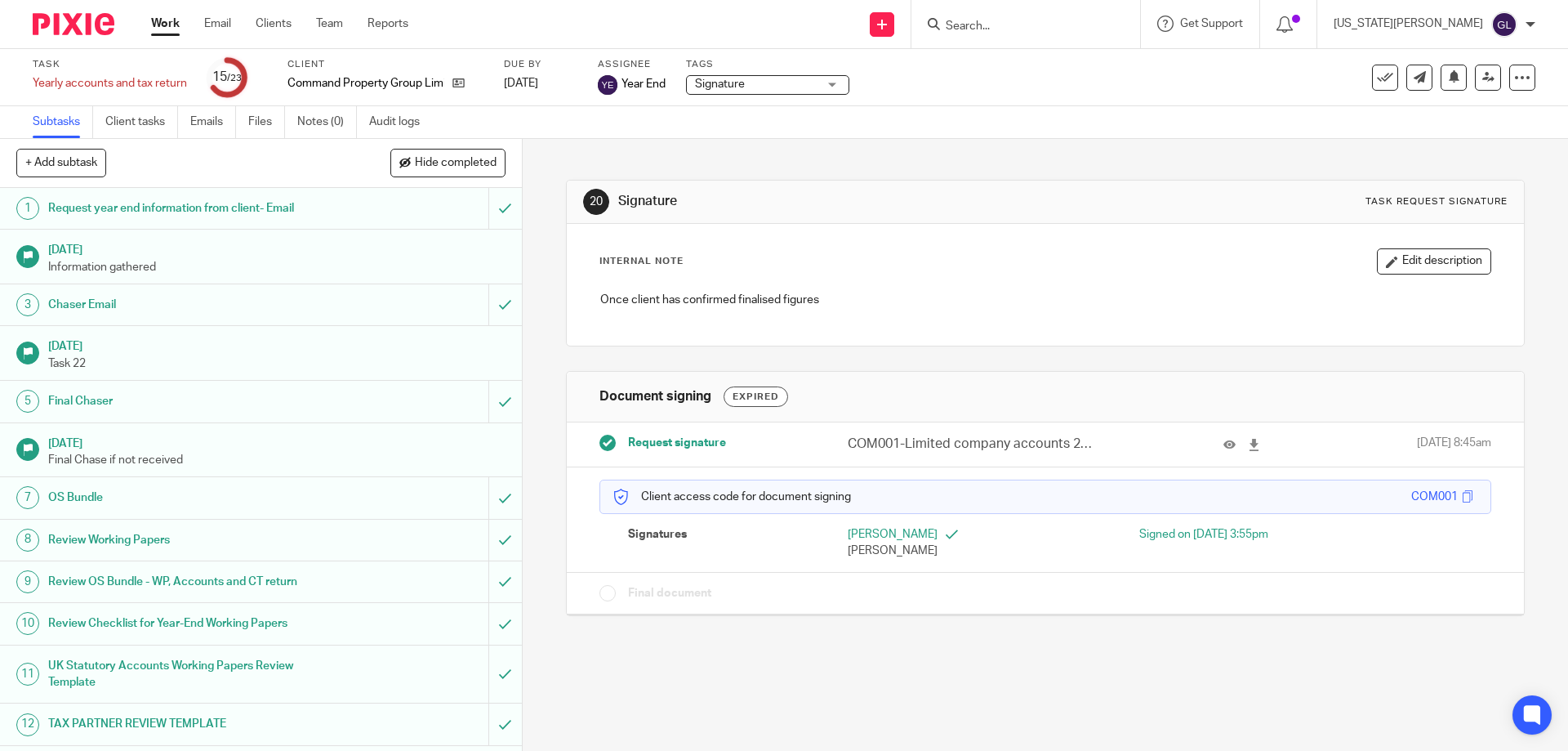
scroll to position [490, 0]
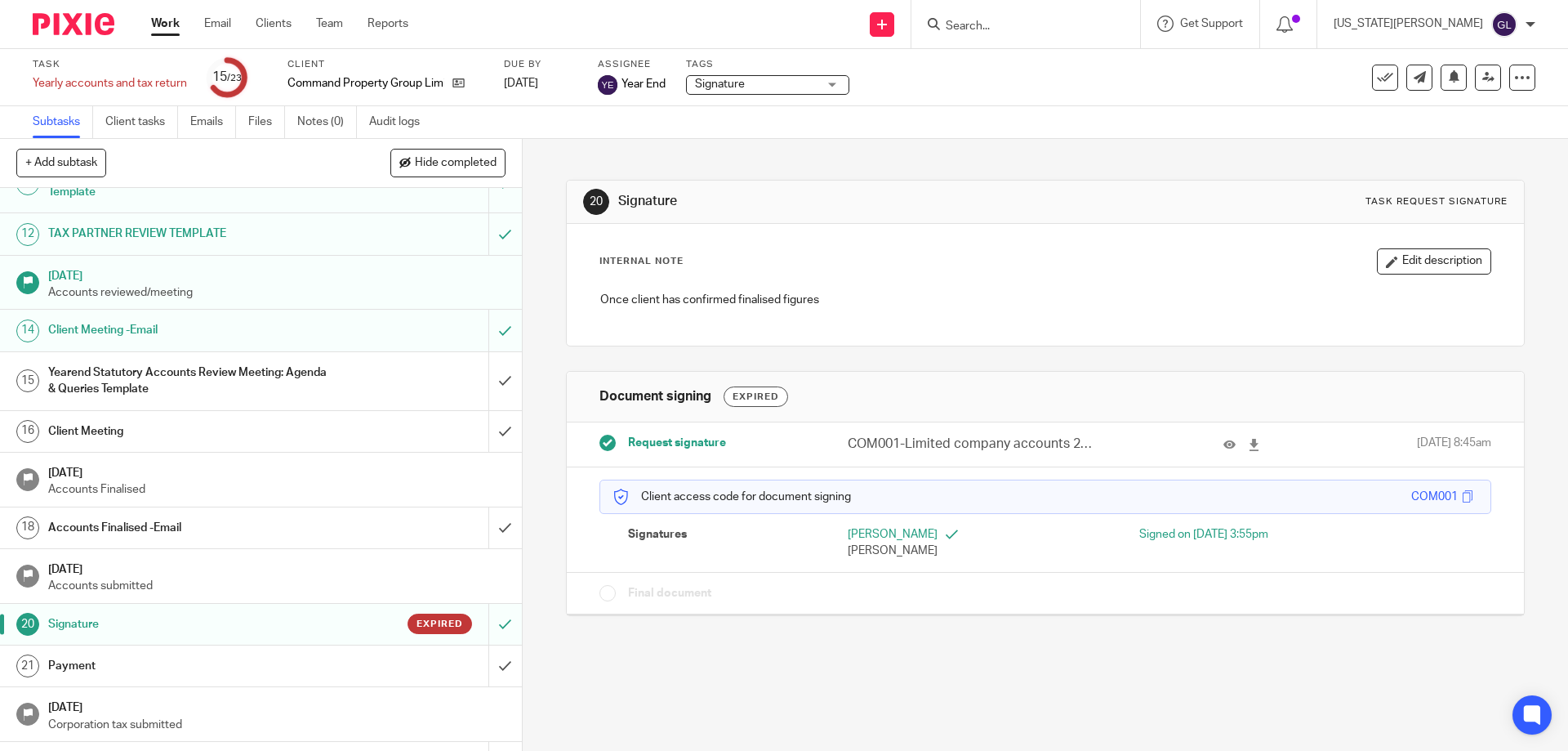
click at [225, 622] on h1 "Signature" at bounding box center [189, 624] width 283 height 24
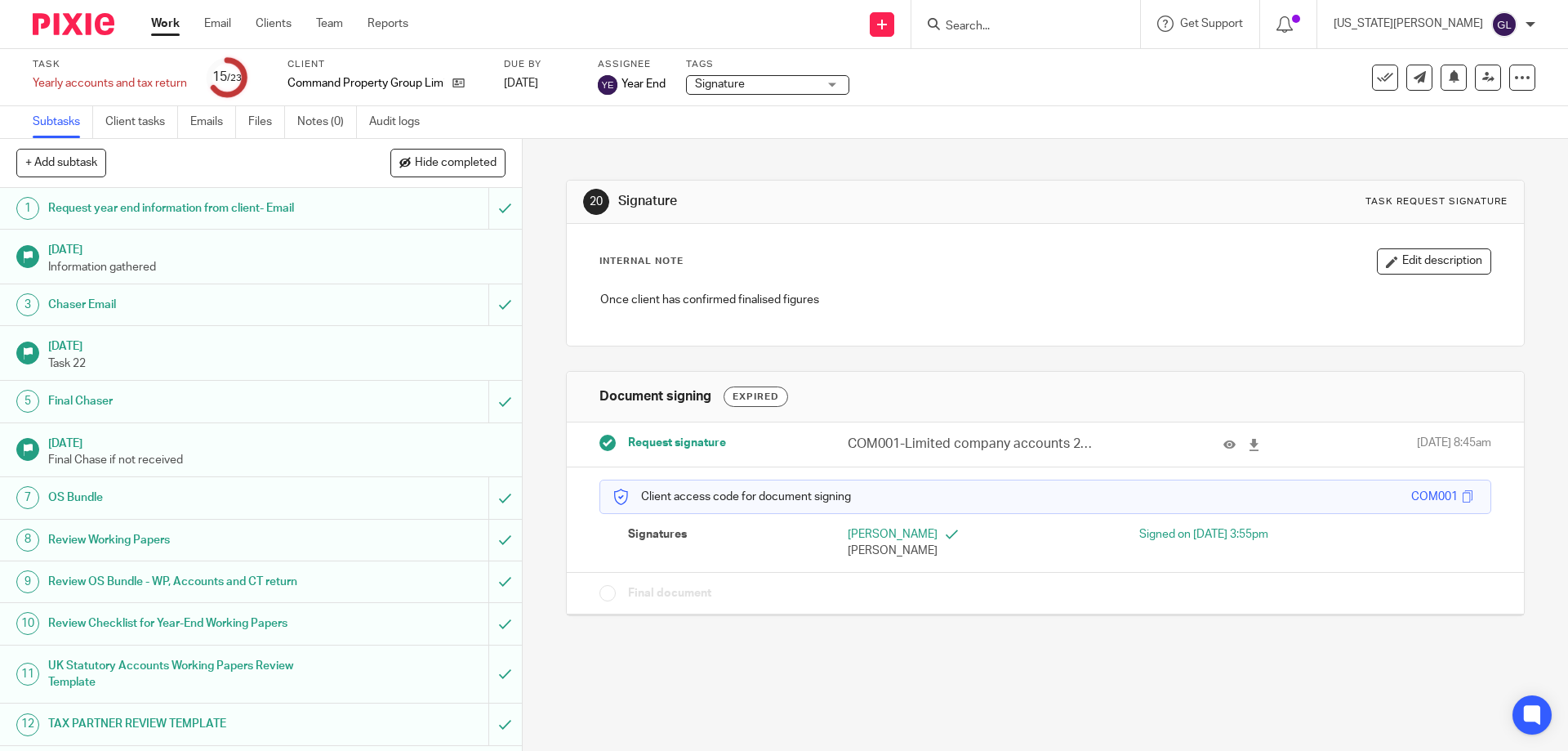
scroll to position [490, 0]
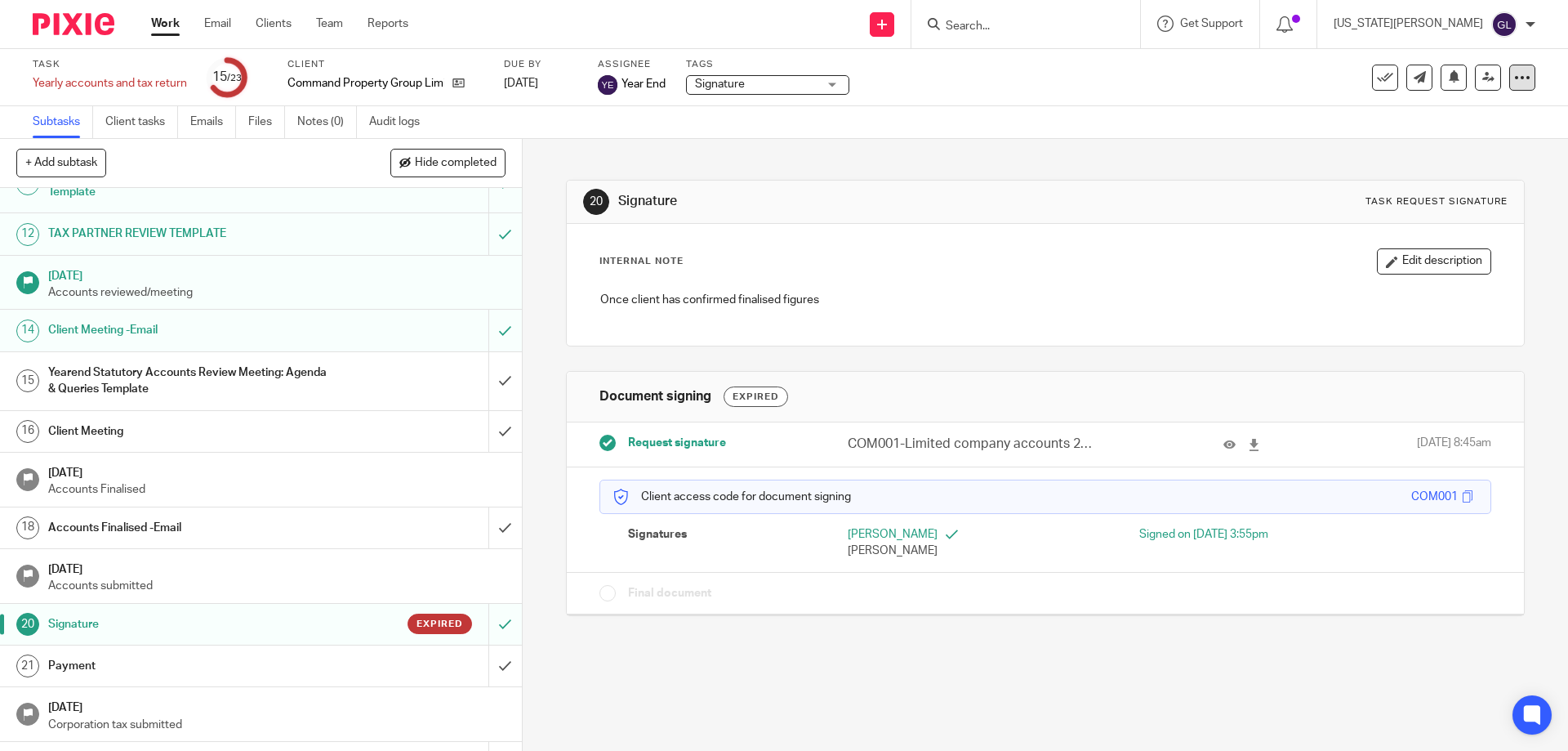
click at [1514, 78] on icon at bounding box center [1522, 78] width 16 height 16
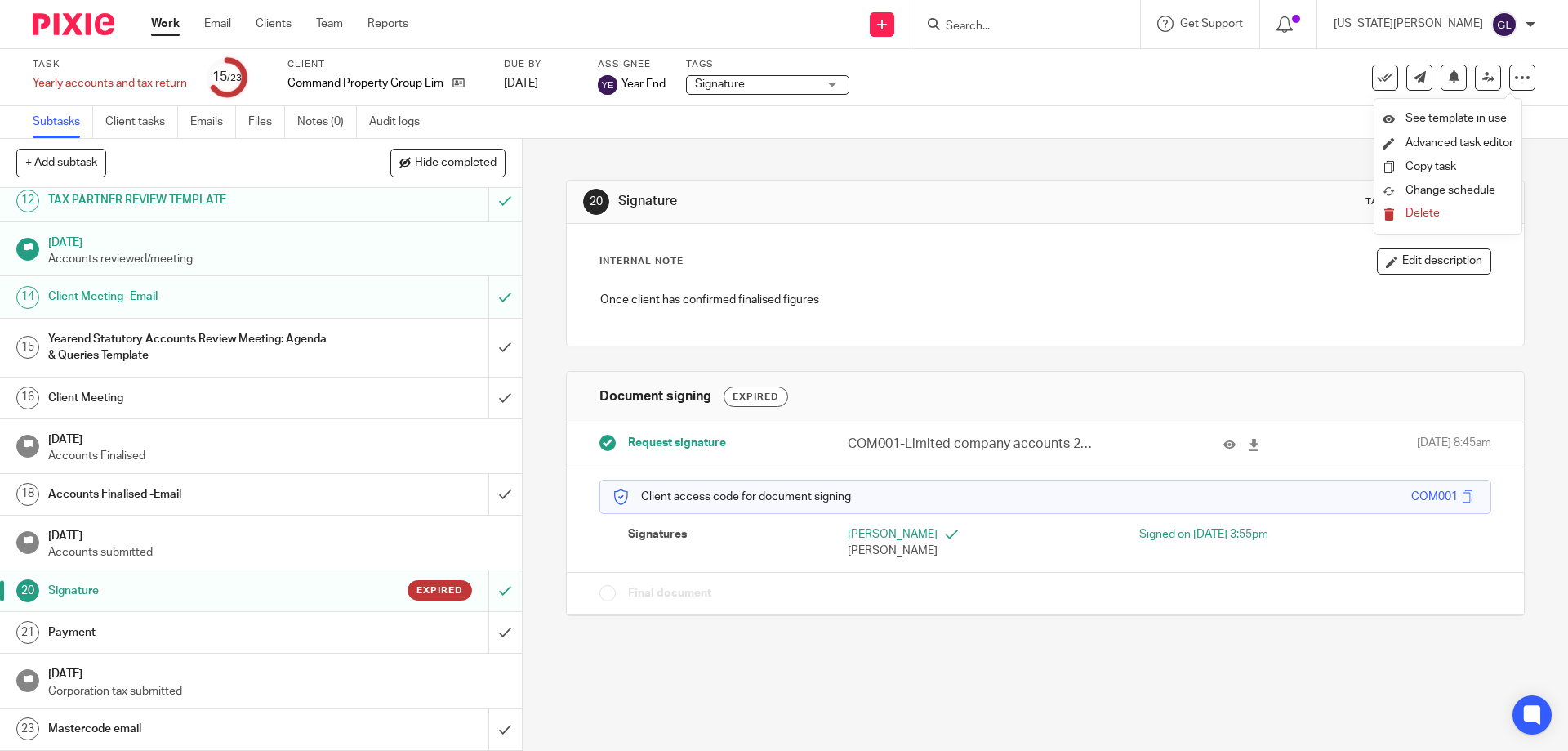
click at [135, 634] on h1 "Payment" at bounding box center [189, 632] width 283 height 24
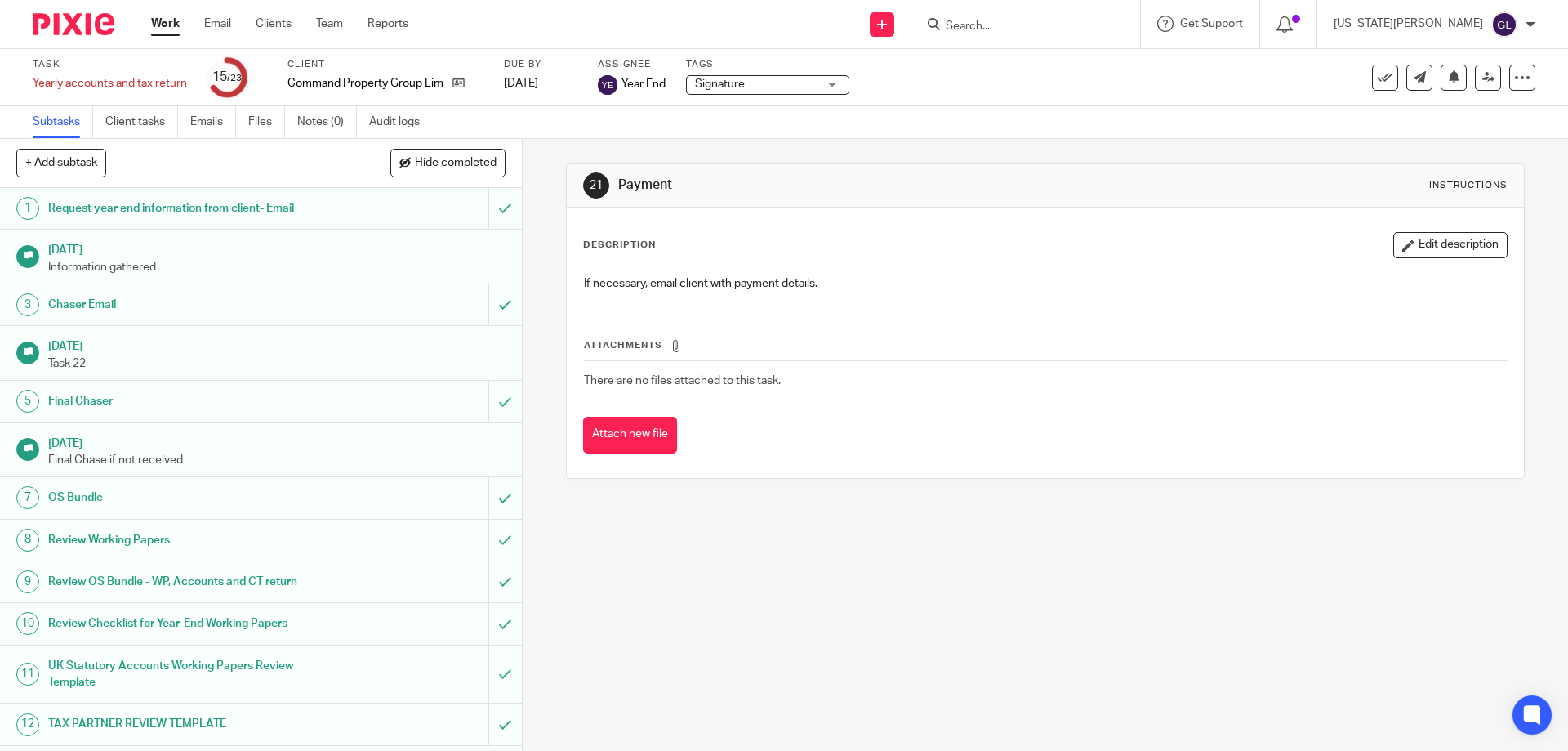
scroll to position [408, 0]
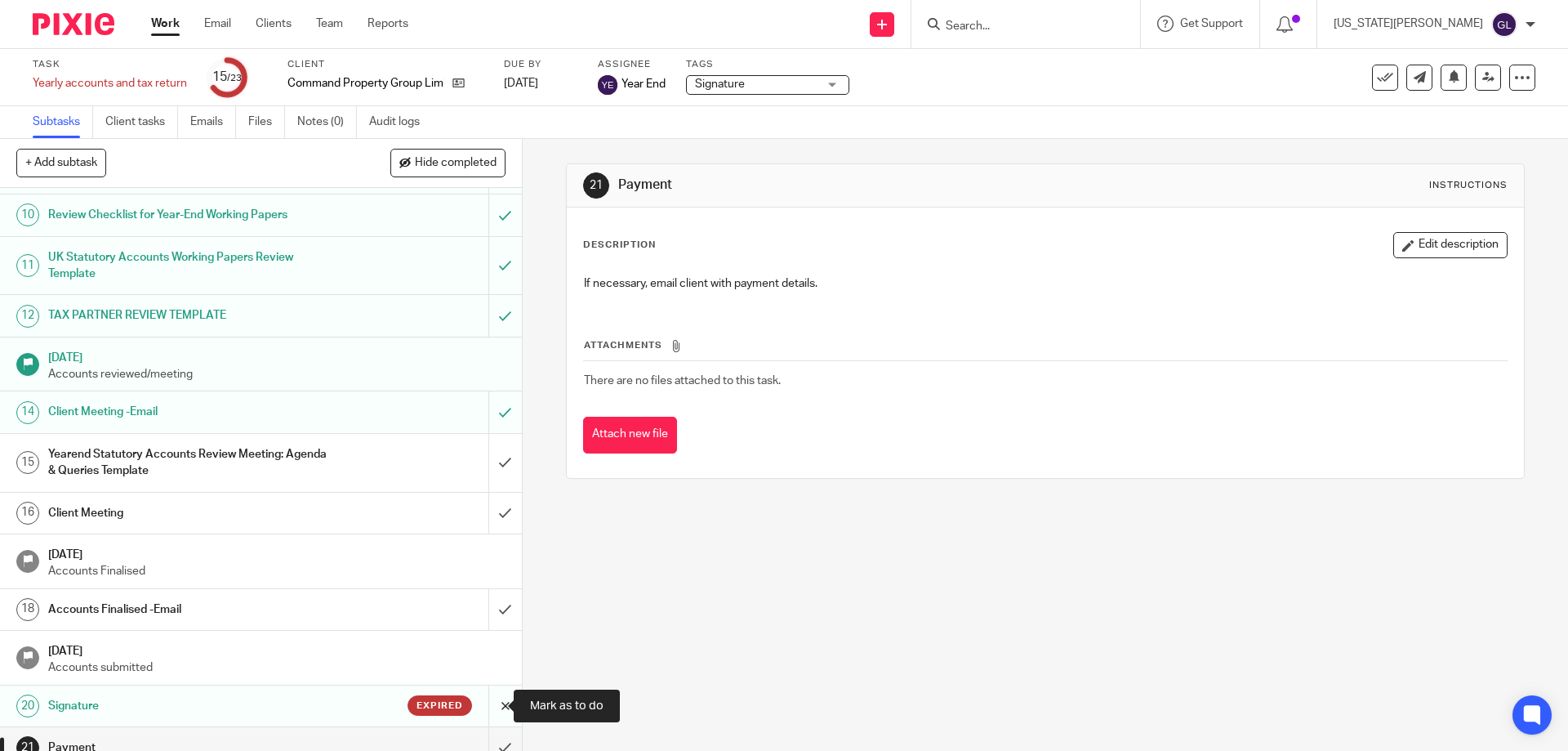
click at [491, 709] on input "submit" at bounding box center [261, 706] width 522 height 41
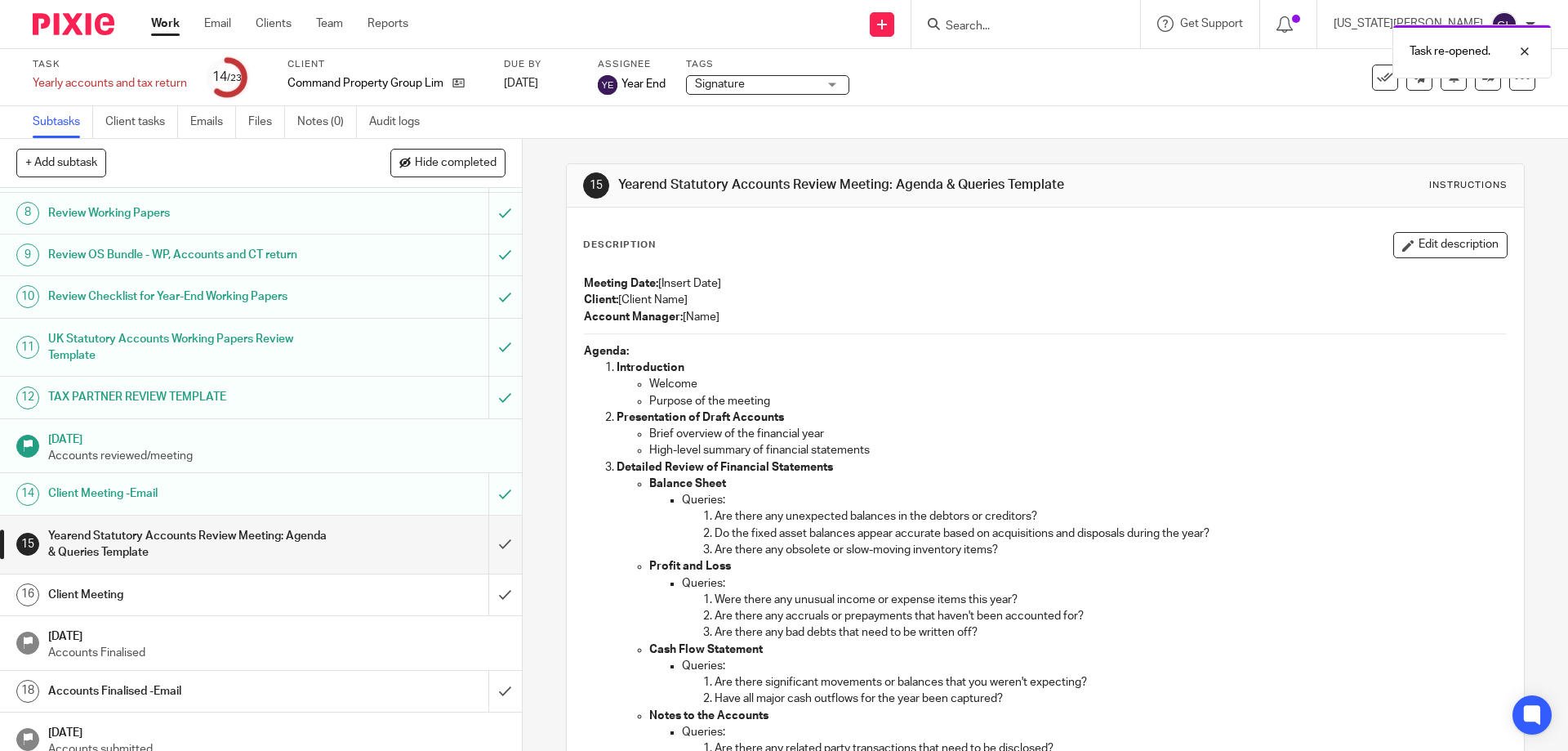
scroll to position [524, 0]
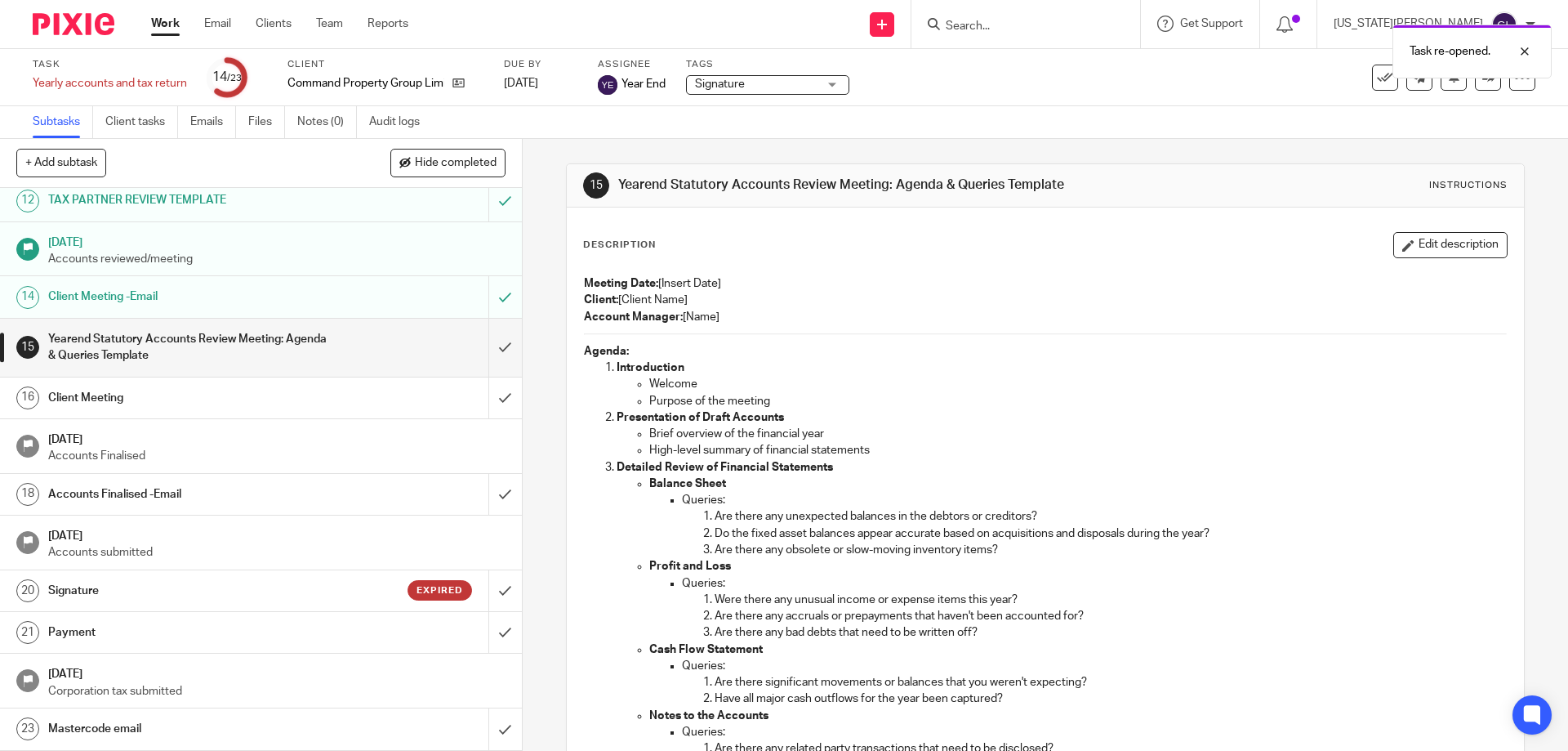
click at [267, 585] on h1 "Signature" at bounding box center [189, 590] width 283 height 24
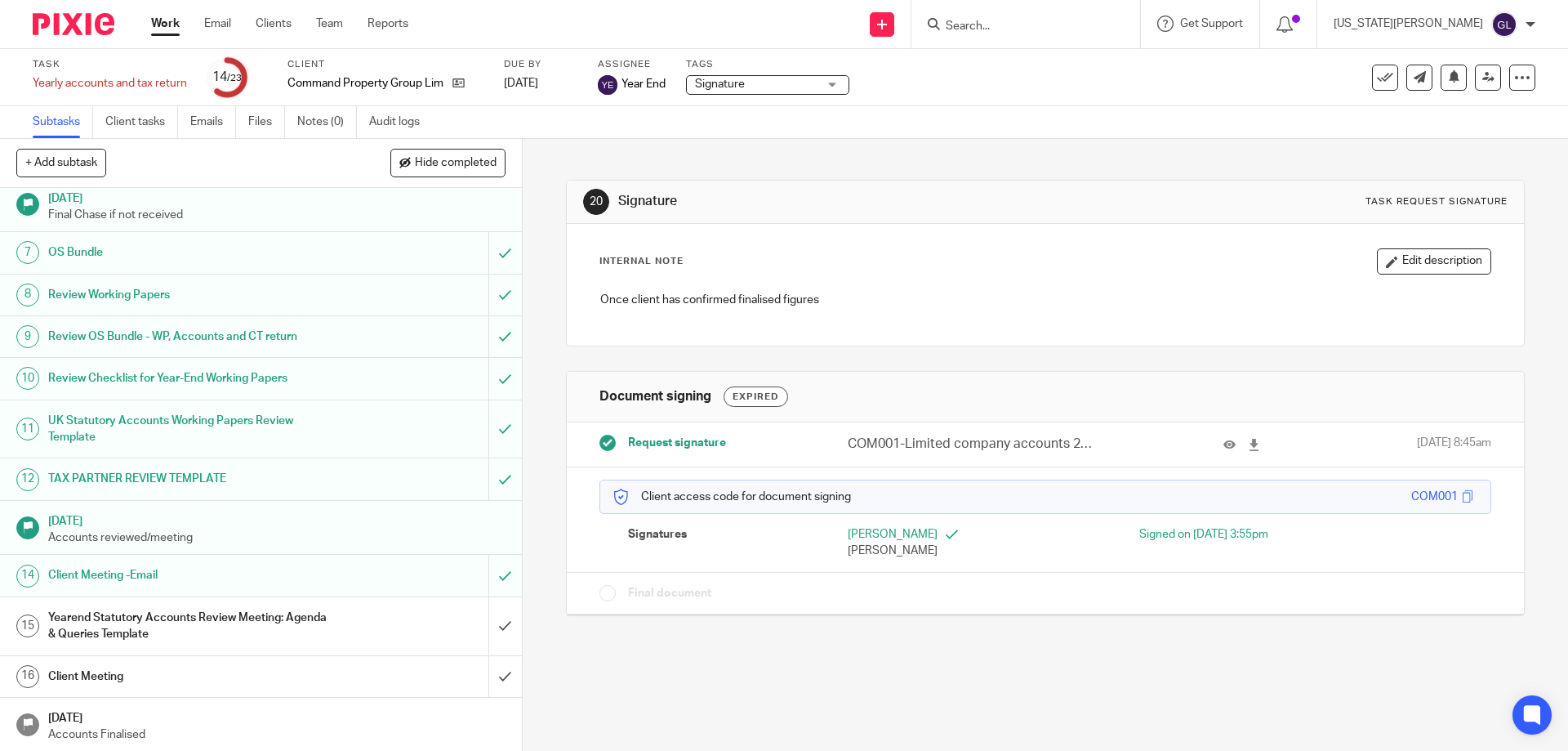
scroll to position [524, 0]
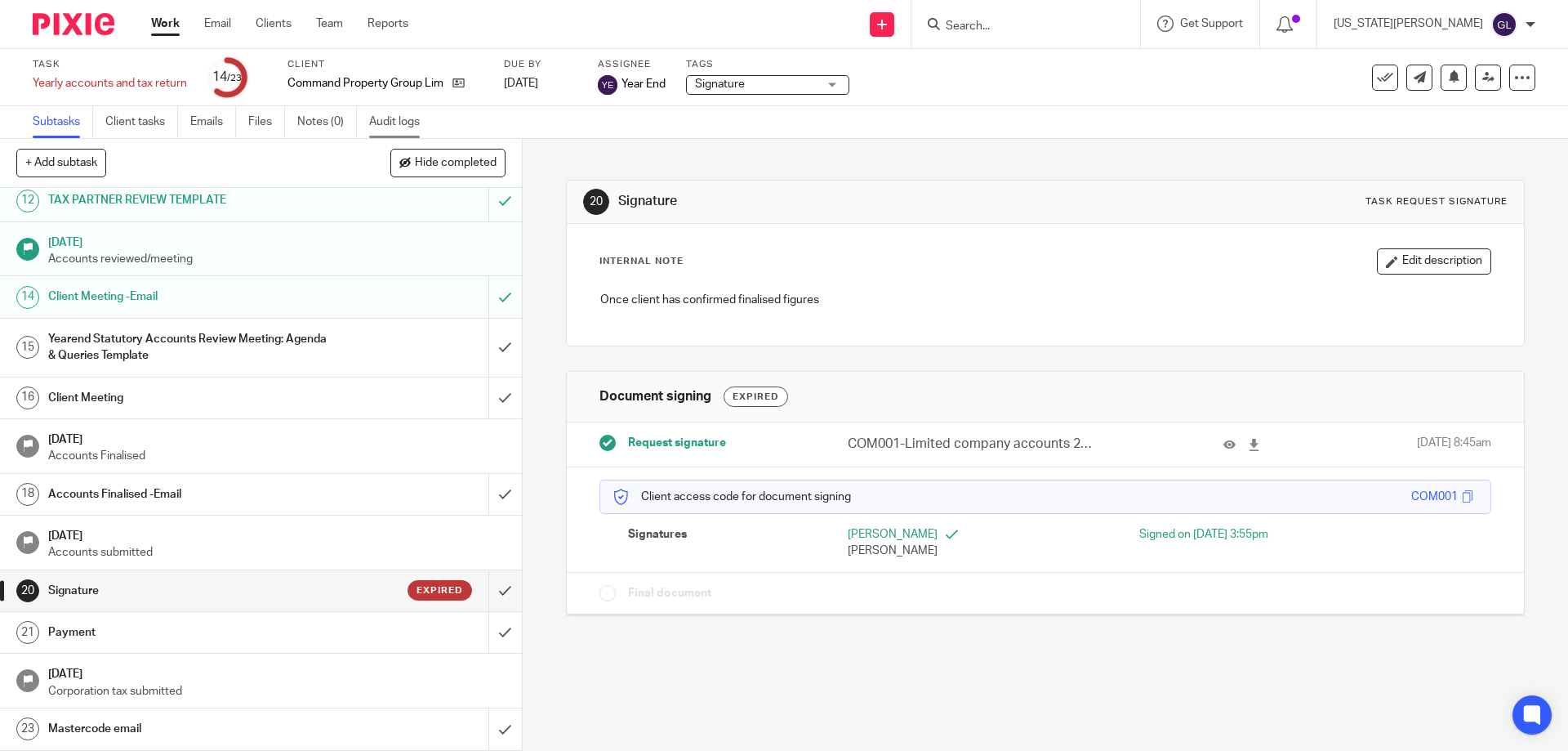
click at [388, 119] on link "Audit logs" at bounding box center [401, 122] width 63 height 32
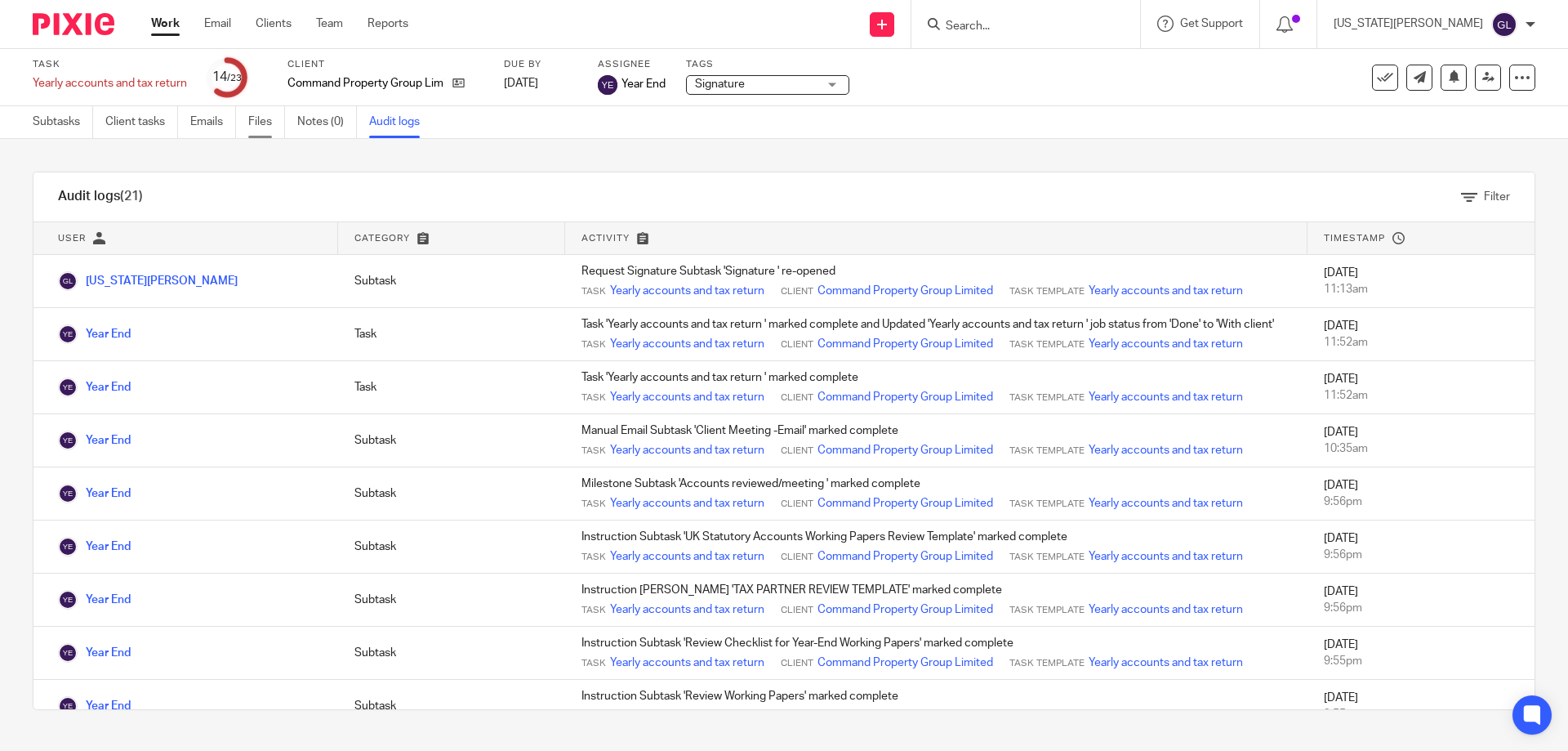
click at [263, 129] on link "Files" at bounding box center [266, 122] width 37 height 32
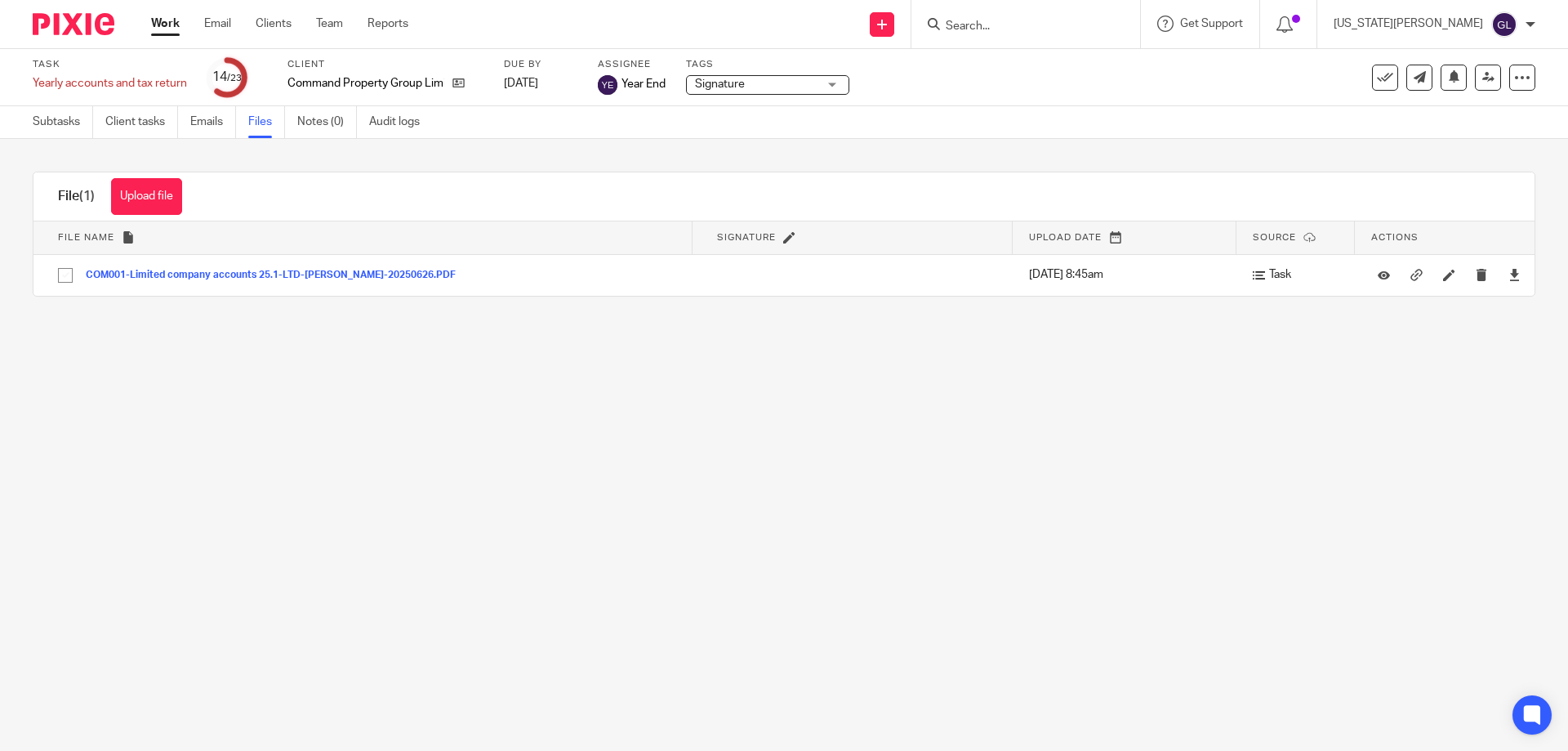
click at [79, 130] on link "Subtasks" at bounding box center [62, 122] width 61 height 32
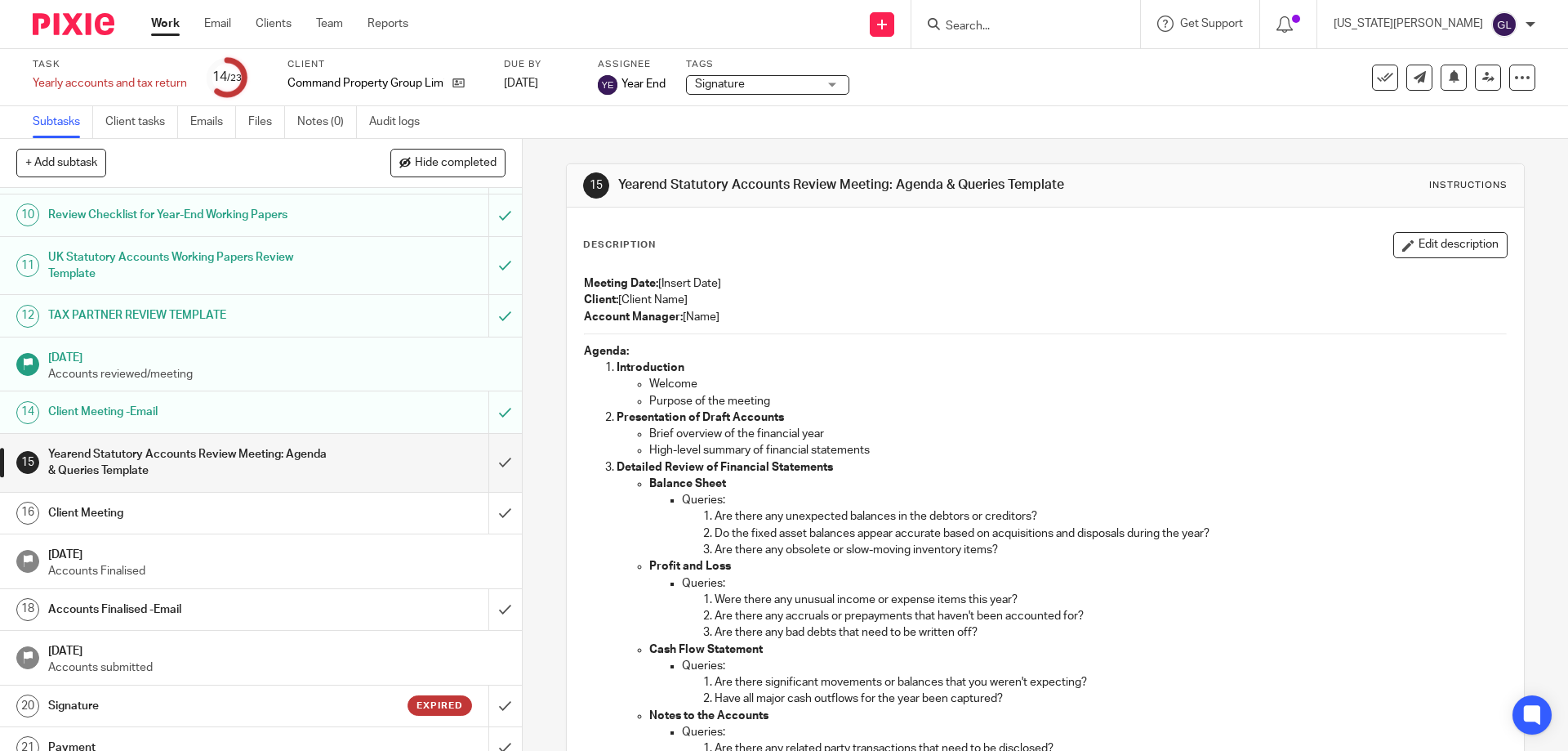
scroll to position [524, 0]
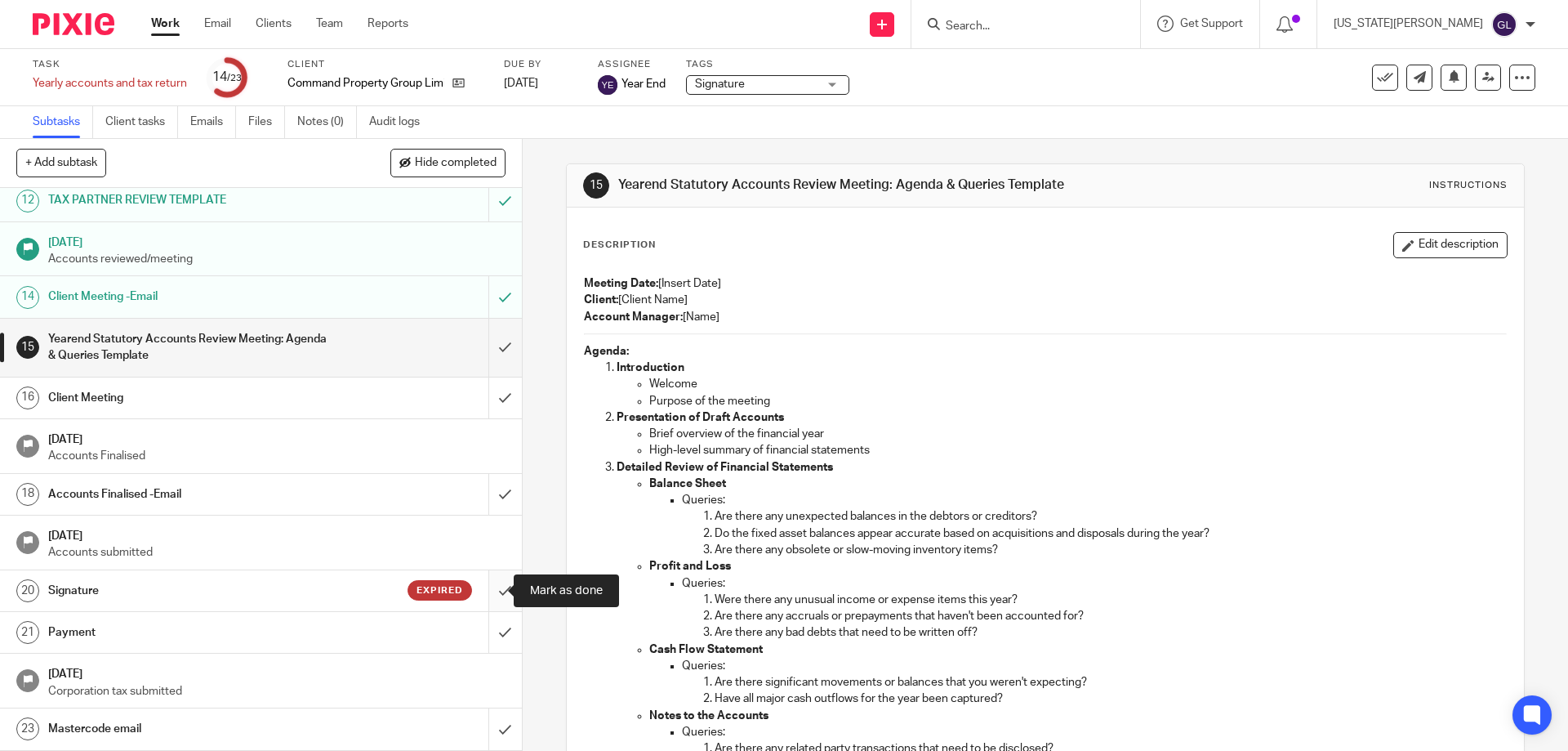
click at [490, 588] on input "submit" at bounding box center [261, 590] width 522 height 41
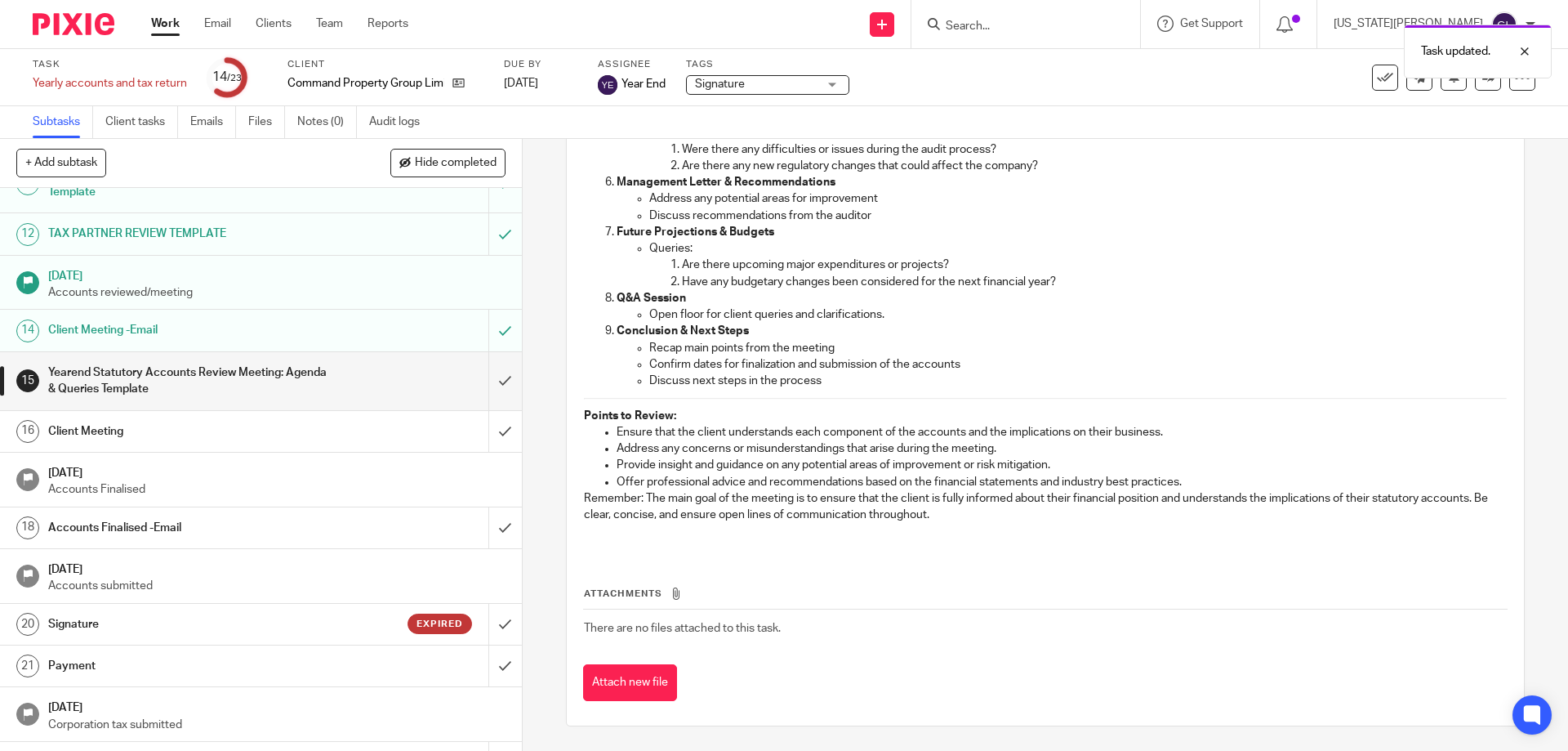
scroll to position [524, 0]
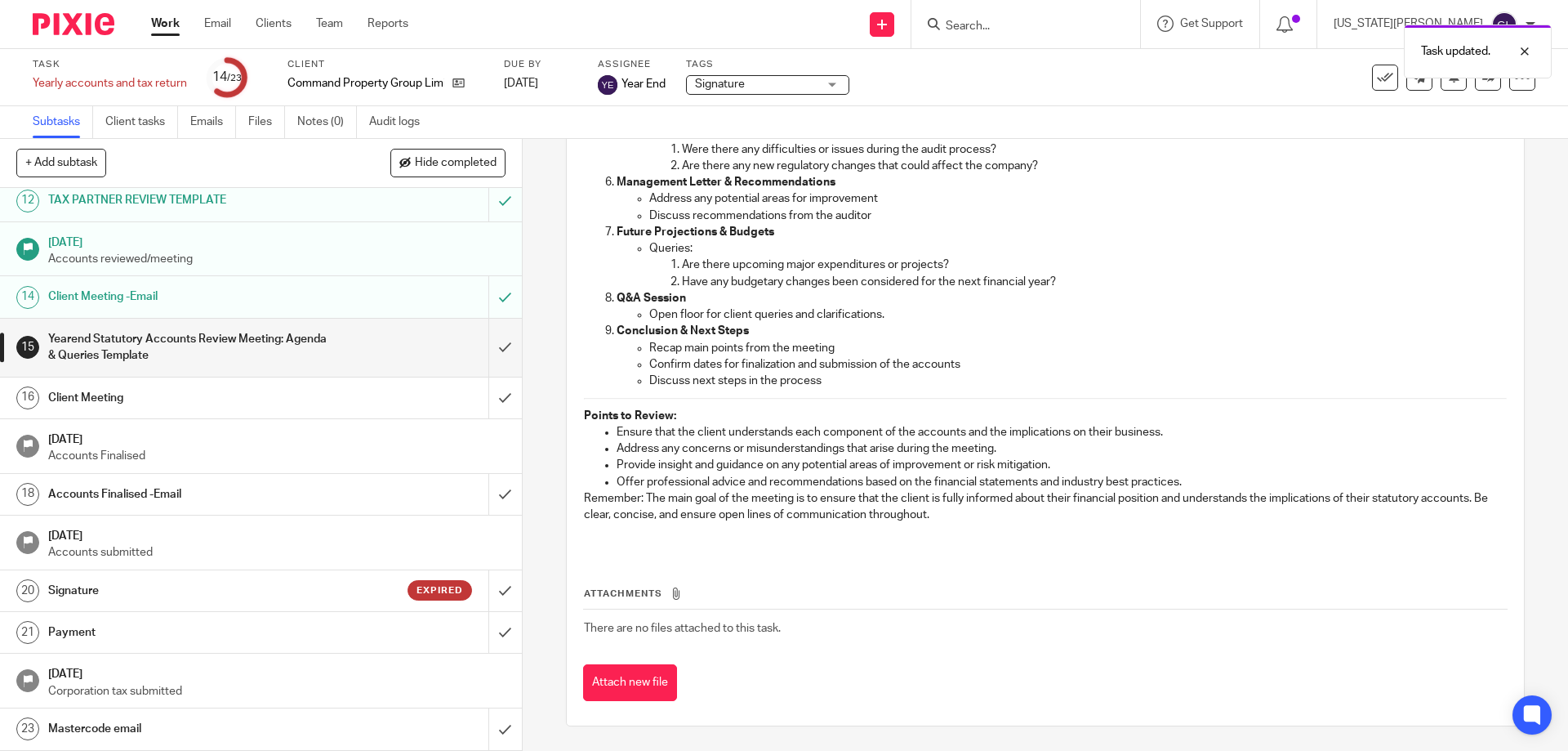
click at [172, 586] on h1 "Signature" at bounding box center [189, 590] width 283 height 24
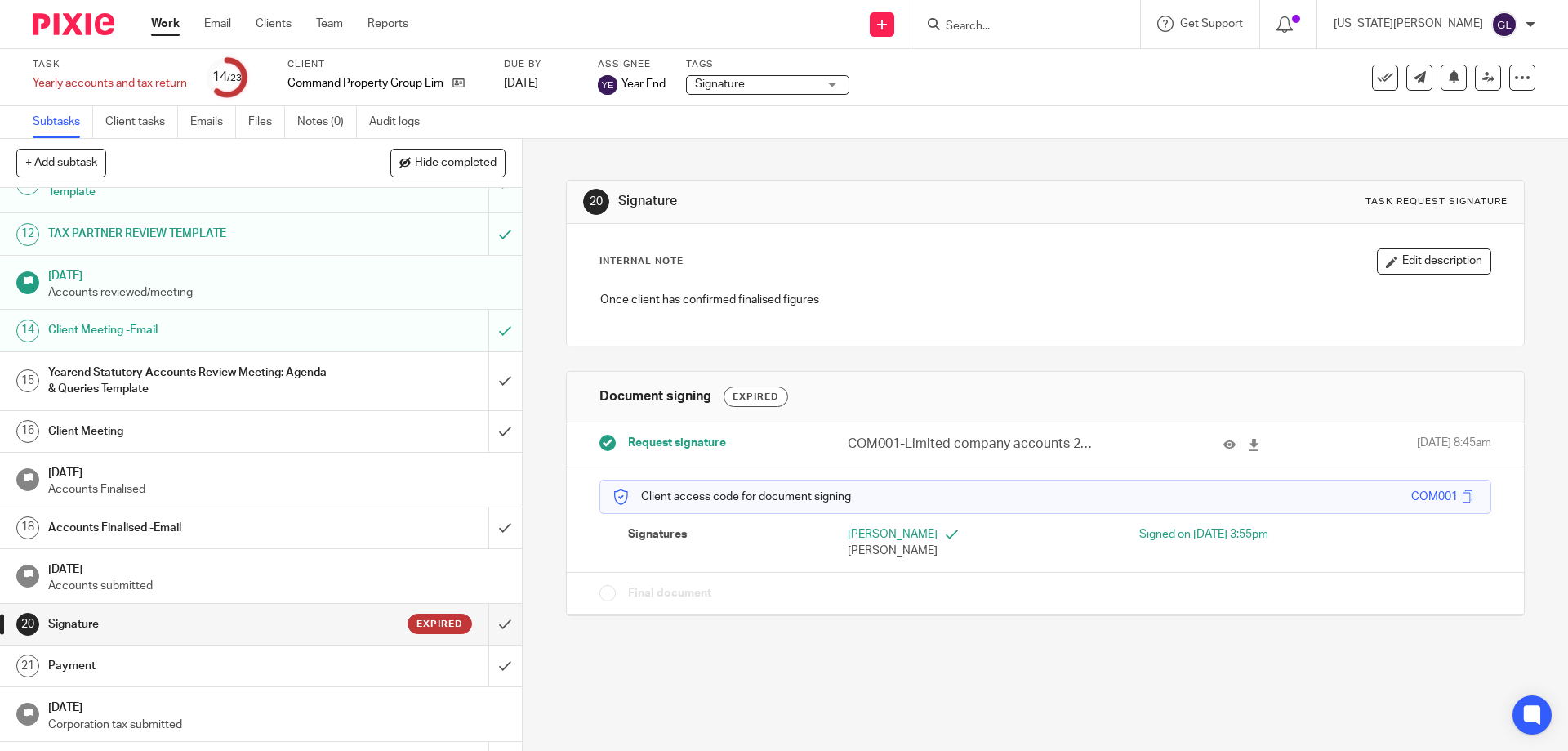
scroll to position [524, 0]
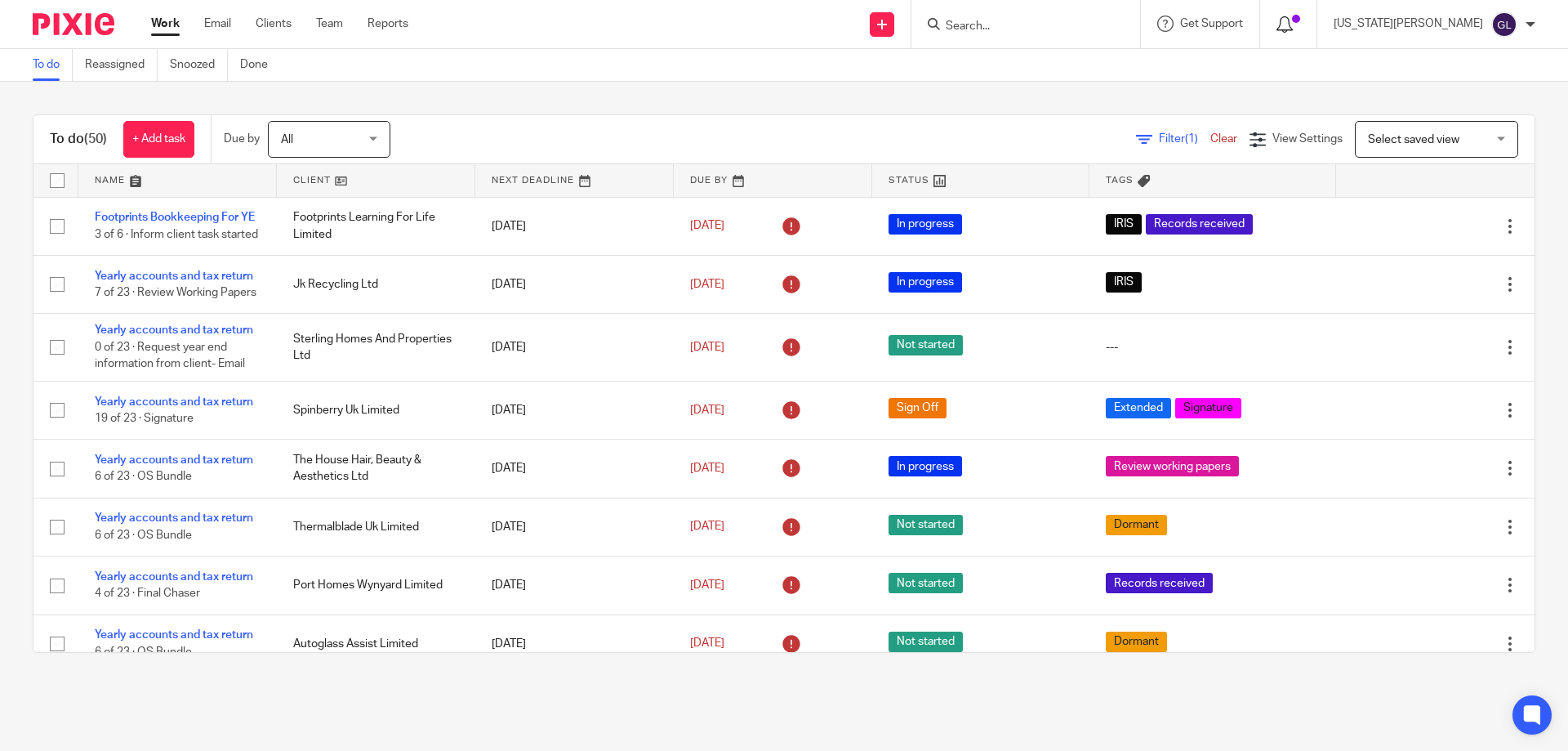
click at [1293, 19] on icon at bounding box center [1284, 24] width 16 height 16
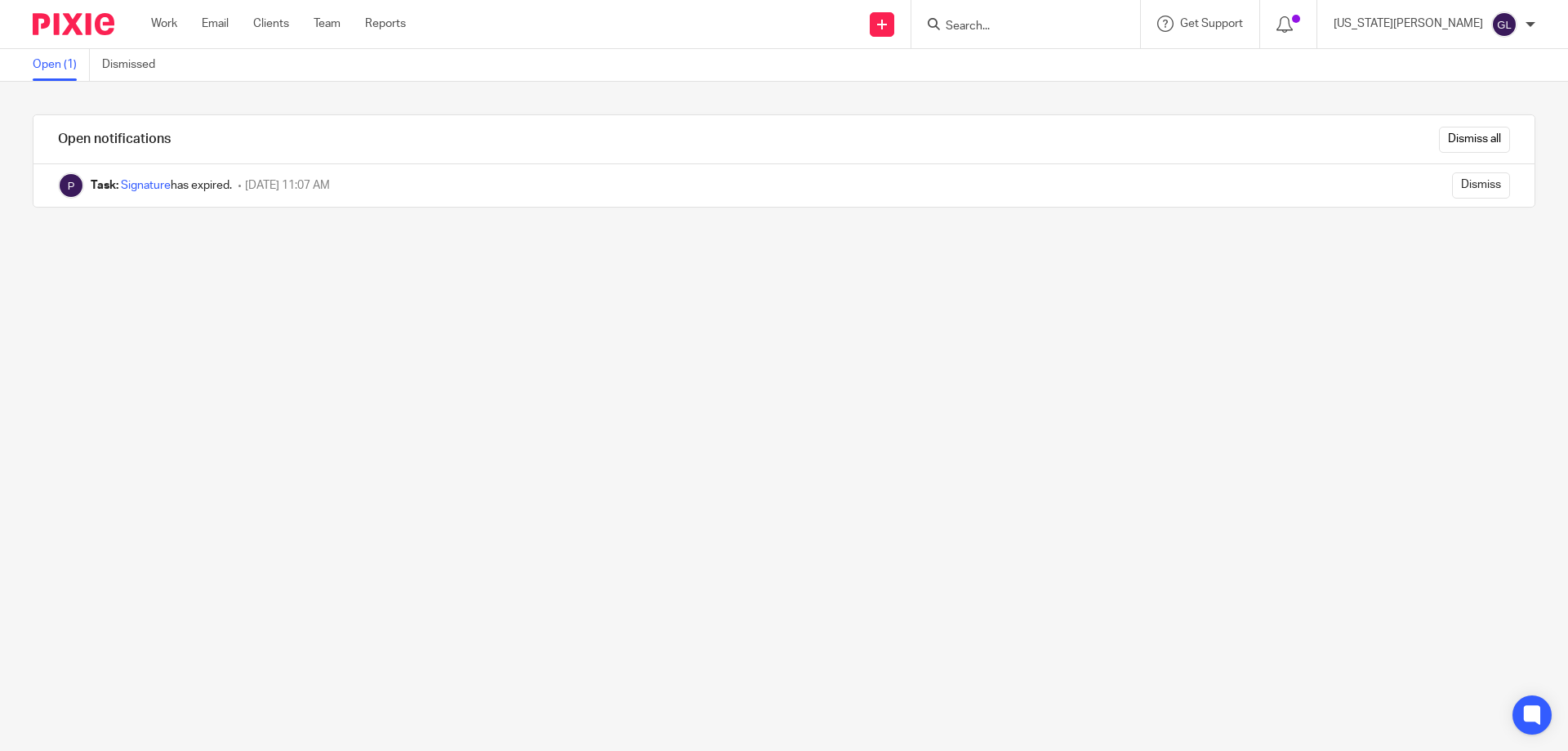
drag, startPoint x: 174, startPoint y: 13, endPoint x: 166, endPoint y: 14, distance: 8.1
click at [172, 13] on div "Work Email Clients Team Reports Work Email Clients Team Reports Settings" at bounding box center [282, 23] width 295 height 48
drag, startPoint x: 166, startPoint y: 14, endPoint x: 275, endPoint y: 33, distance: 110.6
click at [165, 14] on div "Work Email Clients Team Reports Work Email Clients Team Reports Settings" at bounding box center [282, 23] width 295 height 48
click at [156, 27] on link "Work" at bounding box center [163, 23] width 26 height 16
